Goal: Task Accomplishment & Management: Manage account settings

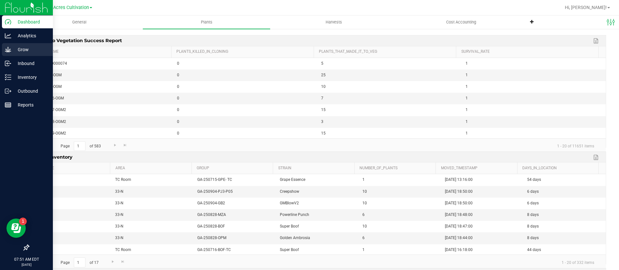
click at [5, 53] on icon at bounding box center [8, 49] width 6 height 6
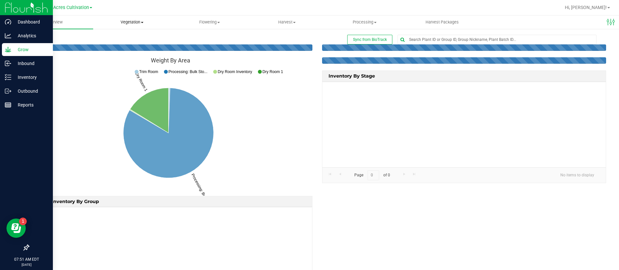
click at [130, 23] on span "Vegetation" at bounding box center [131, 22] width 77 height 6
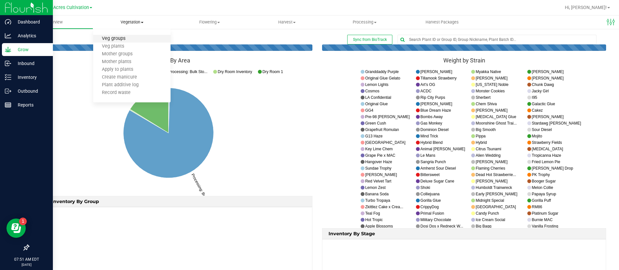
click at [126, 36] on span "Veg groups" at bounding box center [113, 38] width 41 height 5
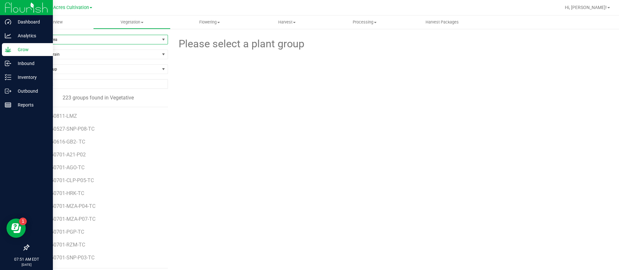
click at [54, 36] on span "Filter by Area" at bounding box center [94, 39] width 131 height 9
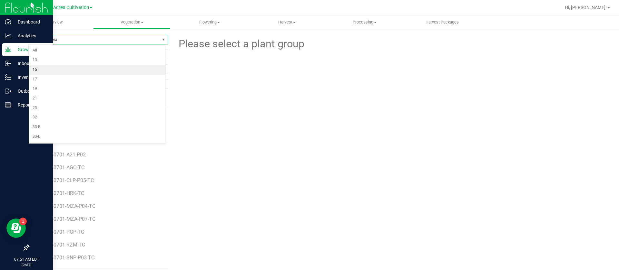
click at [41, 69] on li "15" at bounding box center [97, 70] width 137 height 10
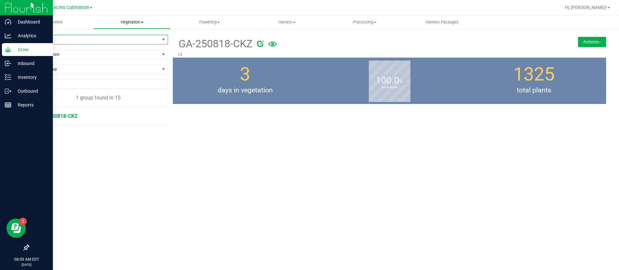
click at [117, 19] on span "Vegetation" at bounding box center [131, 22] width 77 height 6
click at [126, 41] on span "Veg groups" at bounding box center [113, 38] width 41 height 5
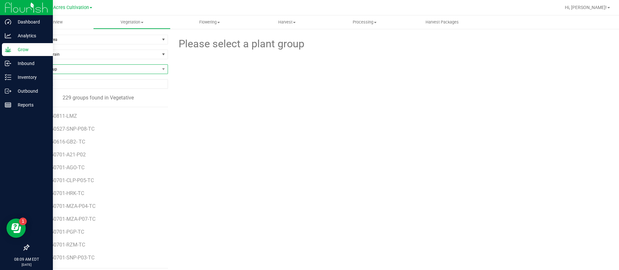
click at [70, 71] on span "Find a Group" at bounding box center [94, 69] width 131 height 9
type input "G"
type input "PJ3"
click at [59, 68] on span "Find a Group" at bounding box center [94, 69] width 131 height 9
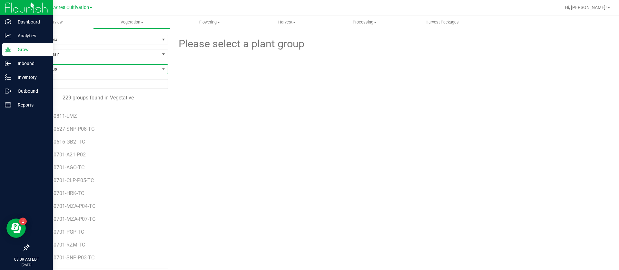
click at [59, 68] on span "Find a Group" at bounding box center [94, 69] width 131 height 9
type input "JGN"
click at [74, 65] on span "Find a Group" at bounding box center [94, 69] width 131 height 9
type input "JGN"
click at [386, 23] on span "Processing" at bounding box center [364, 22] width 77 height 6
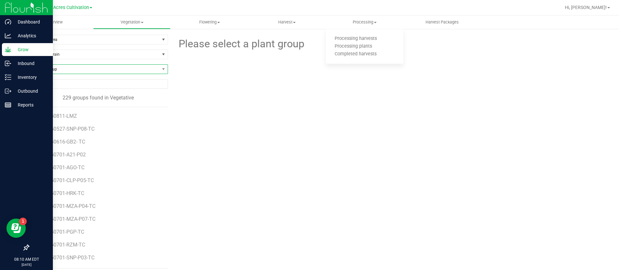
click at [77, 65] on span "Find a Group" at bounding box center [94, 69] width 131 height 9
type input "JGN"
click at [75, 71] on span "Find a Group" at bounding box center [94, 69] width 131 height 9
type input "JGN"
click at [72, 94] on li "GA-250721-JGN" at bounding box center [97, 96] width 137 height 9
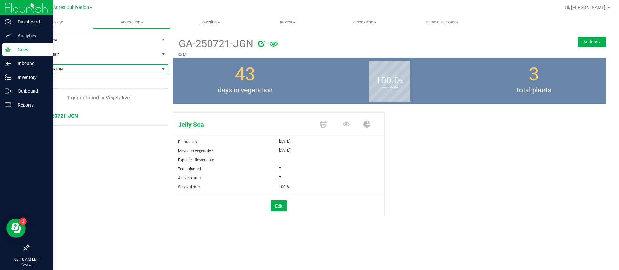
click at [595, 40] on button "Actions" at bounding box center [592, 42] width 28 height 10
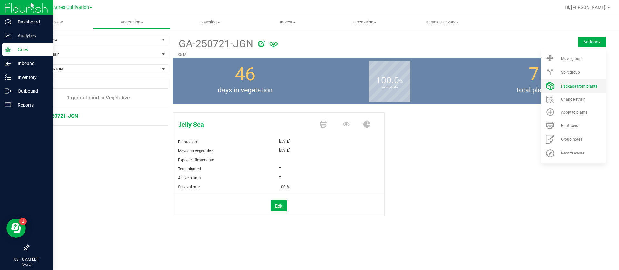
click at [553, 89] on icon at bounding box center [550, 86] width 8 height 9
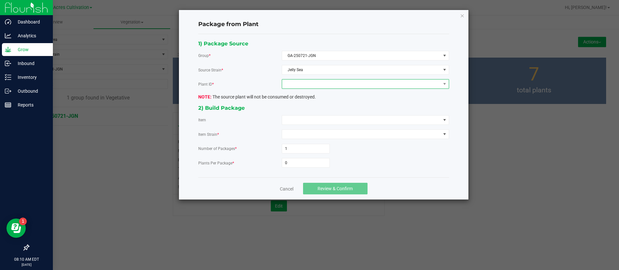
click at [323, 85] on span at bounding box center [361, 84] width 159 height 9
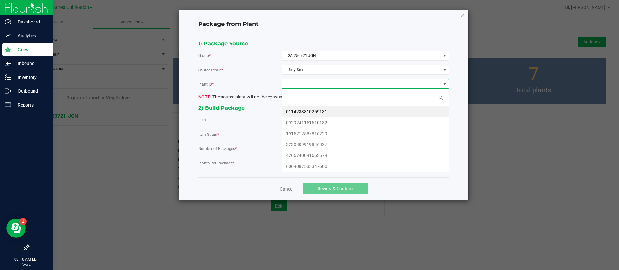
scroll to position [10, 167]
click at [308, 108] on li "0114233810259131" at bounding box center [365, 111] width 167 height 11
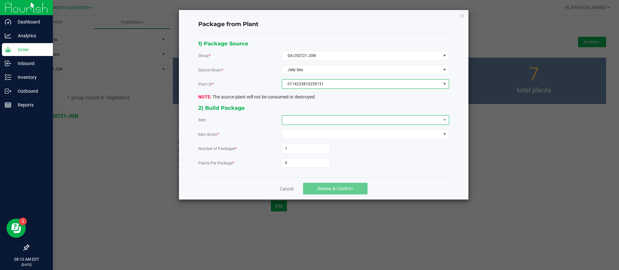
click at [301, 121] on span at bounding box center [361, 120] width 159 height 9
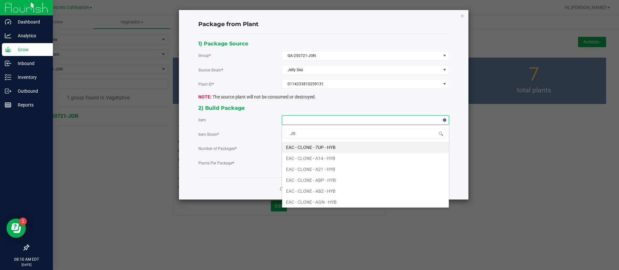
type input "JGN"
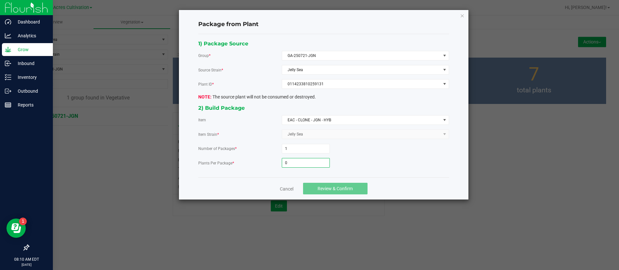
click at [305, 164] on input "0" at bounding box center [305, 163] width 47 height 9
type input "26"
click at [338, 191] on span "Review & Confirm" at bounding box center [334, 188] width 35 height 5
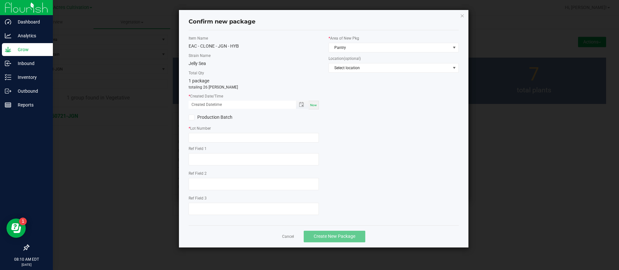
click at [315, 104] on span "Now" at bounding box center [313, 105] width 7 height 4
click at [198, 104] on input "[DATE] 08:10 AM" at bounding box center [239, 105] width 101 height 8
type input "[DATE] 08:10 AM"
click at [200, 141] on input "text" at bounding box center [254, 138] width 130 height 10
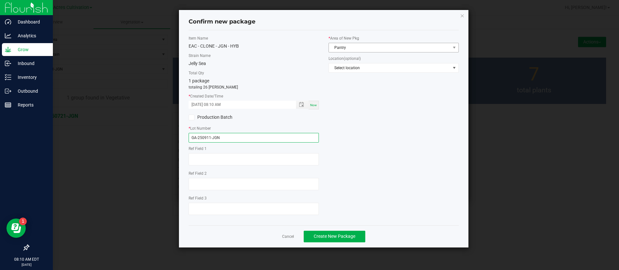
type input "GA-250911-JGN"
click at [343, 48] on span "Pantry" at bounding box center [389, 47] width 121 height 9
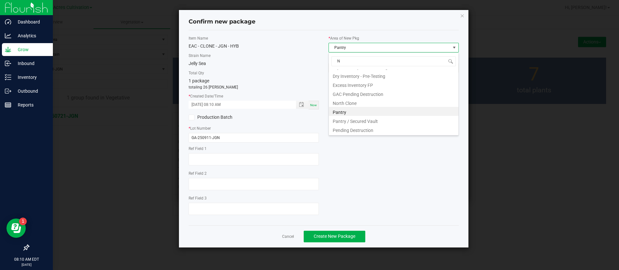
scroll to position [17, 0]
type input "NO"
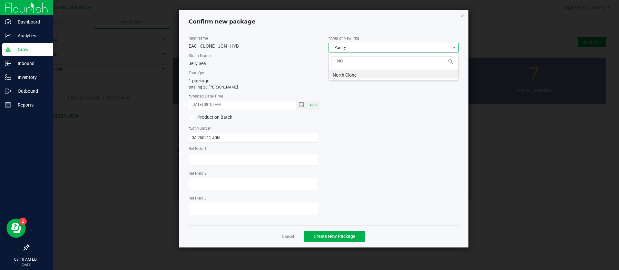
scroll to position [0, 0]
click at [341, 182] on div "Item Name EAC - CLONE - JGN - HYB Strain Name Jelly Sea Total Qty 1 package tot…" at bounding box center [324, 127] width 280 height 185
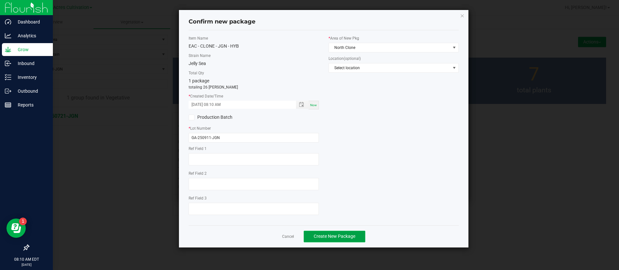
click at [351, 236] on span "Create New Package" at bounding box center [335, 236] width 42 height 5
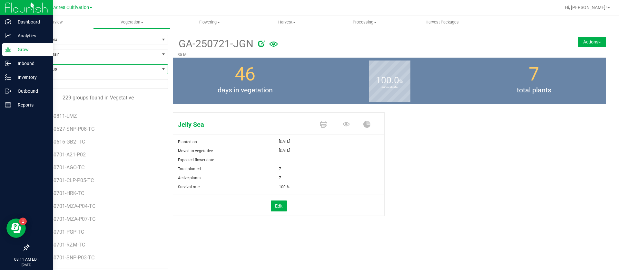
click at [65, 72] on span "Find a Group" at bounding box center [94, 69] width 131 height 9
type input "PBS"
drag, startPoint x: 73, startPoint y: 94, endPoint x: 76, endPoint y: 96, distance: 3.8
click at [76, 96] on li "GA-250721-PBS" at bounding box center [97, 96] width 137 height 9
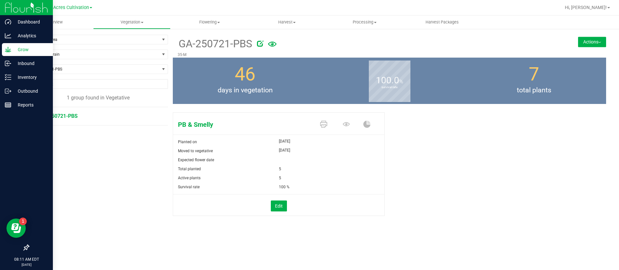
click at [580, 41] on button "Actions" at bounding box center [592, 42] width 28 height 10
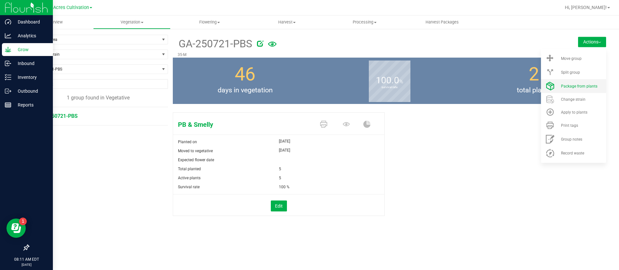
click at [570, 89] on li "Package from plants" at bounding box center [573, 86] width 65 height 14
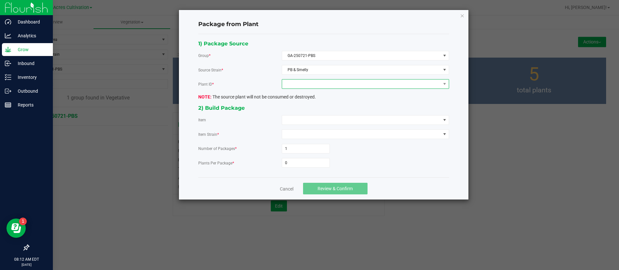
click at [336, 86] on span at bounding box center [361, 84] width 159 height 9
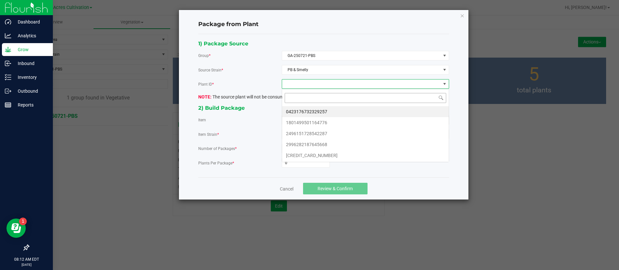
scroll to position [10, 167]
click at [306, 112] on li "0423176732329257" at bounding box center [365, 111] width 167 height 11
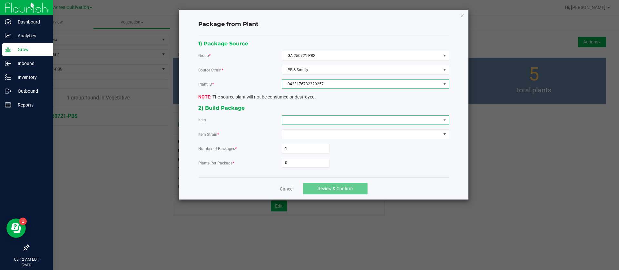
click at [305, 120] on span at bounding box center [361, 120] width 159 height 9
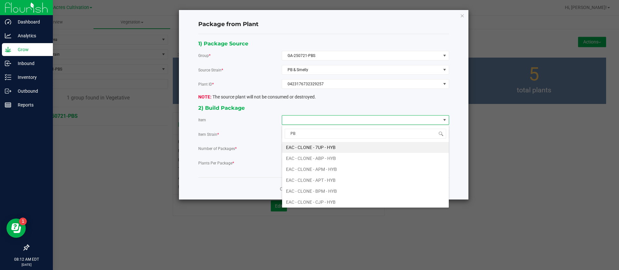
type input "PBS"
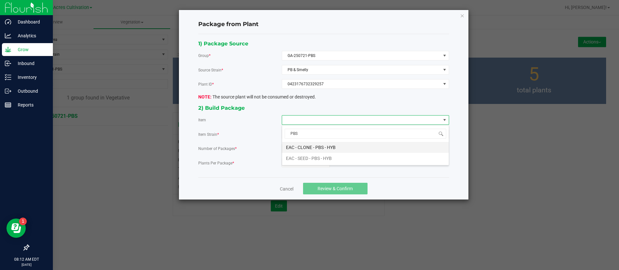
click at [302, 150] on HYB "EAC - CLONE - PBS - HYB" at bounding box center [365, 147] width 167 height 11
click at [300, 162] on input "0" at bounding box center [305, 163] width 47 height 9
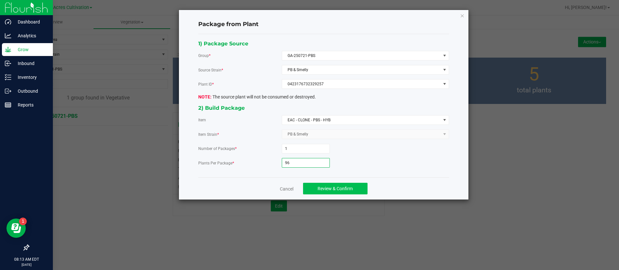
type input "96"
click at [335, 187] on span "Review & Confirm" at bounding box center [334, 188] width 35 height 5
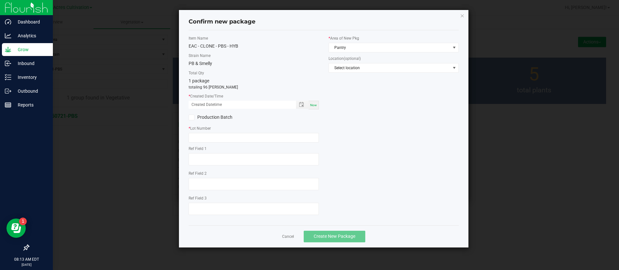
click at [312, 108] on div "Now" at bounding box center [313, 105] width 10 height 9
drag, startPoint x: 200, startPoint y: 103, endPoint x: 207, endPoint y: 125, distance: 22.8
click at [201, 103] on input "[DATE] 08:13 AM" at bounding box center [239, 105] width 101 height 8
type input "[DATE] 08:13 AM"
click at [208, 137] on input "text" at bounding box center [254, 138] width 130 height 10
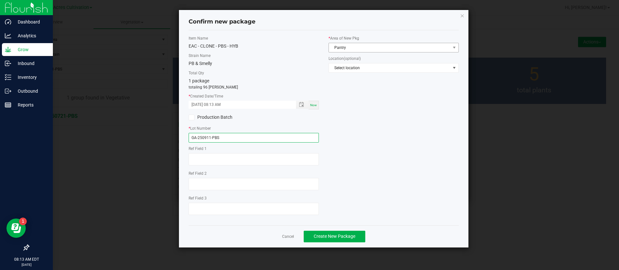
type input "GA-250911-PBS"
click at [346, 48] on span "Pantry" at bounding box center [389, 47] width 121 height 9
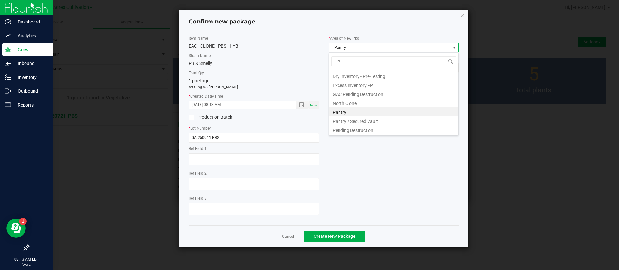
scroll to position [0, 0]
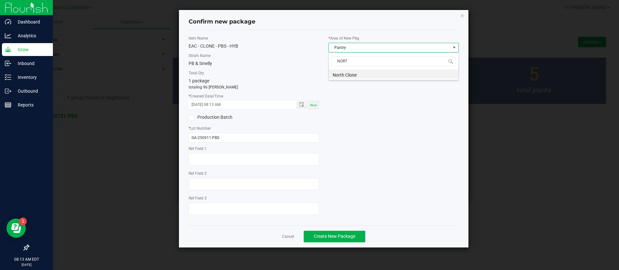
type input "NORTH"
click at [358, 238] on button "Create New Package" at bounding box center [335, 237] width 62 height 12
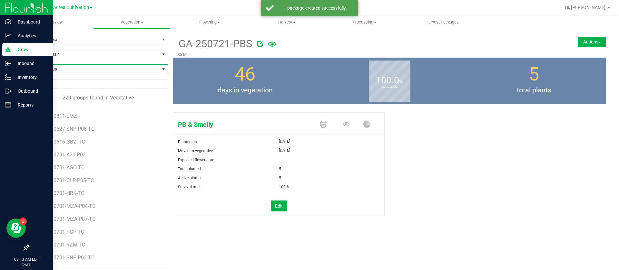
click at [57, 69] on span "Find a Group" at bounding box center [94, 69] width 131 height 9
type input "G41"
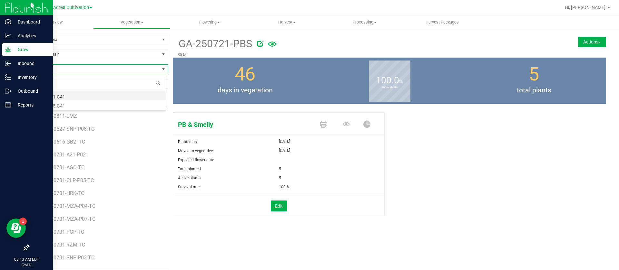
click at [74, 95] on li "GA-250721-G41" at bounding box center [97, 96] width 137 height 9
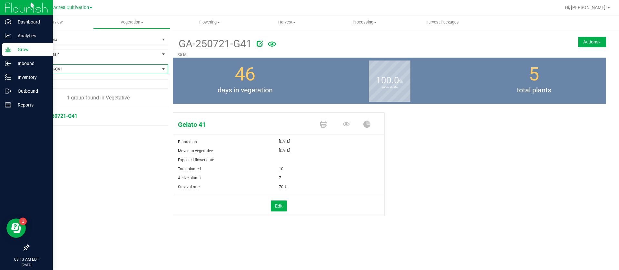
click at [601, 38] on button "Actions" at bounding box center [592, 42] width 28 height 10
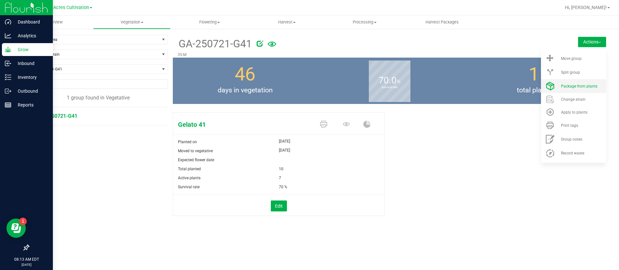
click at [589, 86] on span "Package from plants" at bounding box center [579, 86] width 36 height 5
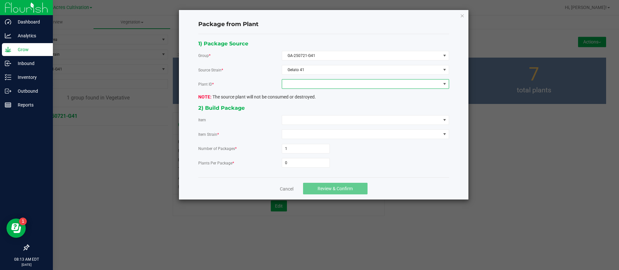
click at [325, 83] on span at bounding box center [361, 84] width 159 height 9
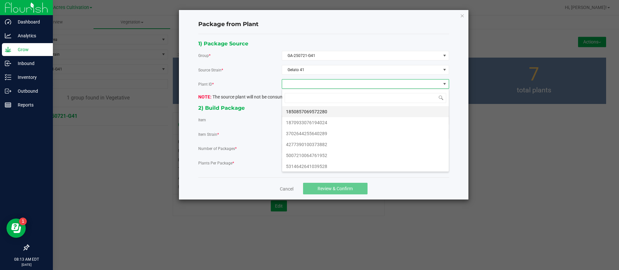
scroll to position [10, 167]
click at [310, 111] on li "1850857069572280" at bounding box center [365, 111] width 167 height 11
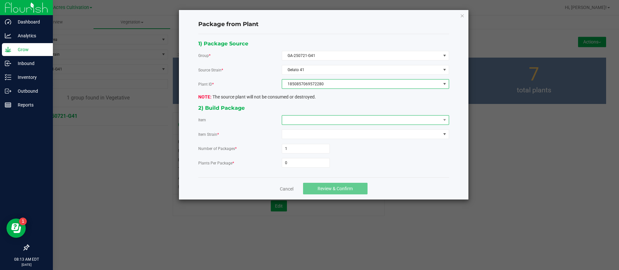
click at [304, 120] on span at bounding box center [361, 120] width 159 height 9
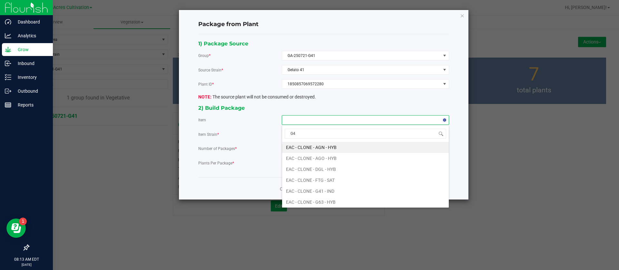
type input "G41"
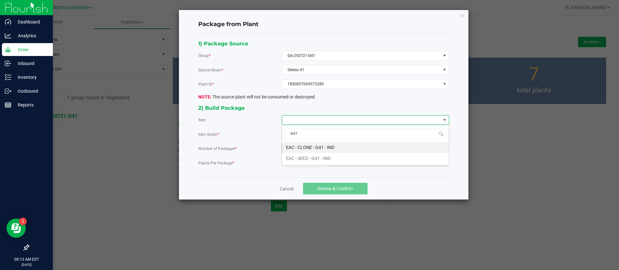
click at [314, 146] on IND "EAC - CLONE - G41 - IND" at bounding box center [365, 147] width 167 height 11
click at [313, 160] on input "0" at bounding box center [305, 163] width 47 height 9
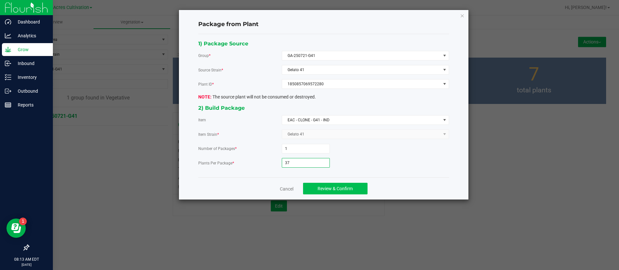
type input "37"
click at [325, 184] on button "Review & Confirm" at bounding box center [335, 189] width 64 height 12
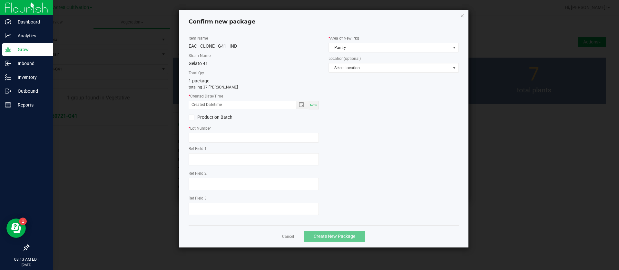
drag, startPoint x: 318, startPoint y: 104, endPoint x: 310, endPoint y: 106, distance: 8.0
click at [317, 104] on div "Now" at bounding box center [313, 105] width 10 height 9
click at [199, 103] on input "[DATE] 08:13 AM" at bounding box center [239, 105] width 101 height 8
type input "[DATE] 08:13 AM"
click at [229, 143] on div "Item Name EAC - CLONE - G41 - IND Strain Name Gelato 41 Total Qty 1 package tot…" at bounding box center [254, 127] width 140 height 185
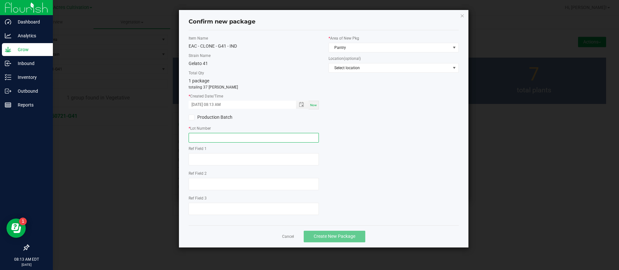
click at [230, 141] on input "text" at bounding box center [254, 138] width 130 height 10
type input "GA-250911-G41"
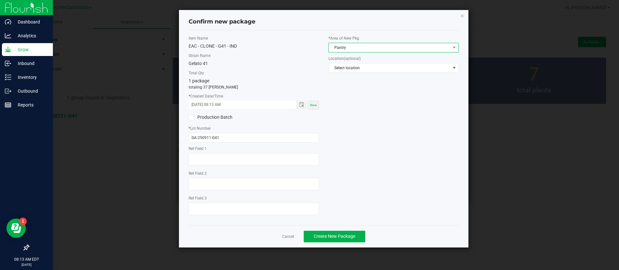
click at [371, 44] on span "Pantry" at bounding box center [389, 47] width 121 height 9
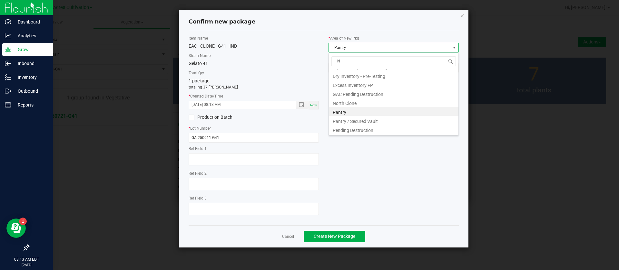
scroll to position [0, 0]
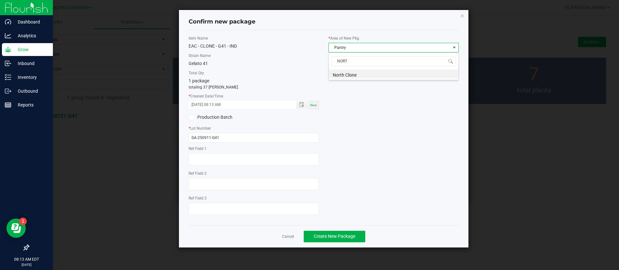
type input "NORTH"
click at [324, 236] on span "Create New Package" at bounding box center [335, 236] width 42 height 5
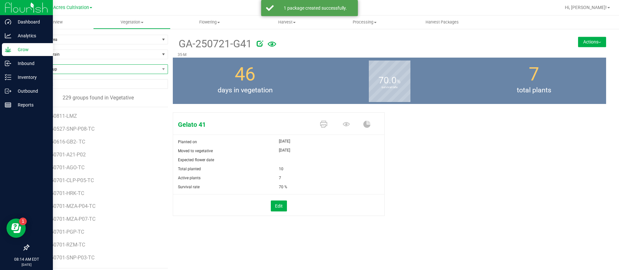
click at [58, 73] on span "Find a Group" at bounding box center [98, 69] width 140 height 10
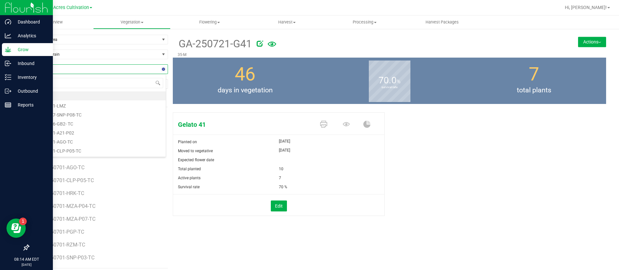
type input "TPM"
click at [73, 96] on li "GA-250731-TPM" at bounding box center [97, 96] width 137 height 9
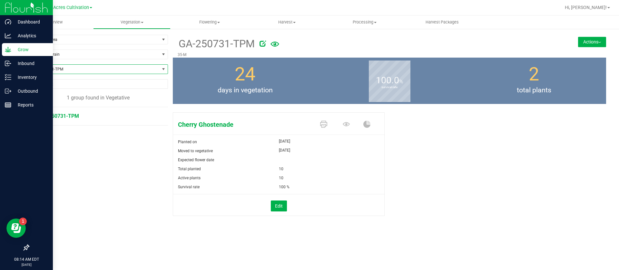
click at [597, 44] on button "Actions" at bounding box center [592, 42] width 28 height 10
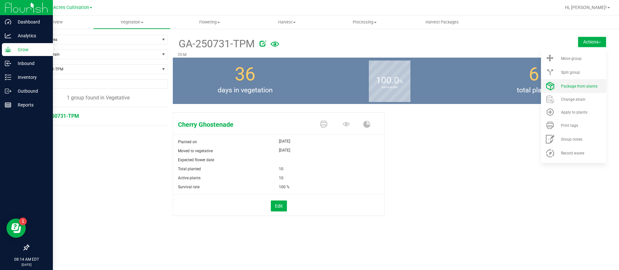
click at [583, 91] on li "Package from plants" at bounding box center [573, 86] width 65 height 14
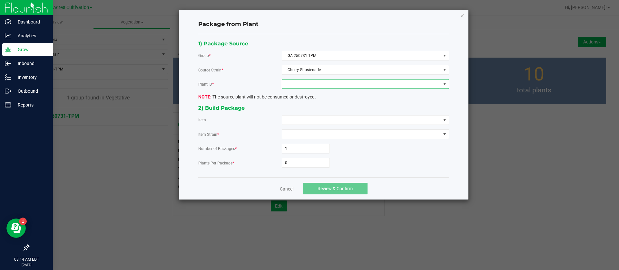
click at [322, 84] on span at bounding box center [361, 84] width 159 height 9
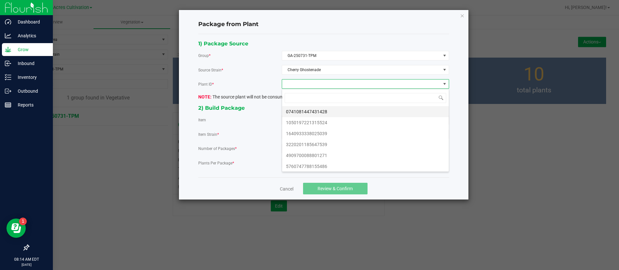
scroll to position [10, 167]
click at [322, 107] on li "0741081447431428" at bounding box center [365, 111] width 167 height 11
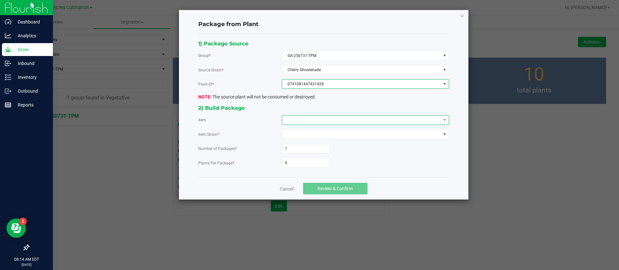
click at [312, 119] on span at bounding box center [361, 120] width 159 height 9
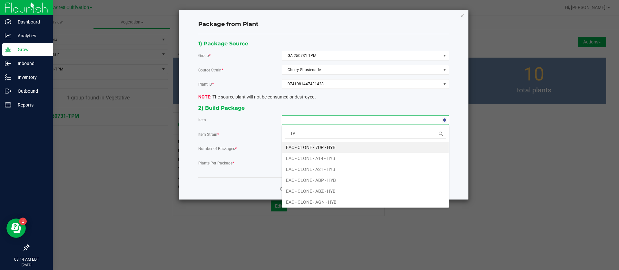
type input "TPM"
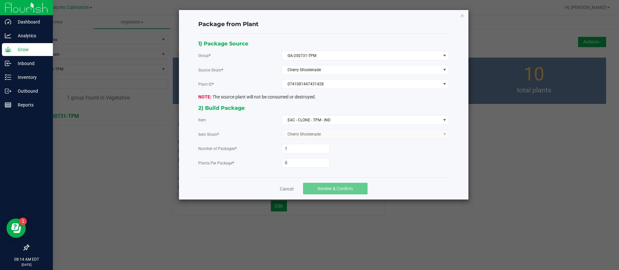
click at [315, 168] on div "1) Package Source Group * GA-250731-TPM Source Strain * Cherry Ghostenade Plant…" at bounding box center [323, 105] width 260 height 133
click at [313, 161] on input "0" at bounding box center [305, 163] width 47 height 9
type input "288"
click at [334, 185] on button "Review & Confirm" at bounding box center [335, 189] width 64 height 12
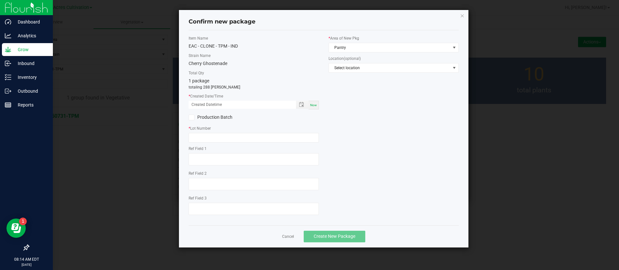
click at [312, 105] on span "Now" at bounding box center [313, 105] width 7 height 4
click at [202, 104] on input "[DATE] 08:14 AM" at bounding box center [239, 105] width 101 height 8
type input "[DATE] 08:14 AM"
click at [209, 139] on input "text" at bounding box center [254, 138] width 130 height 10
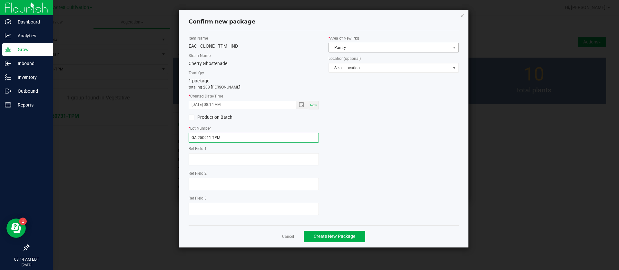
type input "GA-250911-TPM"
click at [341, 45] on span "Pantry" at bounding box center [389, 47] width 121 height 9
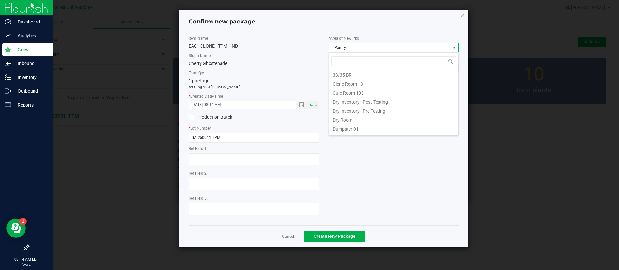
scroll to position [10, 130]
type input "N"
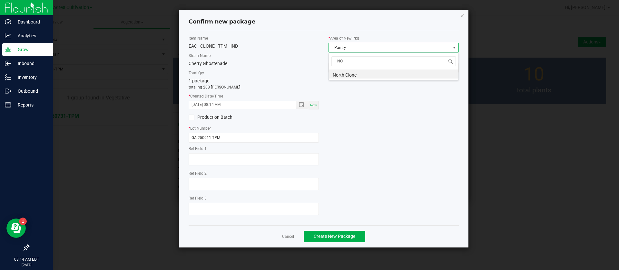
scroll to position [0, 0]
type input "N"
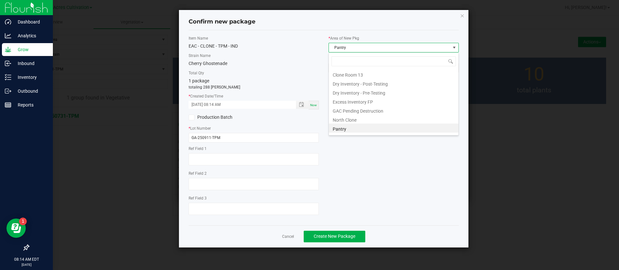
scroll to position [17, 0]
type input "NO"
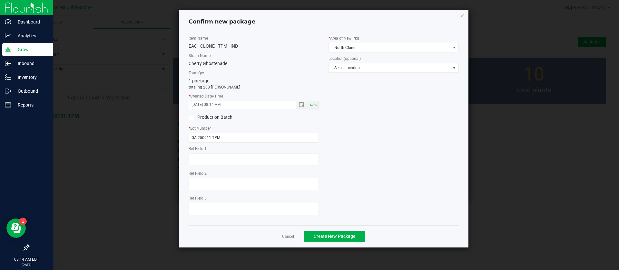
click at [393, 153] on div "Item Name EAC - CLONE - TPM - IND Strain Name Cherry Ghostenade Total Qty 1 pac…" at bounding box center [324, 127] width 280 height 185
click at [342, 240] on button "Create New Package" at bounding box center [335, 237] width 62 height 12
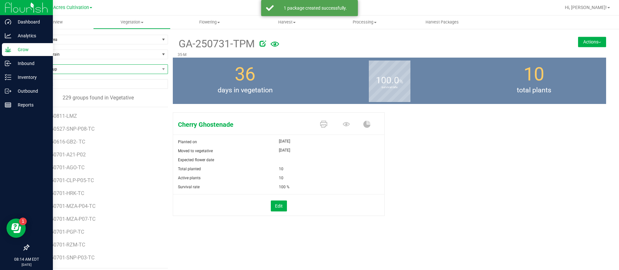
click at [49, 70] on span "Find a Group" at bounding box center [94, 69] width 131 height 9
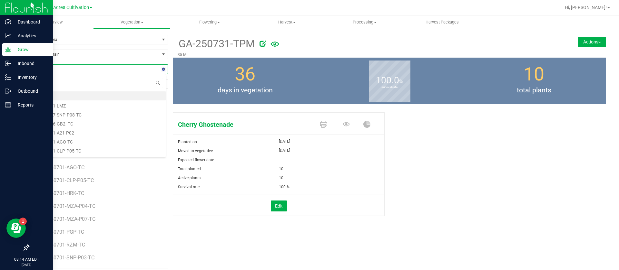
type input "PJ1"
click at [94, 96] on li "GA-250715-PJ1-P06-TC" at bounding box center [97, 96] width 137 height 9
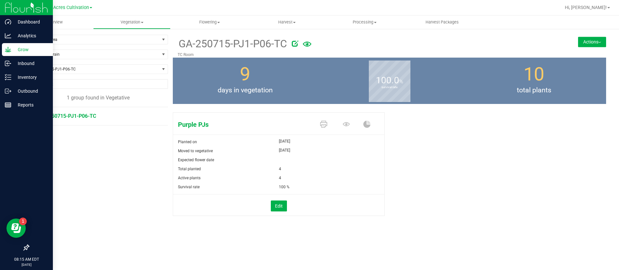
click at [90, 63] on div "Filter by Strain" at bounding box center [98, 57] width 140 height 15
click at [89, 70] on span "GA-250715-PJ1-P06-TC" at bounding box center [94, 69] width 131 height 9
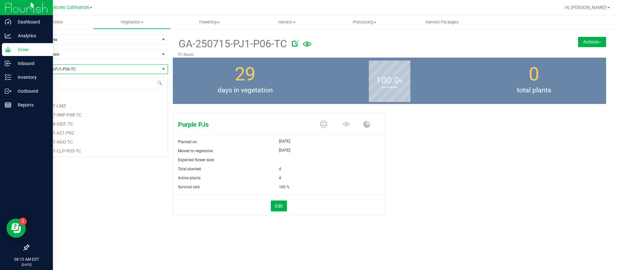
scroll to position [351, 0]
type input "PJ1"
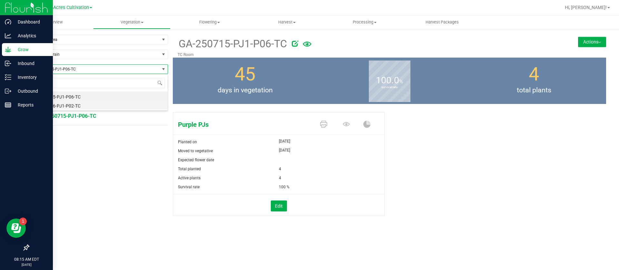
click at [86, 106] on li "GA-250716-PJ1-P02-TC" at bounding box center [98, 105] width 139 height 9
click at [592, 43] on button "Actions" at bounding box center [592, 42] width 28 height 10
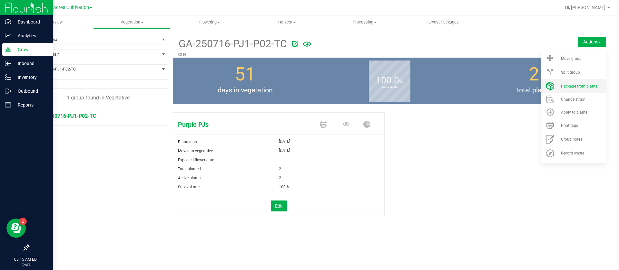
click at [576, 83] on li "Package from plants" at bounding box center [573, 86] width 65 height 14
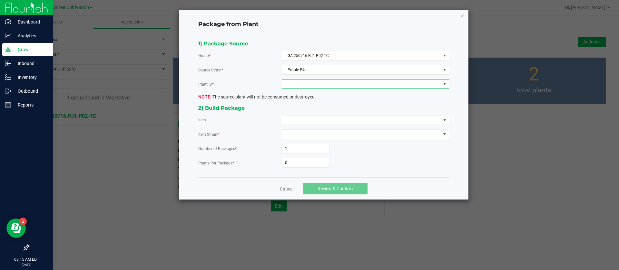
click at [306, 84] on span at bounding box center [361, 84] width 159 height 9
click at [301, 113] on li "3249119760166343" at bounding box center [365, 111] width 167 height 11
click at [302, 121] on span at bounding box center [361, 120] width 159 height 9
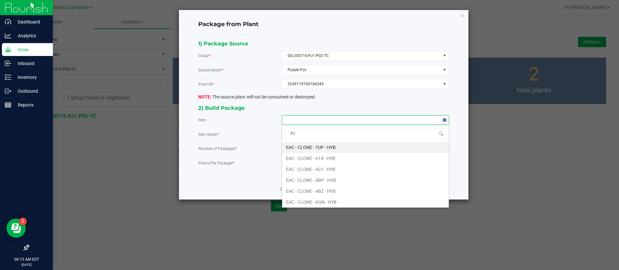
type input "PJ1"
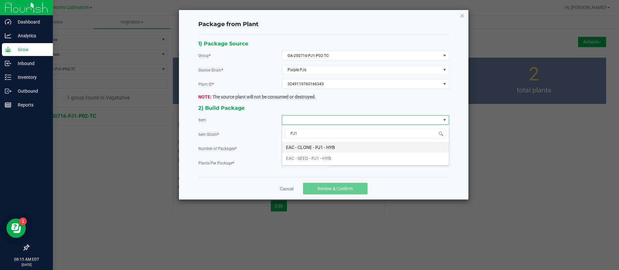
click at [317, 146] on HYB "EAC - CLONE - PJ1 - HYB" at bounding box center [365, 147] width 167 height 11
click at [305, 165] on input "0" at bounding box center [305, 163] width 47 height 9
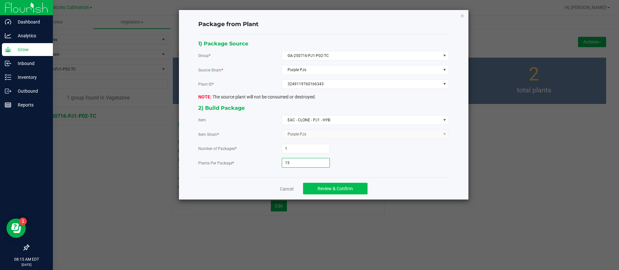
type input "15"
click at [341, 189] on span "Review & Confirm" at bounding box center [334, 188] width 35 height 5
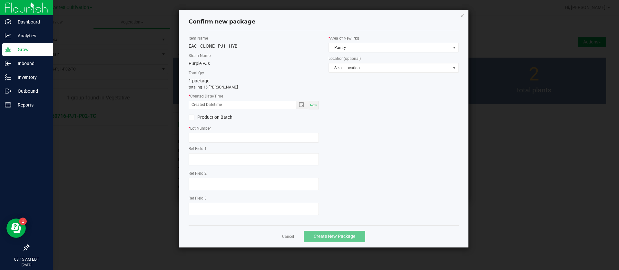
click at [319, 105] on div "Item Name EAC - CLONE - PJ1 - HYB Strain Name Purple PJs Total Qty 1 package to…" at bounding box center [254, 127] width 140 height 185
drag, startPoint x: 315, startPoint y: 104, endPoint x: 242, endPoint y: 115, distance: 73.9
click at [315, 104] on span "Now" at bounding box center [313, 105] width 7 height 4
click at [199, 102] on input "[DATE] 08:15 AM" at bounding box center [239, 105] width 101 height 8
type input "[DATE] 08:15 AM"
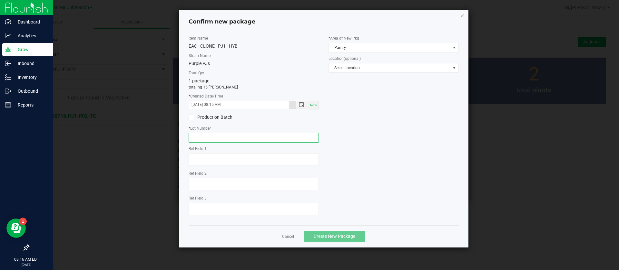
click at [207, 135] on input "text" at bounding box center [254, 138] width 130 height 10
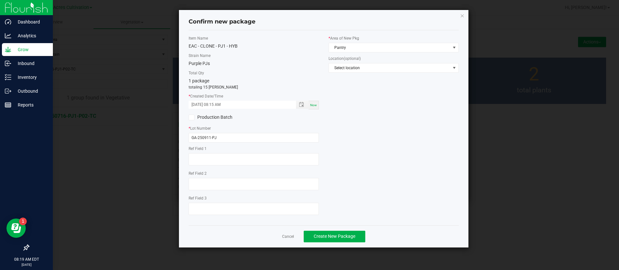
click at [397, 119] on div "Item Name EAC - CLONE - PJ1 - HYB Strain Name Purple PJs Total Qty 1 package to…" at bounding box center [324, 127] width 280 height 185
click at [239, 141] on input "GA-250911-PJ" at bounding box center [254, 138] width 130 height 10
type input "GA-250911-PJ1"
click at [338, 48] on span "Pantry" at bounding box center [389, 47] width 121 height 9
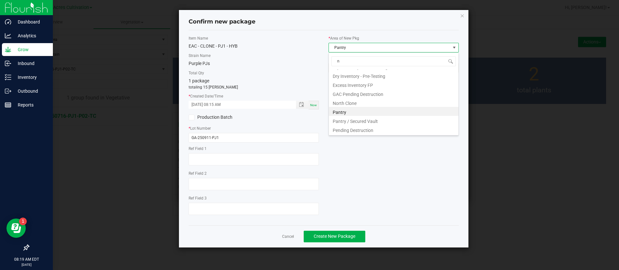
scroll to position [0, 0]
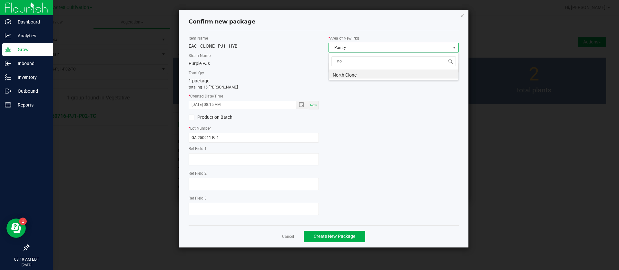
type input "nor"
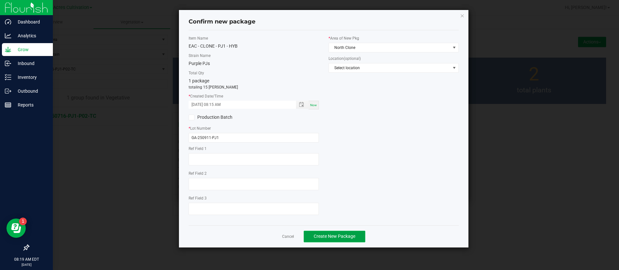
click at [341, 235] on span "Create New Package" at bounding box center [335, 236] width 42 height 5
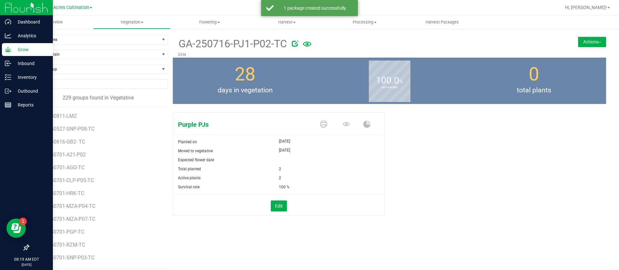
click at [545, 175] on div "Purple PJs Planted on [DATE] Moved to vegetative [DATE] Expected flower date To…" at bounding box center [389, 171] width 433 height 122
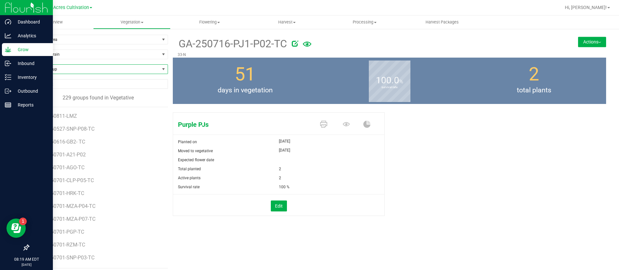
click at [66, 69] on span "Find a Group" at bounding box center [94, 69] width 131 height 9
type input "mfu"
click at [69, 96] on li "GA-250717-MFU-TC" at bounding box center [97, 96] width 137 height 9
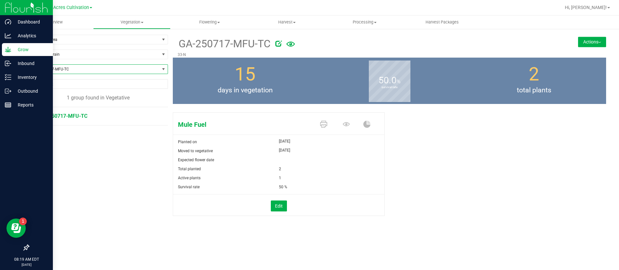
click at [607, 36] on div "Filter by Area Filter by Area All 13 15 17 19 21 23 32 33-B 33-D 33-F 33-H 33-J…" at bounding box center [317, 134] width 587 height 198
click at [602, 41] on button "Actions" at bounding box center [592, 42] width 28 height 10
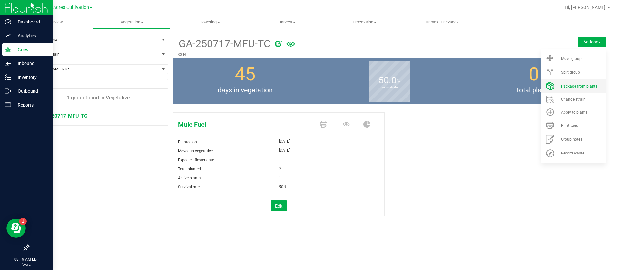
click at [573, 89] on li "Package from plants" at bounding box center [573, 86] width 65 height 14
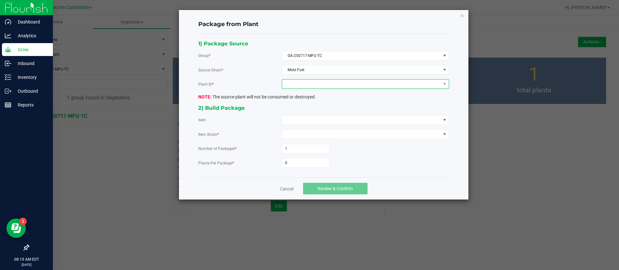
click at [316, 81] on span at bounding box center [361, 84] width 159 height 9
click at [315, 112] on li "0376579382131378" at bounding box center [365, 111] width 167 height 11
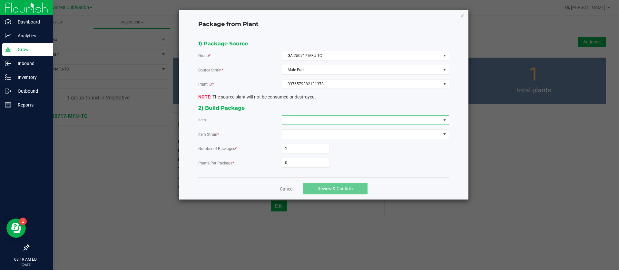
click at [311, 122] on span at bounding box center [361, 120] width 159 height 9
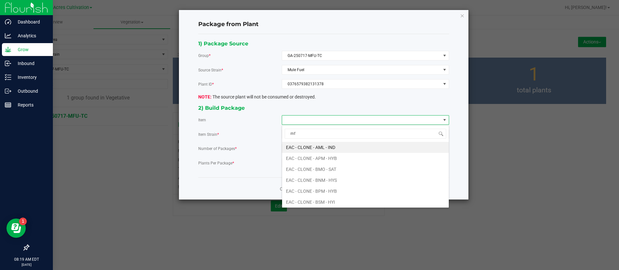
type input "mfu"
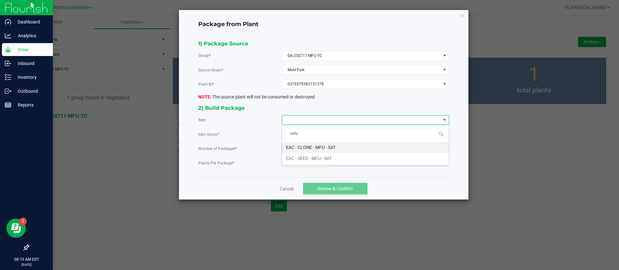
click at [318, 144] on SAT "EAC - CLONE - MFU - SAT" at bounding box center [365, 147] width 167 height 11
click at [318, 163] on input "0" at bounding box center [305, 163] width 47 height 9
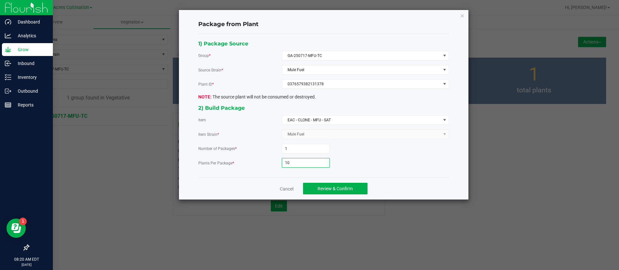
type input "10"
click at [417, 169] on div "1) Package Source Group * GA-250717-MFU-TC Source Strain * Mule Fuel Plant ID *…" at bounding box center [323, 105] width 260 height 133
click at [341, 189] on span "Review & Confirm" at bounding box center [334, 188] width 35 height 5
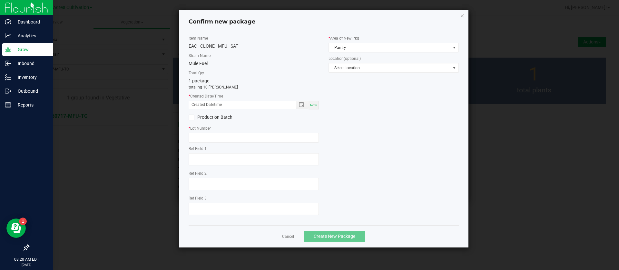
click at [315, 104] on span "Now" at bounding box center [313, 105] width 7 height 4
drag, startPoint x: 201, startPoint y: 102, endPoint x: 205, endPoint y: 119, distance: 17.4
click at [201, 102] on input "[DATE] 08:20 AM" at bounding box center [239, 105] width 101 height 8
type input "[DATE] 08:20 AM"
click at [210, 134] on input "text" at bounding box center [254, 138] width 130 height 10
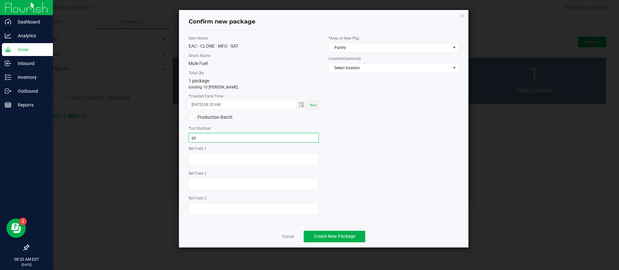
type input "g"
type input "GA-250911-MFU"
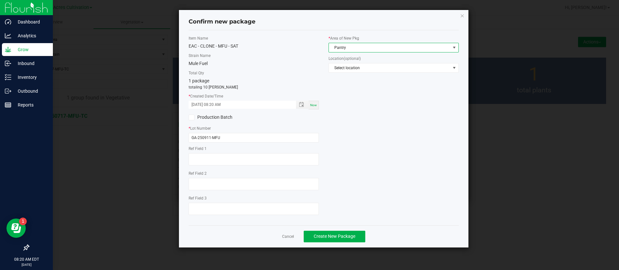
click at [375, 47] on span "Pantry" at bounding box center [389, 47] width 121 height 9
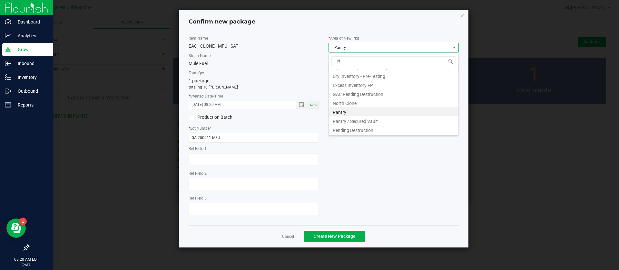
scroll to position [0, 0]
type input "NO"
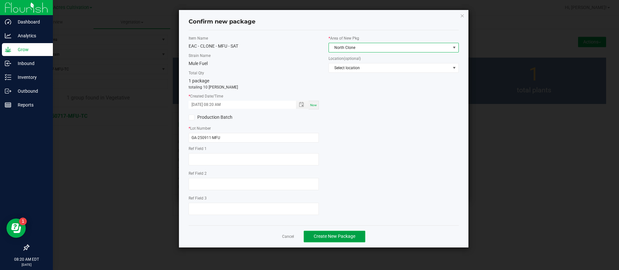
click at [330, 240] on button "Create New Package" at bounding box center [335, 237] width 62 height 12
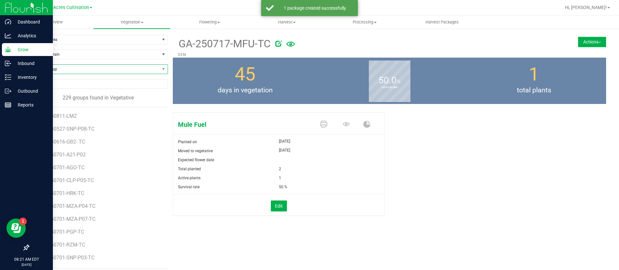
click at [63, 70] on span "Find a Group" at bounding box center [94, 69] width 131 height 9
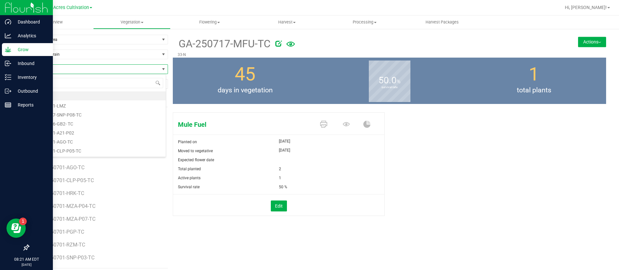
type input "SWT"
click at [68, 96] on li "GA-250717-SWT-TC" at bounding box center [97, 96] width 137 height 9
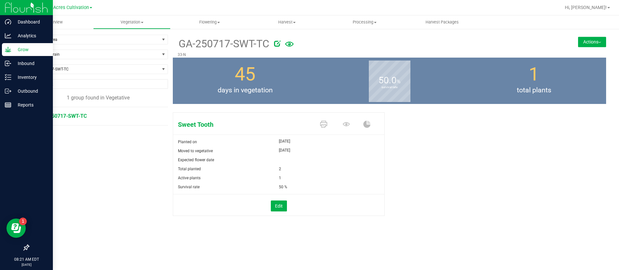
click at [594, 40] on button "Actions" at bounding box center [592, 42] width 28 height 10
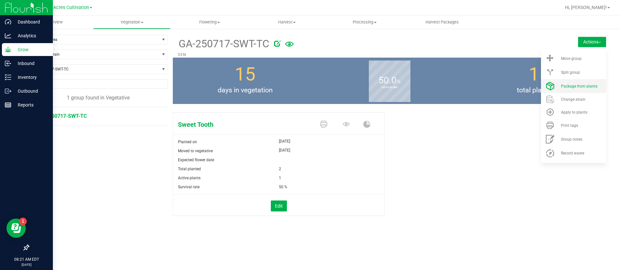
click at [591, 80] on li "Package from plants" at bounding box center [573, 86] width 65 height 14
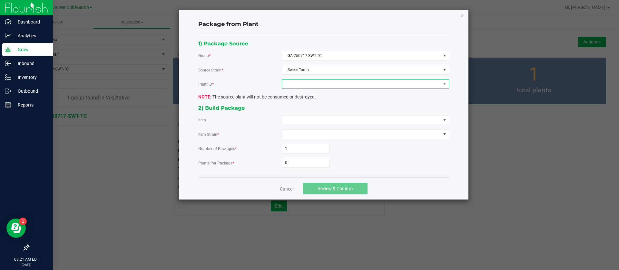
click at [313, 88] on span at bounding box center [361, 84] width 159 height 9
click at [314, 108] on li "1341160745519690" at bounding box center [365, 111] width 167 height 11
click at [302, 120] on span at bounding box center [361, 120] width 159 height 9
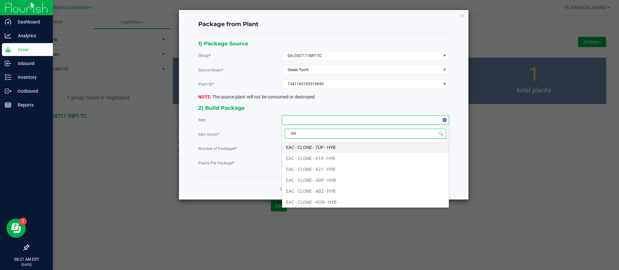
type input "SWT"
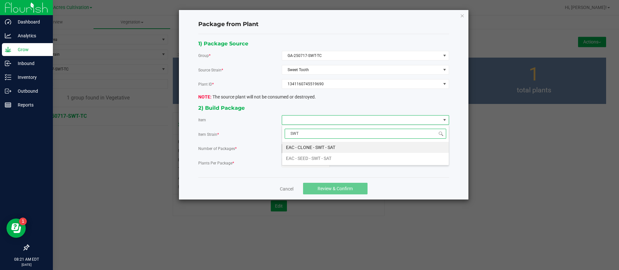
click at [306, 144] on SAT "EAC - CLONE - SWT - SAT" at bounding box center [365, 147] width 167 height 11
click at [292, 164] on input "0" at bounding box center [305, 163] width 47 height 9
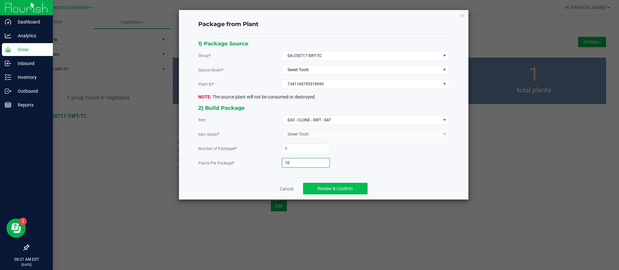
type input "10"
click at [347, 188] on span "Review & Confirm" at bounding box center [334, 188] width 35 height 5
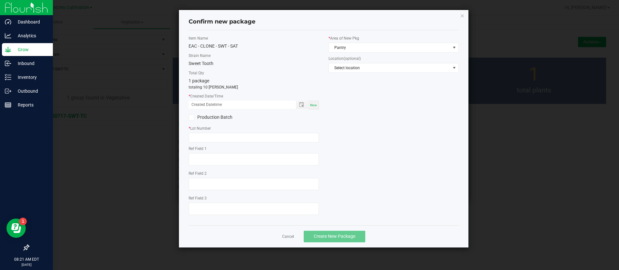
click at [315, 106] on span "Now" at bounding box center [313, 105] width 7 height 4
click at [199, 102] on input "[DATE] 08:21 AM" at bounding box center [239, 105] width 101 height 8
type input "[DATE] 08:21 AM"
click at [194, 138] on input "text" at bounding box center [254, 138] width 130 height 10
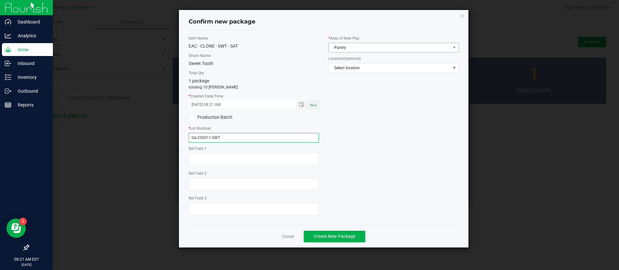
type input "GA-250911-SWT"
click at [351, 51] on span "Pantry" at bounding box center [389, 47] width 121 height 9
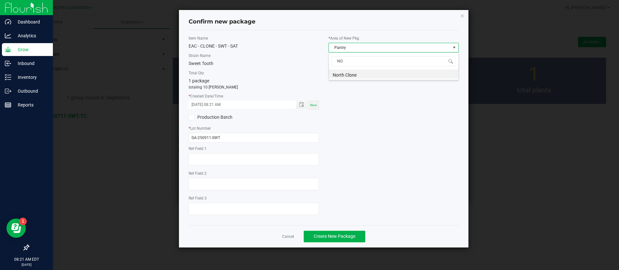
scroll to position [0, 0]
type input "NOR"
click at [335, 240] on button "Create New Package" at bounding box center [335, 237] width 62 height 12
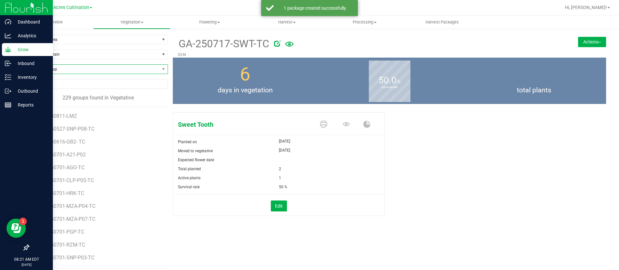
click at [65, 68] on span "Find a Group" at bounding box center [94, 69] width 131 height 9
type input "BMO"
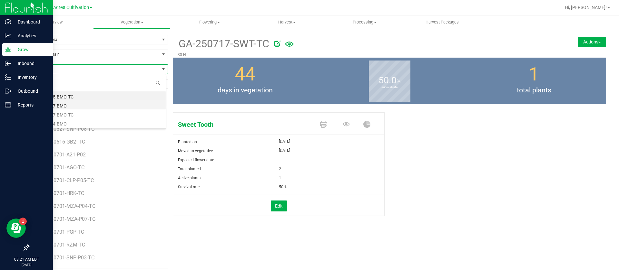
click at [72, 106] on li "GA-250717-BMO" at bounding box center [97, 105] width 137 height 9
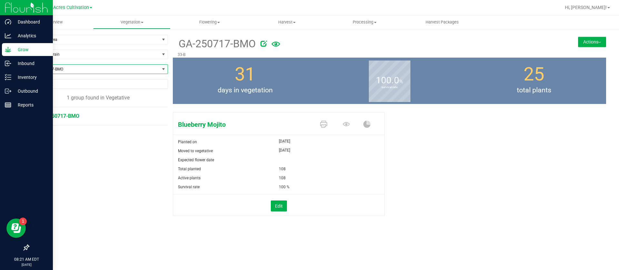
click at [65, 73] on span "GA-250717-BMO" at bounding box center [94, 69] width 131 height 9
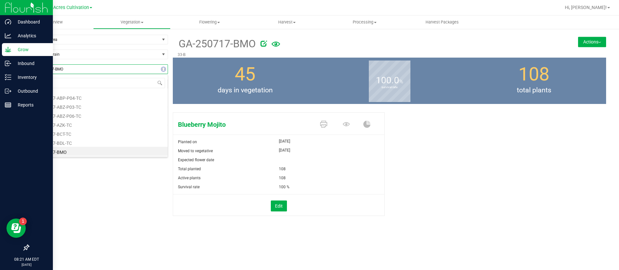
type input "BMO"
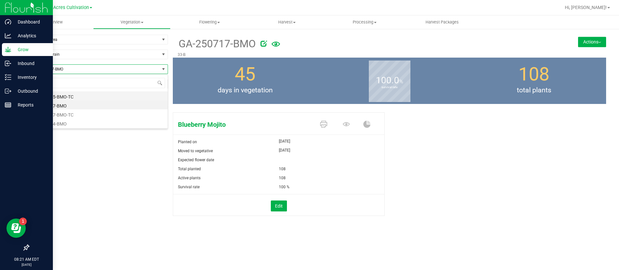
click at [75, 98] on li "GA-250715-BMO-TC" at bounding box center [98, 96] width 139 height 9
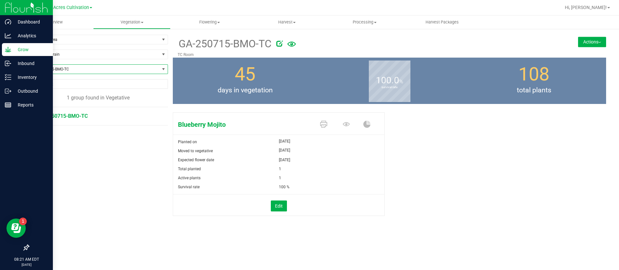
click at [99, 72] on span "GA-250715-BMO-TC" at bounding box center [94, 69] width 131 height 9
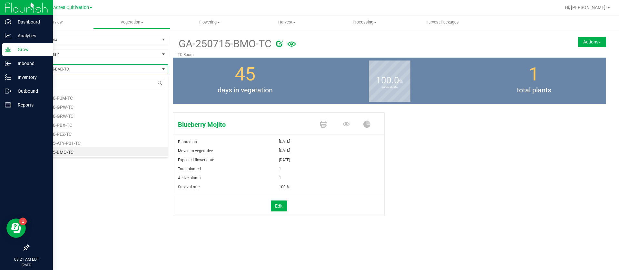
scroll to position [27, 0]
type input "BMO"
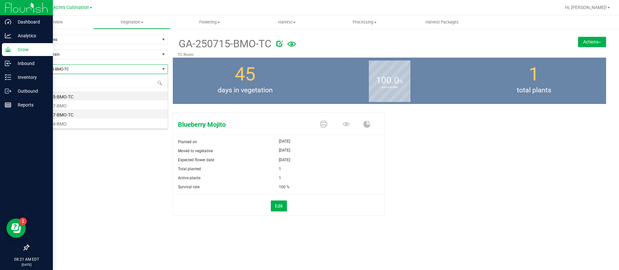
click at [78, 114] on li "GA-250717-BMO-TC" at bounding box center [98, 114] width 139 height 9
click at [79, 64] on span "GA-250717-BMO-TC" at bounding box center [98, 69] width 140 height 10
type input "BMO"
click at [64, 96] on li "GA-250715-BMO-TC" at bounding box center [98, 96] width 139 height 9
click at [595, 36] on div "GA-250715-BMO-TC TC Room Actions Move group Split group" at bounding box center [389, 46] width 433 height 23
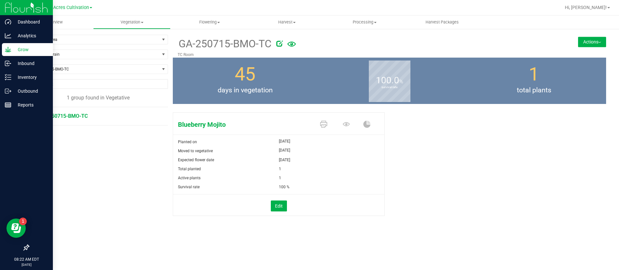
click at [587, 46] on button "Actions" at bounding box center [592, 42] width 28 height 10
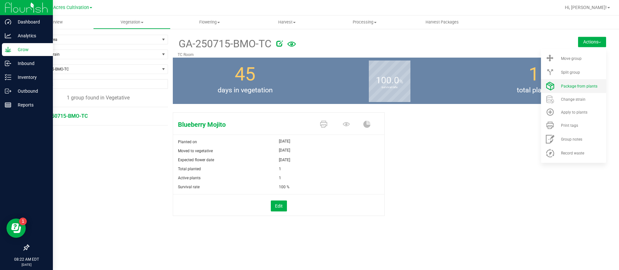
click at [575, 84] on span "Package from plants" at bounding box center [579, 86] width 36 height 5
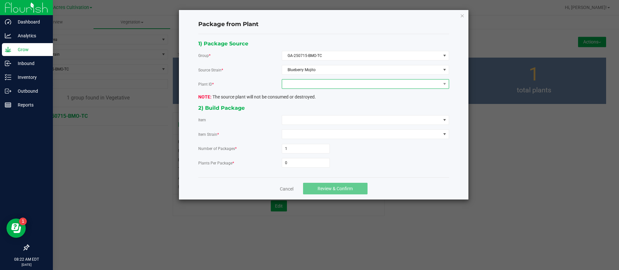
drag, startPoint x: 336, startPoint y: 88, endPoint x: 335, endPoint y: 85, distance: 3.7
click at [336, 88] on span at bounding box center [361, 84] width 159 height 9
drag, startPoint x: 320, startPoint y: 108, endPoint x: 320, endPoint y: 113, distance: 5.8
click at [321, 108] on li "2548852750423750" at bounding box center [365, 111] width 167 height 11
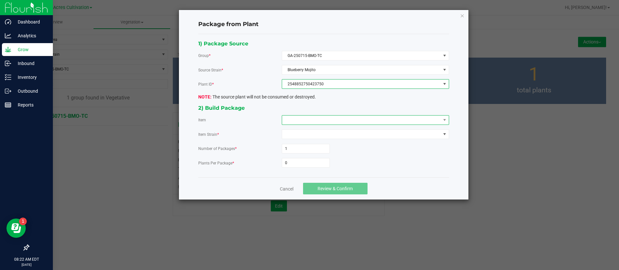
click at [319, 118] on span at bounding box center [361, 120] width 159 height 9
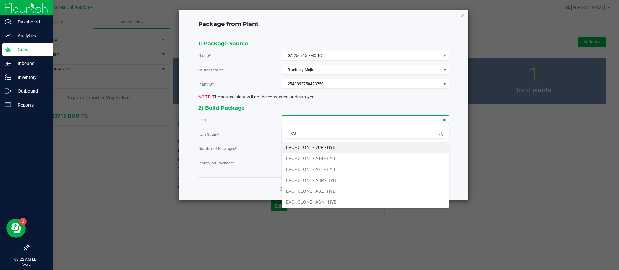
type input "BMO"
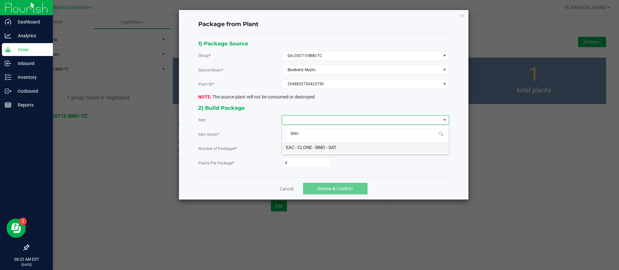
click at [315, 145] on SAT "EAC - CLONE - BMO - SAT" at bounding box center [365, 147] width 167 height 11
click at [301, 163] on input "0" at bounding box center [305, 163] width 47 height 9
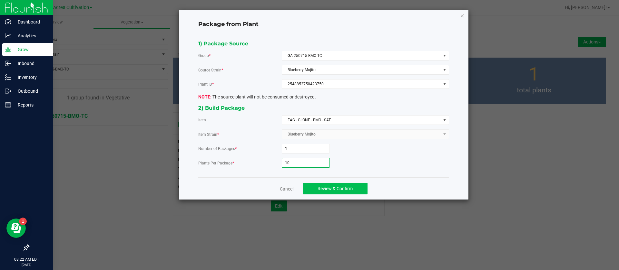
type input "10"
click at [338, 189] on span "Review & Confirm" at bounding box center [334, 188] width 35 height 5
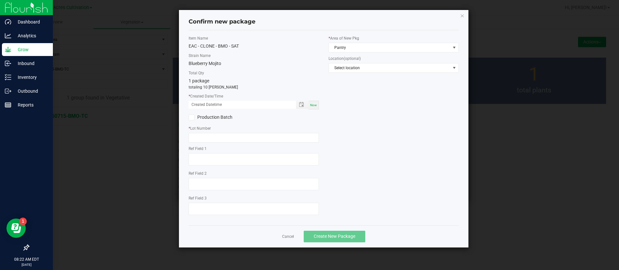
click at [310, 104] on span "Now" at bounding box center [313, 105] width 7 height 4
click at [200, 103] on input "[DATE] 08:22 AM" at bounding box center [239, 105] width 101 height 8
type input "[DATE] 08:22 AM"
click at [192, 133] on input "text" at bounding box center [254, 138] width 130 height 10
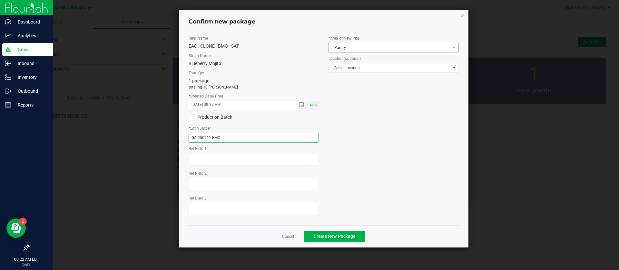
type input "GA-250911-BMO"
click at [369, 44] on span "Pantry" at bounding box center [389, 47] width 121 height 9
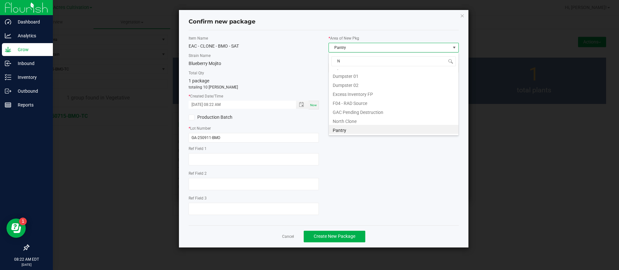
scroll to position [17, 0]
type input "NO"
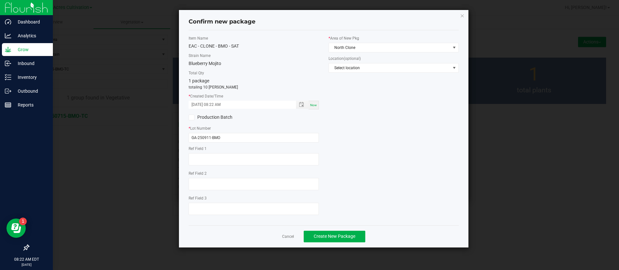
click at [390, 158] on div "Item Name EAC - CLONE - BMO - SAT Strain Name Blueberry Mojito Total Qty 1 pack…" at bounding box center [324, 127] width 280 height 185
click at [352, 237] on span "Create New Package" at bounding box center [335, 236] width 42 height 5
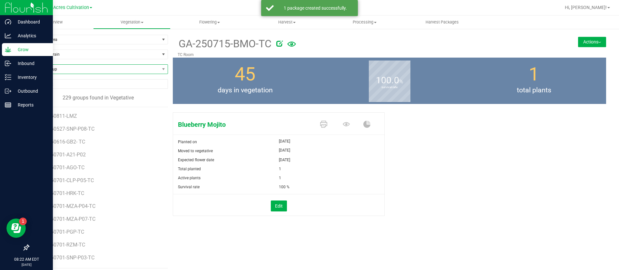
click at [39, 70] on span "Find a Group" at bounding box center [94, 69] width 131 height 9
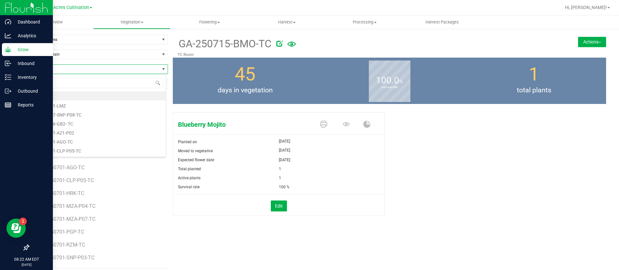
type input "GPE"
click at [95, 94] on li "GA-250715-GPE- TC" at bounding box center [97, 96] width 137 height 9
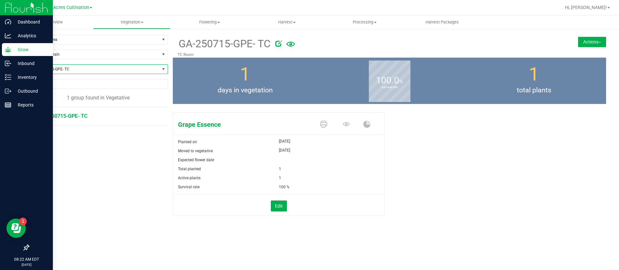
click at [596, 37] on button "Actions" at bounding box center [592, 42] width 28 height 10
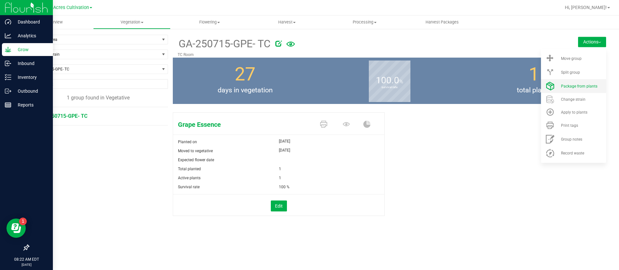
click at [572, 87] on span "Package from plants" at bounding box center [579, 86] width 36 height 5
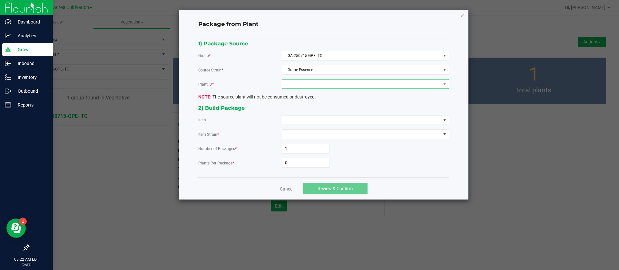
click at [300, 82] on span at bounding box center [361, 84] width 159 height 9
click at [308, 106] on li "3612819659832002" at bounding box center [365, 111] width 167 height 11
click at [307, 123] on span at bounding box center [361, 120] width 159 height 9
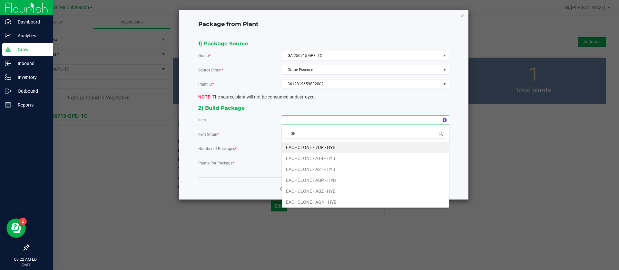
type input "GPE"
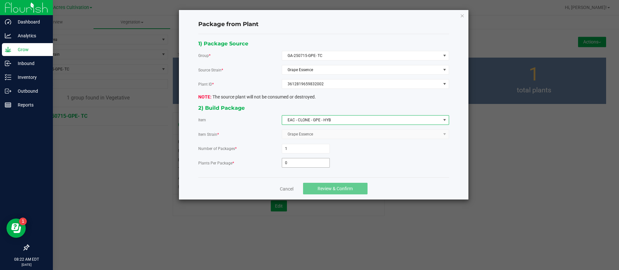
click at [316, 162] on input "0" at bounding box center [305, 163] width 47 height 9
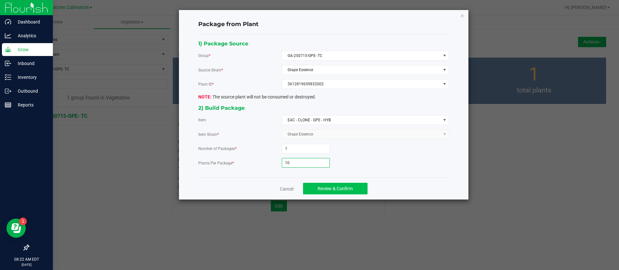
type input "10"
click at [329, 189] on span "Review & Confirm" at bounding box center [334, 188] width 35 height 5
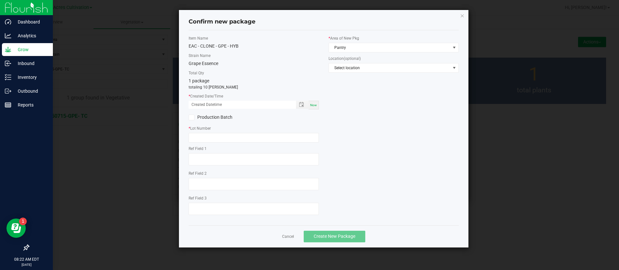
click at [316, 106] on span "Now" at bounding box center [313, 105] width 7 height 4
click at [199, 103] on input "[DATE] 08:22 AM" at bounding box center [239, 105] width 101 height 8
type input "[DATE] 08:22 AM"
click at [210, 143] on div "Item Name EAC - CLONE - GPE - HYB Strain Name Grape Essence Total Qty 1 package…" at bounding box center [254, 127] width 140 height 185
drag, startPoint x: 210, startPoint y: 136, endPoint x: 230, endPoint y: 142, distance: 21.2
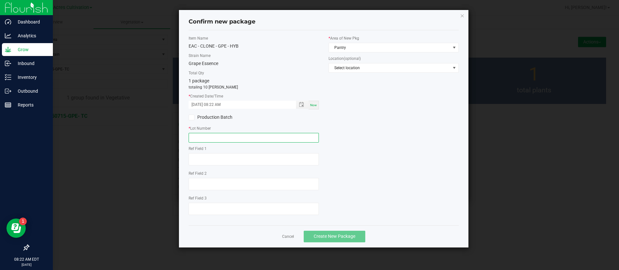
click at [210, 136] on input "text" at bounding box center [254, 138] width 130 height 10
click at [215, 135] on input "text" at bounding box center [254, 138] width 130 height 10
type input "GA-250911-GPE"
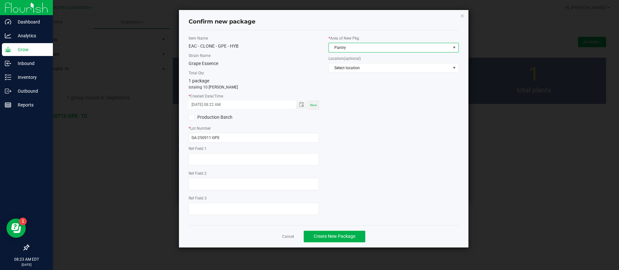
click at [347, 49] on span "Pantry" at bounding box center [389, 47] width 121 height 9
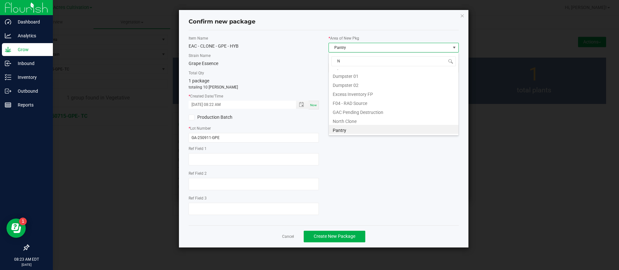
scroll to position [17, 0]
type input "NO"
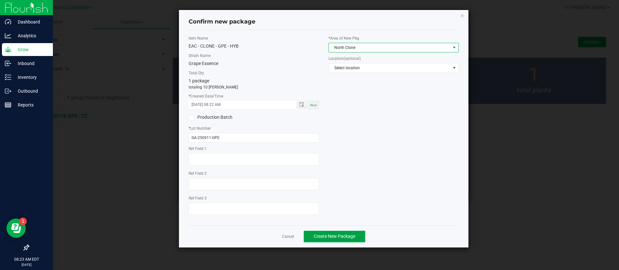
click at [356, 240] on button "Create New Package" at bounding box center [335, 237] width 62 height 12
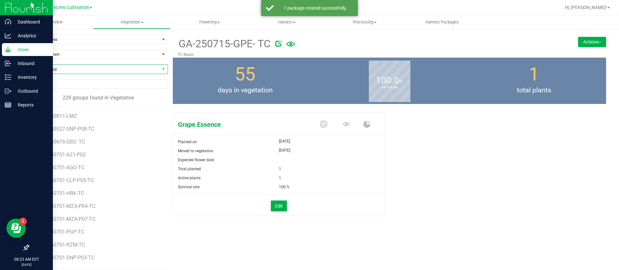
click at [56, 71] on span "Find a Group" at bounding box center [94, 69] width 131 height 9
type input "SRZ"
click at [75, 97] on li "GA-250717-SRZ-TC" at bounding box center [97, 96] width 137 height 9
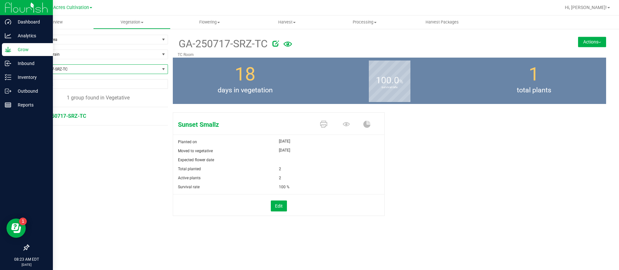
click at [584, 39] on button "Actions" at bounding box center [592, 42] width 28 height 10
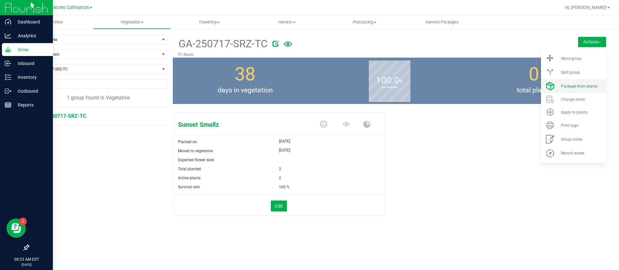
click at [573, 87] on span "Package from plants" at bounding box center [579, 86] width 36 height 5
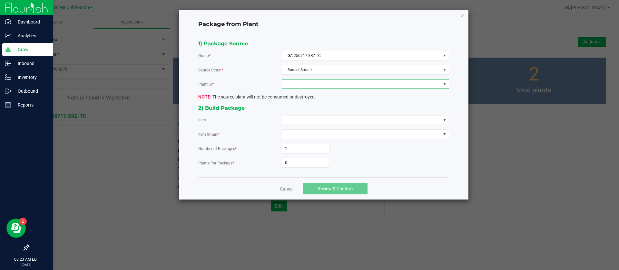
click at [301, 88] on span at bounding box center [361, 84] width 159 height 9
click at [303, 114] on li "[CREDIT_CARD_NUMBER]" at bounding box center [365, 111] width 167 height 11
click at [302, 120] on span at bounding box center [361, 120] width 159 height 9
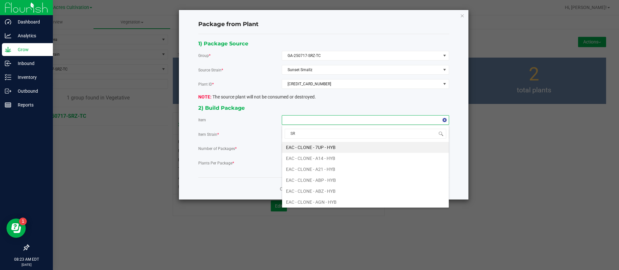
type input "SRZ"
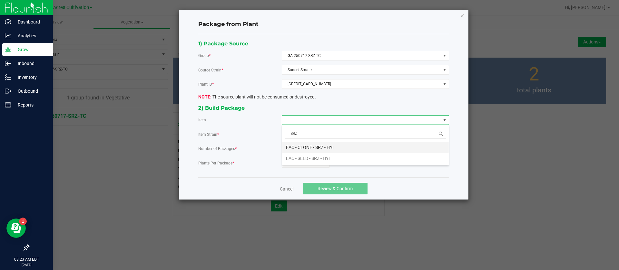
click at [317, 148] on HYI "EAC - CLONE - SRZ - HYI" at bounding box center [365, 147] width 167 height 11
click at [302, 167] on input "0" at bounding box center [305, 163] width 47 height 9
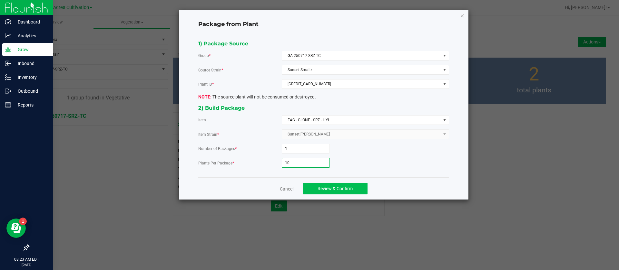
type input "10"
click at [343, 185] on button "Review & Confirm" at bounding box center [335, 189] width 64 height 12
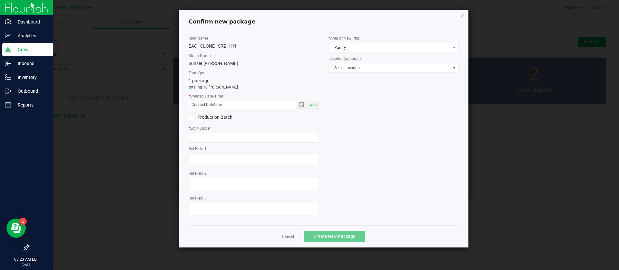
click at [313, 103] on span "Now" at bounding box center [313, 105] width 7 height 4
click at [199, 101] on input "[DATE] 08:23 AM" at bounding box center [239, 105] width 101 height 8
type input "[DATE] 08:23 AM"
click at [213, 136] on input "text" at bounding box center [254, 138] width 130 height 10
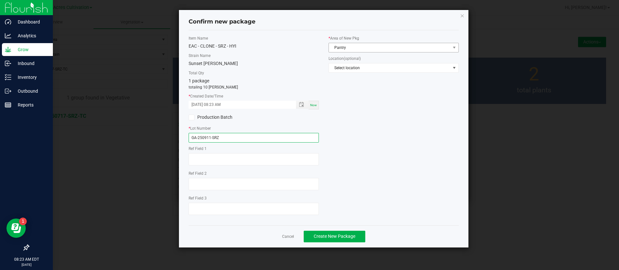
type input "GA-250911-SRZ"
click at [356, 48] on span "Pantry" at bounding box center [389, 47] width 121 height 9
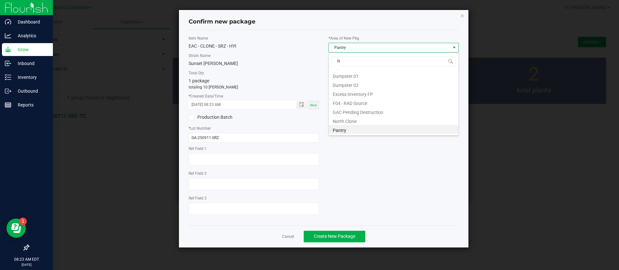
scroll to position [17, 0]
type input "NO"
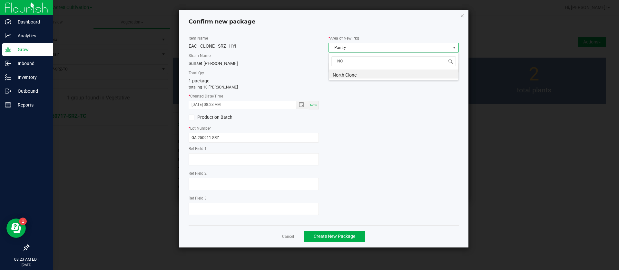
scroll to position [0, 0]
click at [331, 239] on span "Create New Package" at bounding box center [335, 236] width 42 height 5
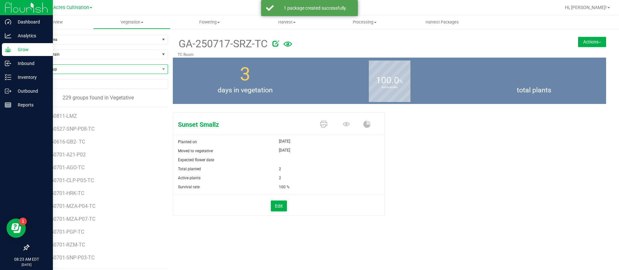
click at [68, 69] on span "Find a Group" at bounding box center [94, 69] width 131 height 9
type input "YMY"
click at [58, 96] on li "GA-250715-YMY-TC" at bounding box center [97, 96] width 137 height 9
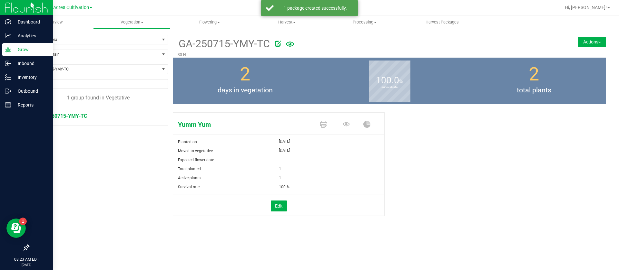
click at [602, 39] on button "Actions" at bounding box center [592, 42] width 28 height 10
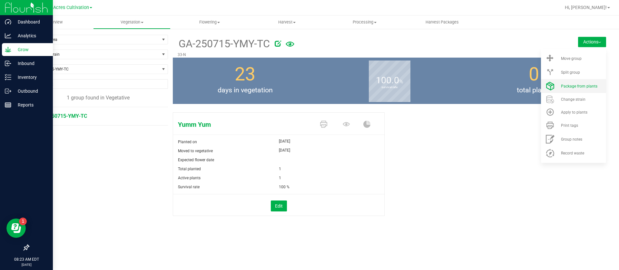
click at [578, 85] on span "Package from plants" at bounding box center [579, 86] width 36 height 5
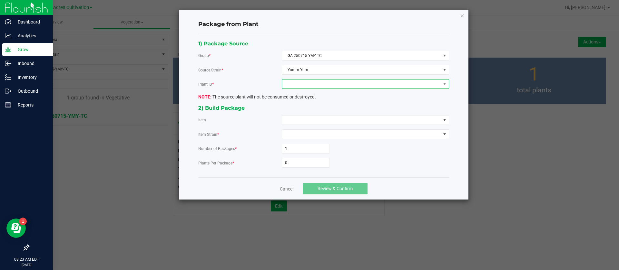
click at [320, 88] on span at bounding box center [361, 84] width 159 height 9
click at [308, 116] on li "4221733478129218" at bounding box center [365, 111] width 167 height 11
click at [302, 120] on span at bounding box center [361, 120] width 159 height 9
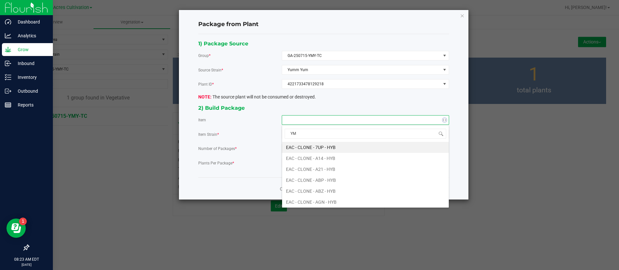
type input "YMY"
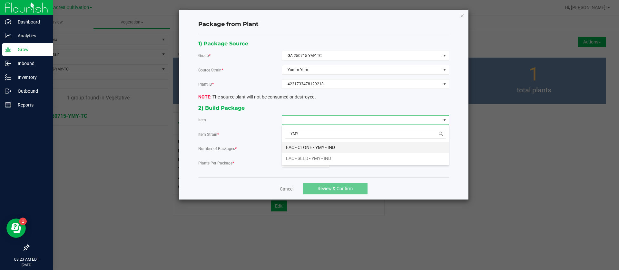
click at [303, 147] on IND "EAC - CLONE - YMY - IND" at bounding box center [365, 147] width 167 height 11
click at [299, 166] on input "0" at bounding box center [305, 163] width 47 height 9
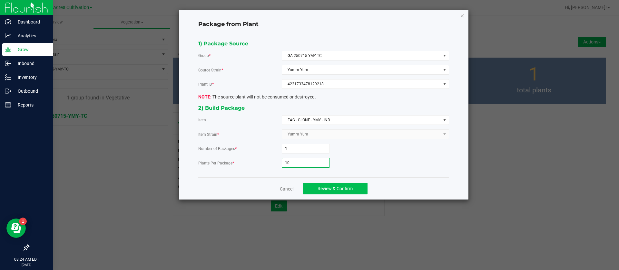
type input "10"
click at [341, 185] on button "Review & Confirm" at bounding box center [335, 189] width 64 height 12
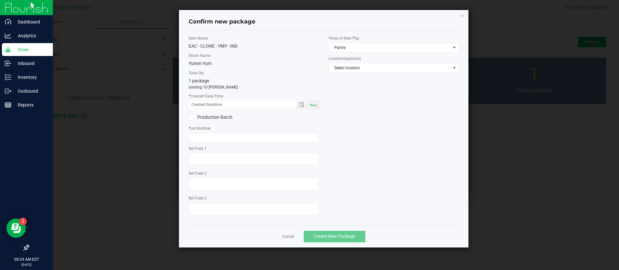
click at [315, 107] on span "Now" at bounding box center [313, 105] width 7 height 4
click at [200, 105] on input "[DATE] 08:24 AM" at bounding box center [239, 105] width 101 height 8
type input "[DATE] 08:24 AM"
click at [206, 140] on input "text" at bounding box center [254, 138] width 130 height 10
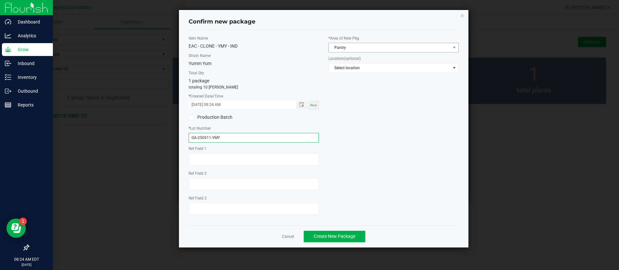
type input "GA-250911-YMY"
click at [357, 47] on span "Pantry" at bounding box center [389, 47] width 121 height 9
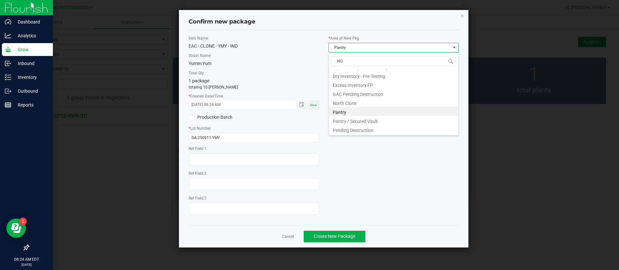
scroll to position [0, 0]
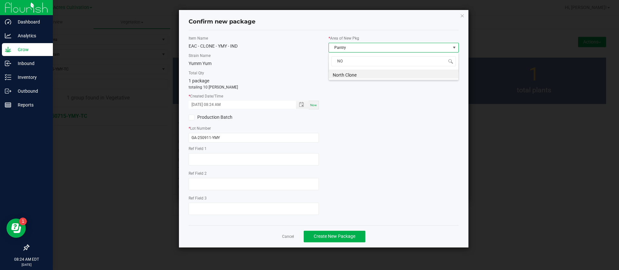
type input "NOR"
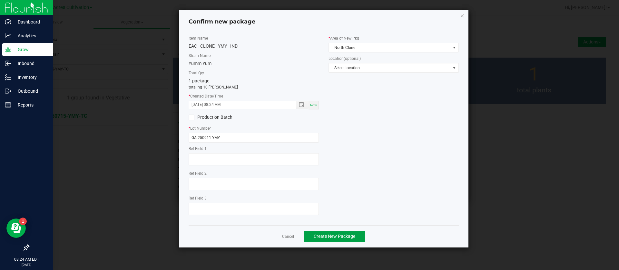
click at [335, 233] on button "Create New Package" at bounding box center [335, 237] width 62 height 12
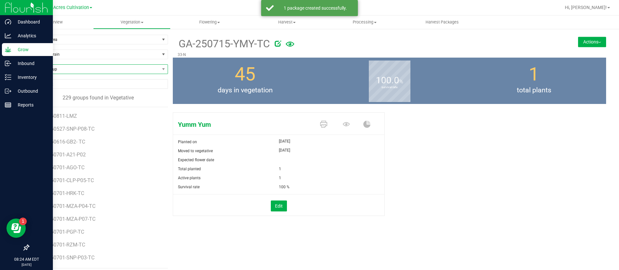
click at [65, 69] on span "Find a Group" at bounding box center [94, 69] width 131 height 9
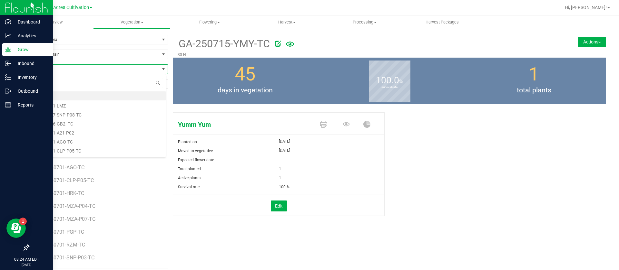
type input "MZA"
click at [74, 127] on li "GA-250731-MZA-P01" at bounding box center [97, 123] width 137 height 9
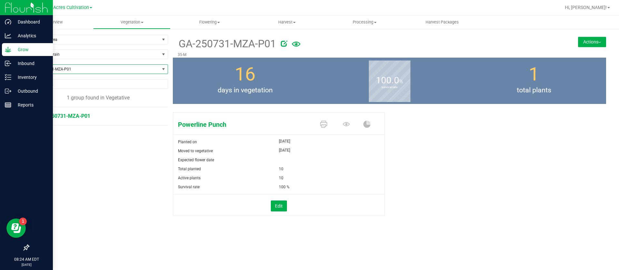
drag, startPoint x: 595, startPoint y: 39, endPoint x: 582, endPoint y: 71, distance: 34.2
click at [595, 39] on button "Actions" at bounding box center [592, 42] width 28 height 10
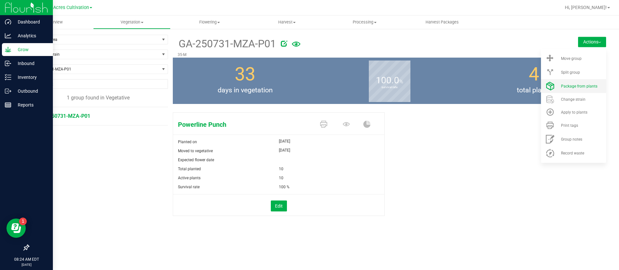
click at [579, 88] on span "Package from plants" at bounding box center [579, 86] width 36 height 5
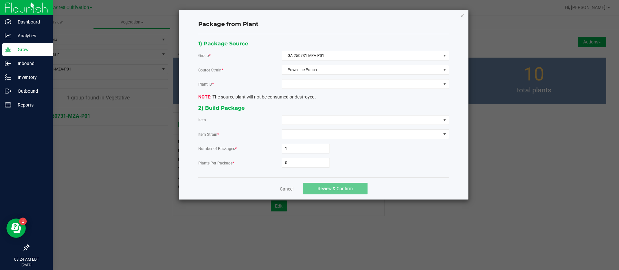
click at [299, 77] on div "1) Package Source Group * GA-250731-MZA-P01 Source Strain * Powerline Punch Pla…" at bounding box center [323, 105] width 260 height 133
click at [299, 86] on span at bounding box center [361, 84] width 159 height 9
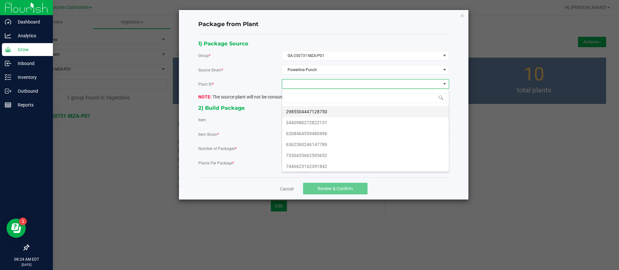
scroll to position [10, 167]
click at [309, 111] on li "2985504447128750" at bounding box center [365, 111] width 167 height 11
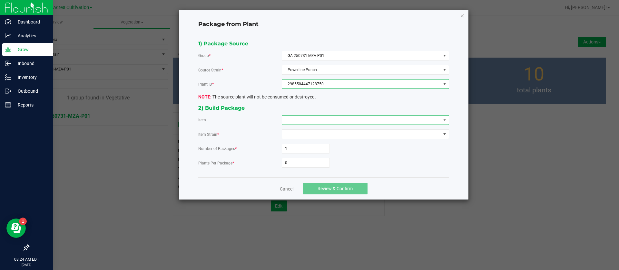
click at [309, 123] on span at bounding box center [361, 120] width 159 height 9
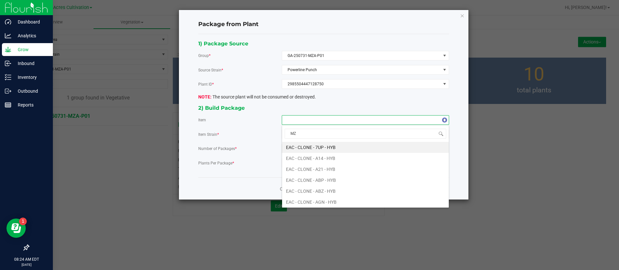
type input "MZA"
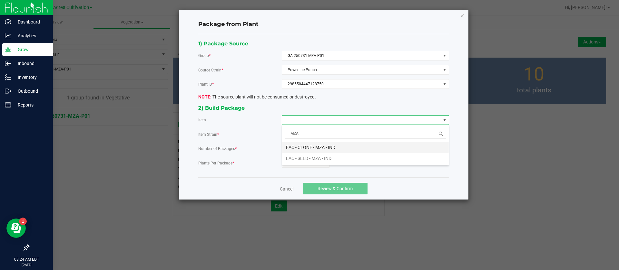
click at [318, 146] on IND "EAC - CLONE - MZA - IND" at bounding box center [365, 147] width 167 height 11
click at [309, 167] on input "0" at bounding box center [305, 163] width 47 height 9
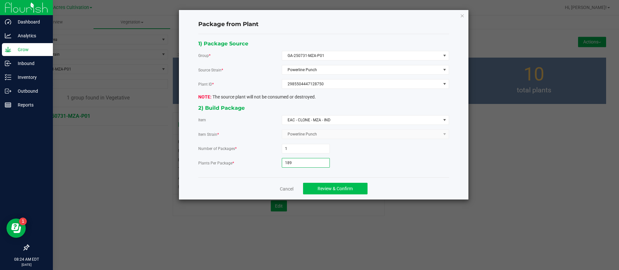
type input "189"
click at [331, 191] on span "Review & Confirm" at bounding box center [334, 188] width 35 height 5
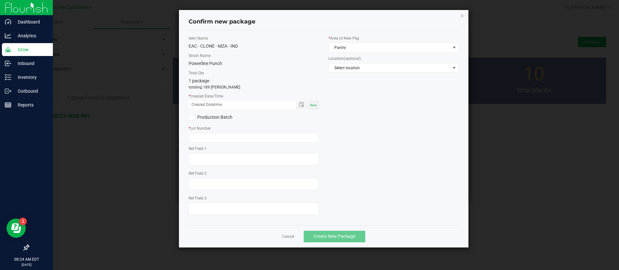
click at [315, 106] on span "Now" at bounding box center [313, 105] width 7 height 4
click at [202, 102] on input "[DATE] 08:24 AM" at bounding box center [239, 105] width 101 height 8
type input "[DATE] 08:24 AM"
click at [209, 139] on input "text" at bounding box center [254, 138] width 130 height 10
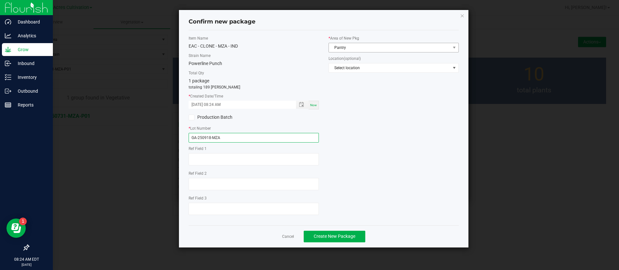
type input "GA-250918-MZA"
click at [365, 49] on span "Pantry" at bounding box center [389, 47] width 121 height 9
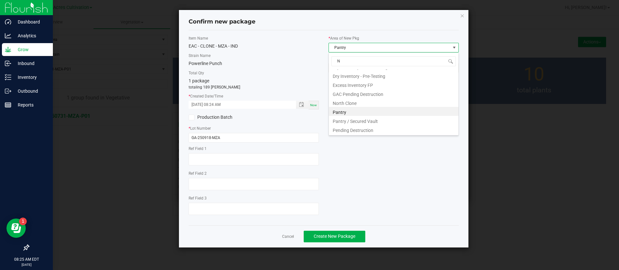
scroll to position [0, 0]
type input "NOR"
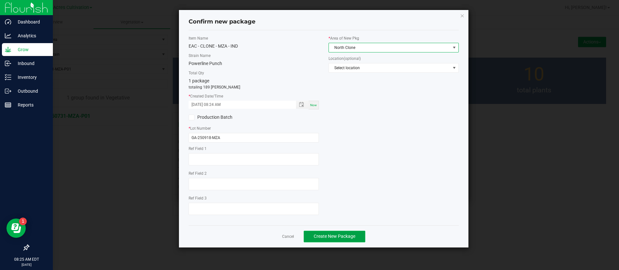
click at [325, 234] on span "Create New Package" at bounding box center [335, 236] width 42 height 5
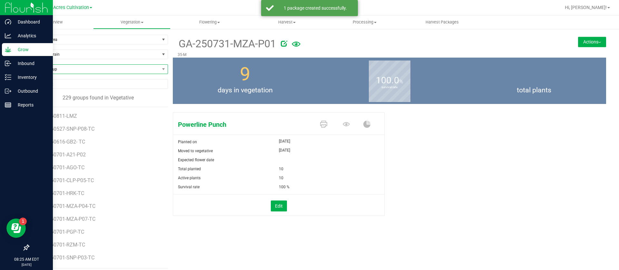
click at [60, 66] on span "Find a Group" at bounding box center [94, 69] width 131 height 9
type input "ZPM"
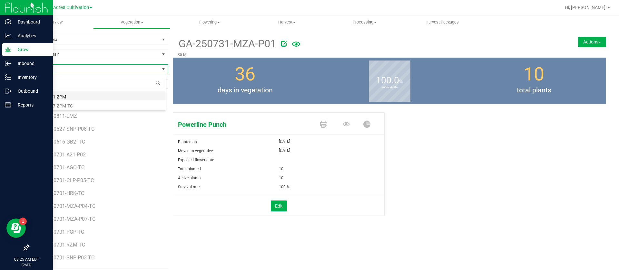
click at [81, 93] on li "GA-250731-ZPM" at bounding box center [97, 96] width 137 height 9
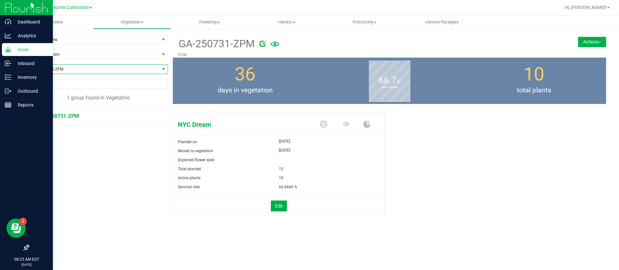
click at [590, 40] on button "Actions" at bounding box center [592, 42] width 28 height 10
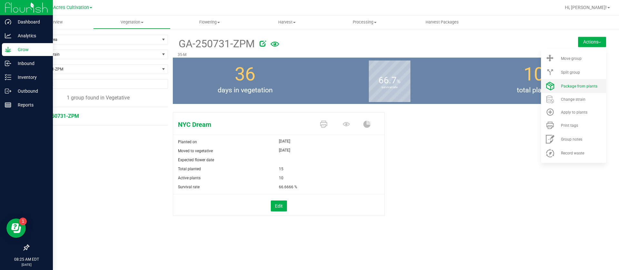
click at [578, 83] on li "Package from plants" at bounding box center [573, 86] width 65 height 14
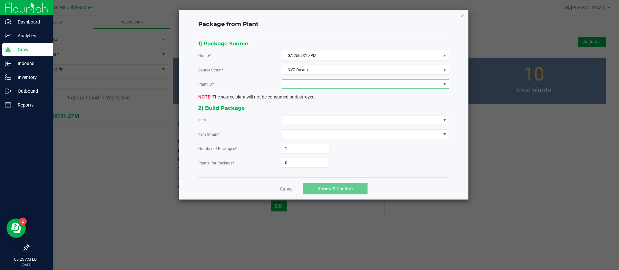
click at [331, 84] on span at bounding box center [361, 84] width 159 height 9
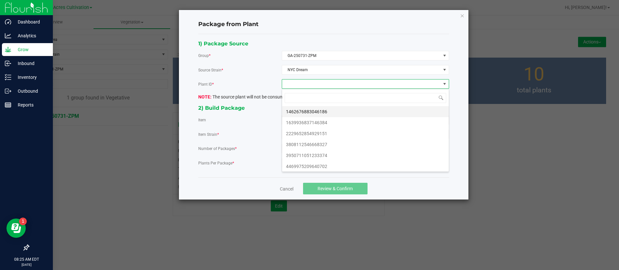
scroll to position [10, 167]
click at [299, 116] on li "1462676883046186" at bounding box center [365, 111] width 167 height 11
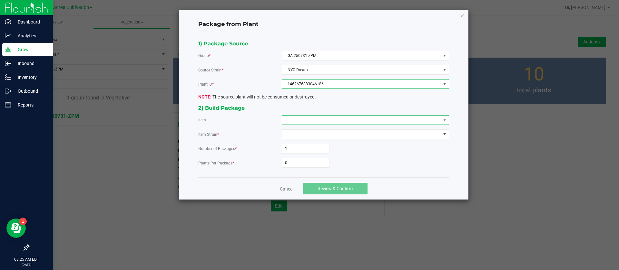
click at [302, 117] on span at bounding box center [361, 120] width 159 height 9
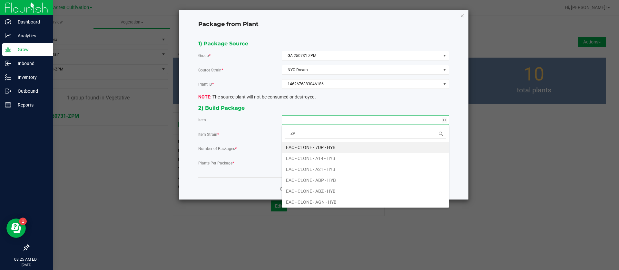
type input "ZPM"
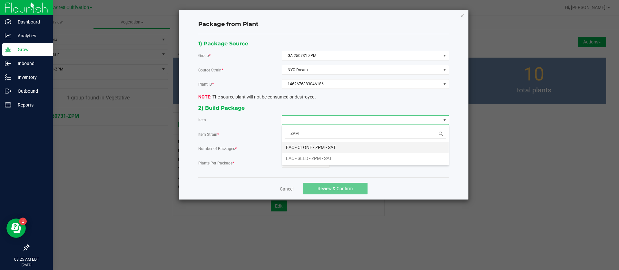
click at [315, 148] on SAT "EAC - CLONE - ZPM - SAT" at bounding box center [365, 147] width 167 height 11
click at [308, 160] on input "0" at bounding box center [305, 163] width 47 height 9
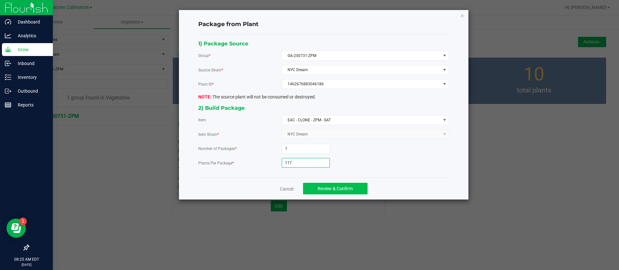
type input "117"
click at [347, 186] on span "Review & Confirm" at bounding box center [334, 188] width 35 height 5
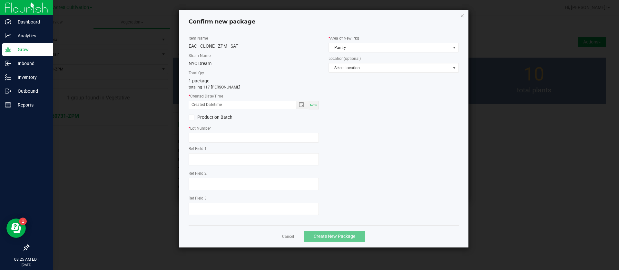
click at [318, 103] on div "Now" at bounding box center [313, 105] width 10 height 9
drag, startPoint x: 199, startPoint y: 102, endPoint x: 198, endPoint y: 106, distance: 3.6
click at [198, 102] on input "[DATE] 08:25 AM" at bounding box center [239, 105] width 101 height 8
type input "[DATE] 08:25 AM"
click at [205, 131] on label "* Lot Number" at bounding box center [254, 129] width 130 height 6
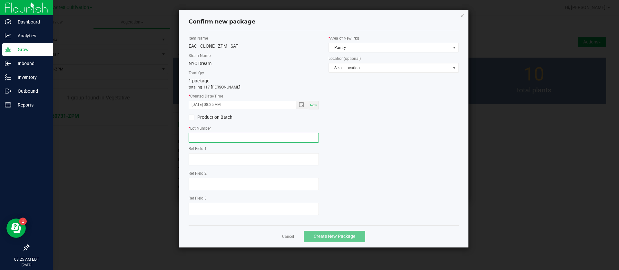
click at [205, 137] on input "text" at bounding box center [254, 138] width 130 height 10
type input "GA-259018-ZPM"
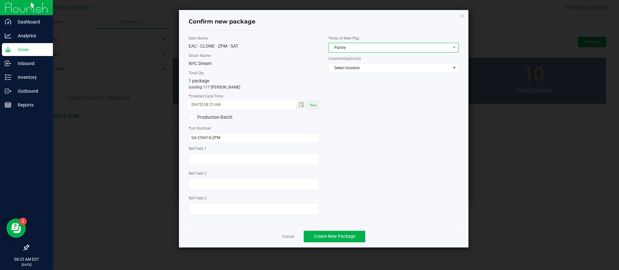
click at [370, 46] on span "Pantry" at bounding box center [389, 47] width 121 height 9
type input "NORTH"
click at [332, 233] on button "Create New Package" at bounding box center [335, 237] width 62 height 12
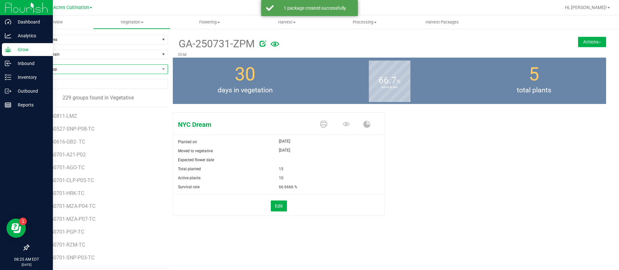
click at [80, 73] on span "Find a Group" at bounding box center [94, 69] width 131 height 9
type input "TPM"
click at [63, 94] on li "GA-250731-TPM" at bounding box center [97, 96] width 137 height 9
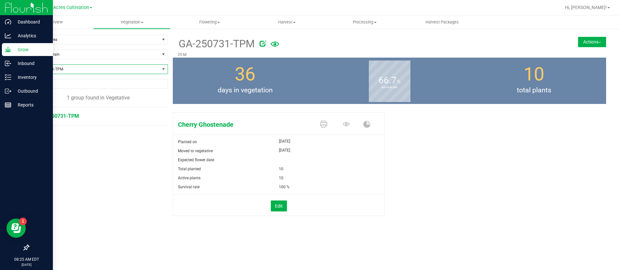
click at [595, 42] on button "Actions" at bounding box center [592, 42] width 28 height 10
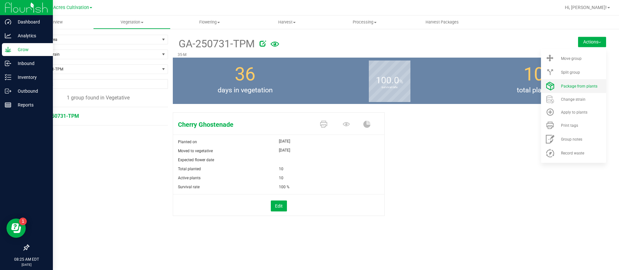
click at [580, 89] on li "Package from plants" at bounding box center [573, 86] width 65 height 14
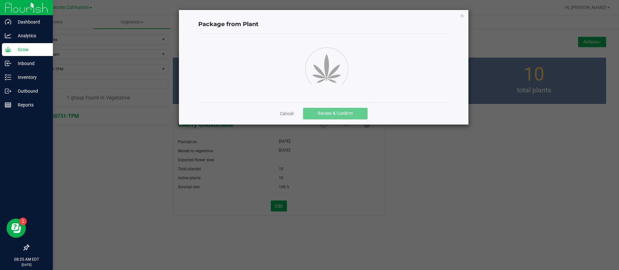
click at [243, 84] on div at bounding box center [323, 68] width 260 height 58
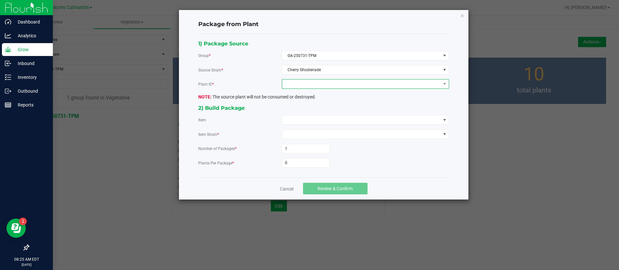
click at [301, 86] on span at bounding box center [361, 84] width 159 height 9
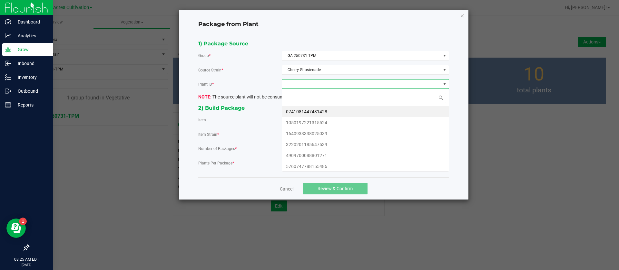
scroll to position [10, 167]
click at [306, 112] on li "0741081447431428" at bounding box center [365, 111] width 167 height 11
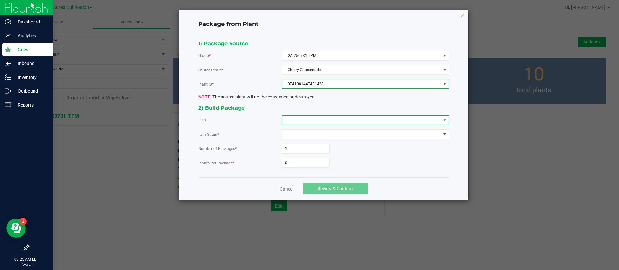
click at [300, 124] on span at bounding box center [361, 120] width 159 height 9
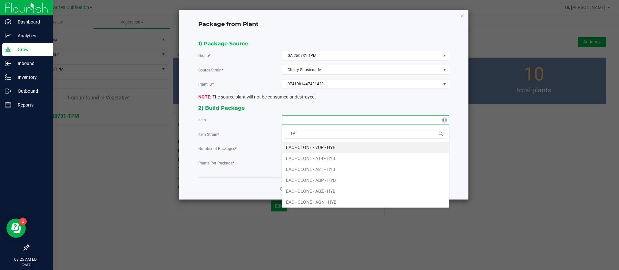
type input "TPM"
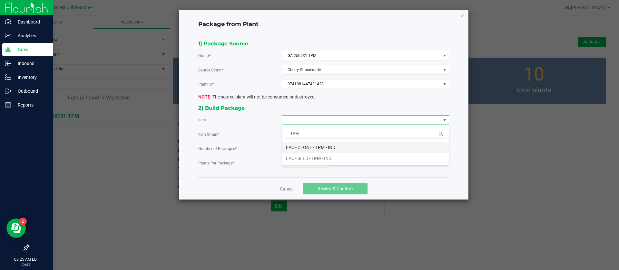
click at [336, 146] on IND "EAC - CLONE - TPM - IND" at bounding box center [365, 147] width 167 height 11
click at [293, 161] on input "0" at bounding box center [305, 163] width 47 height 9
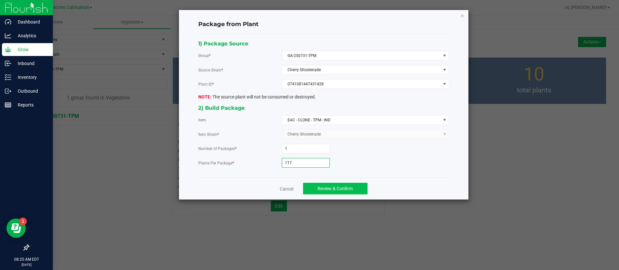
type input "117"
click at [352, 189] on span "Review & Confirm" at bounding box center [334, 188] width 35 height 5
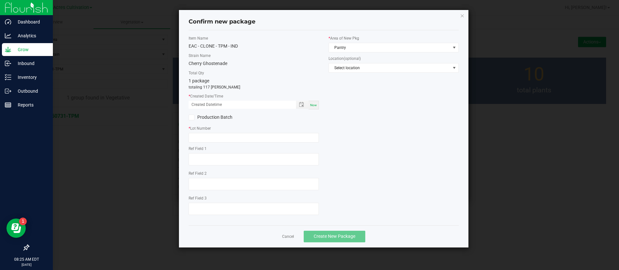
click at [316, 105] on span "Now" at bounding box center [313, 105] width 7 height 4
click at [200, 100] on div "* Created Date/Time [DATE] 08:25 AM Now" at bounding box center [254, 101] width 130 height 16
click at [199, 99] on div "* Created Date/Time [DATE] 08:25 AM Now" at bounding box center [254, 101] width 130 height 16
click at [201, 103] on input "[DATE] 08:25 AM" at bounding box center [239, 105] width 101 height 8
type input "[DATE] 08:25 AM"
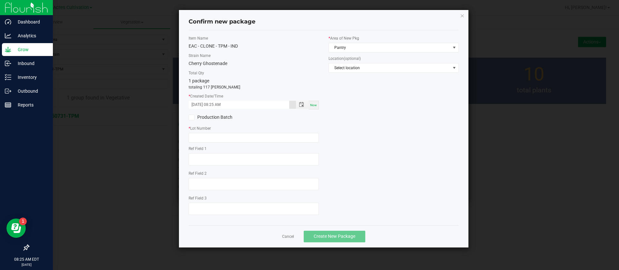
click at [367, 170] on div "Item Name EAC - CLONE - TPM - IND Strain Name Cherry Ghostenade Total Qty 1 pac…" at bounding box center [324, 127] width 280 height 185
click at [198, 140] on input "text" at bounding box center [254, 138] width 130 height 10
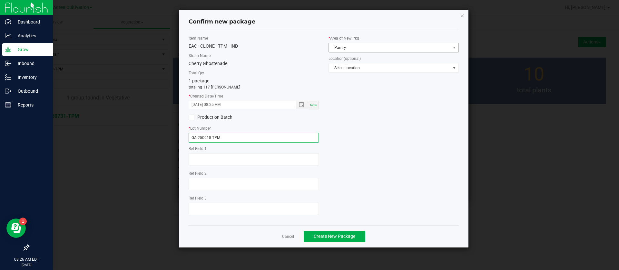
type input "GA-250918-TPM"
click at [351, 44] on span "Pantry" at bounding box center [389, 47] width 121 height 9
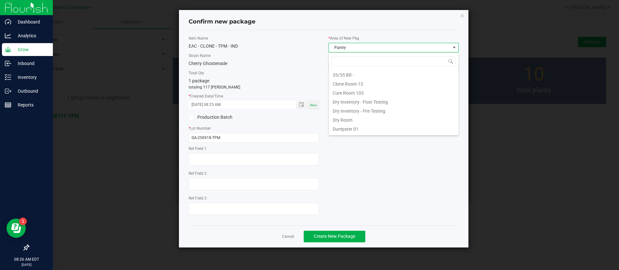
scroll to position [10, 130]
type input "NO"
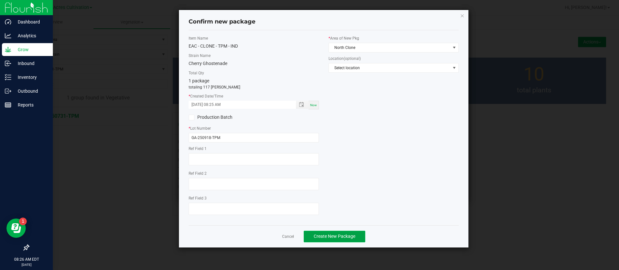
click at [329, 236] on span "Create New Package" at bounding box center [335, 236] width 42 height 5
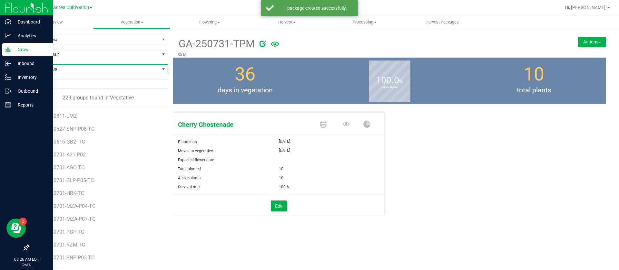
click at [59, 73] on span "Find a Group" at bounding box center [94, 69] width 131 height 9
type input "GRW"
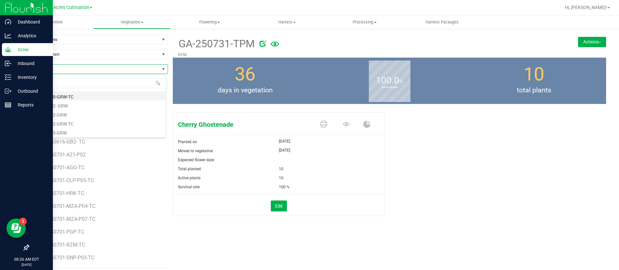
click at [96, 97] on li "GA-250710-GRW-TC" at bounding box center [97, 96] width 137 height 9
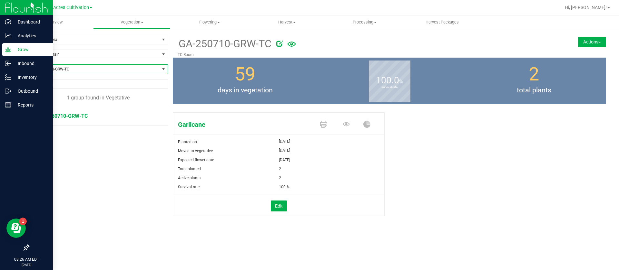
click at [77, 70] on span "GA-250710-GRW-TC" at bounding box center [94, 69] width 131 height 9
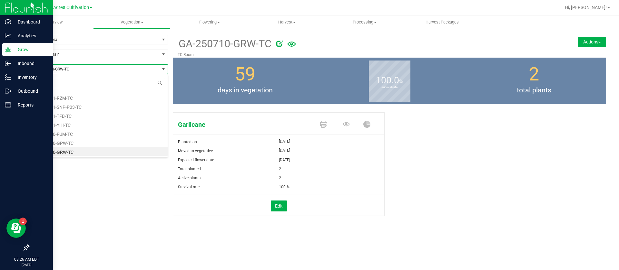
type input "F"
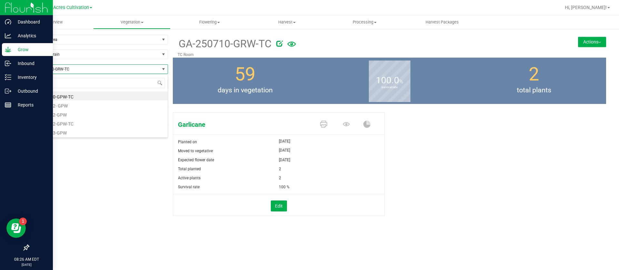
type input "GPW"
click at [43, 65] on span "GA-250710-GRW-TC" at bounding box center [94, 69] width 131 height 9
click at [481, 157] on div "Garlicane Planted on [DATE] Moved to vegetative [DATE] Expected flower date [DA…" at bounding box center [389, 171] width 433 height 122
click at [57, 69] on span "GA-250710-GRW-TC" at bounding box center [94, 69] width 131 height 9
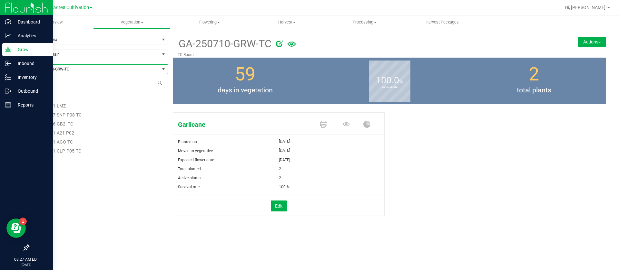
scroll to position [10, 140]
click at [57, 69] on span "GA-250710-GRW-TC" at bounding box center [94, 69] width 131 height 9
type input "G"
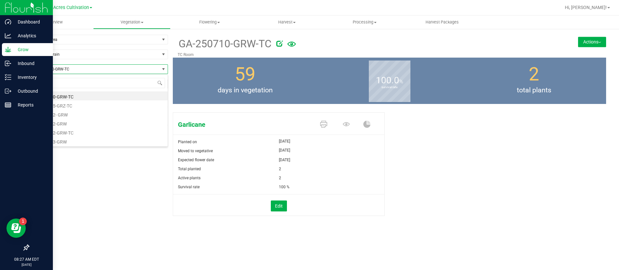
type input "GRW"
click at [79, 104] on li "GA-250812- GRW" at bounding box center [98, 105] width 139 height 9
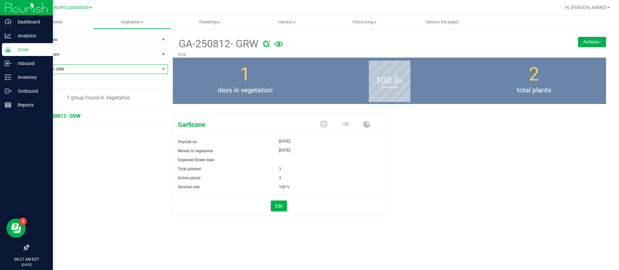
click at [86, 69] on span "GA-250812- GRW" at bounding box center [94, 69] width 131 height 9
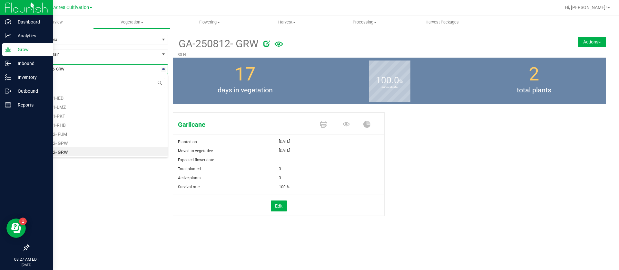
type input "GRW"
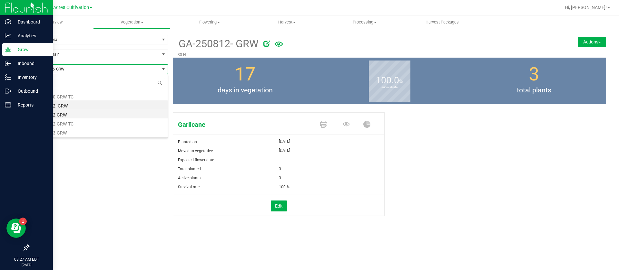
click at [66, 117] on li "GA-250812-GRW" at bounding box center [98, 114] width 139 height 9
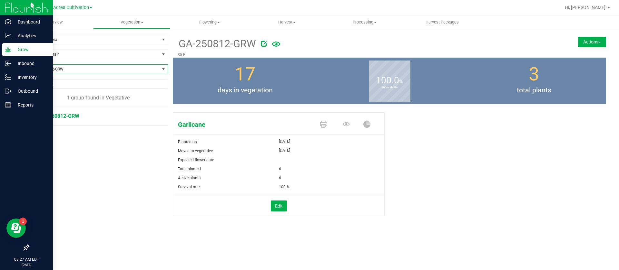
click at [66, 69] on span "GA-250812-GRW" at bounding box center [94, 69] width 131 height 9
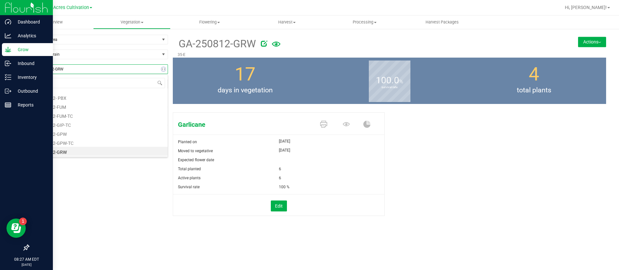
type input "GRW"
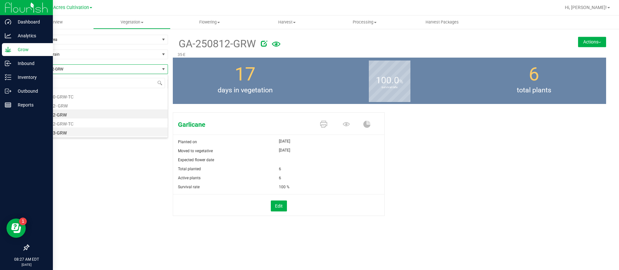
click at [67, 134] on li "GA-250813-GRW" at bounding box center [98, 132] width 139 height 9
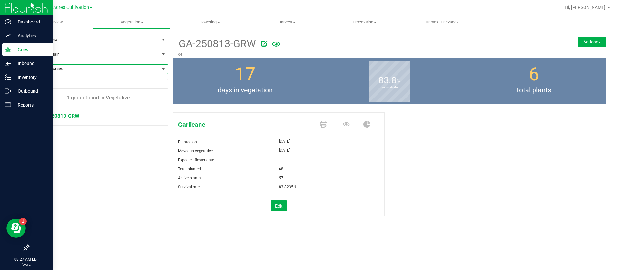
click at [92, 70] on span "GA-250813-GRW" at bounding box center [94, 69] width 131 height 9
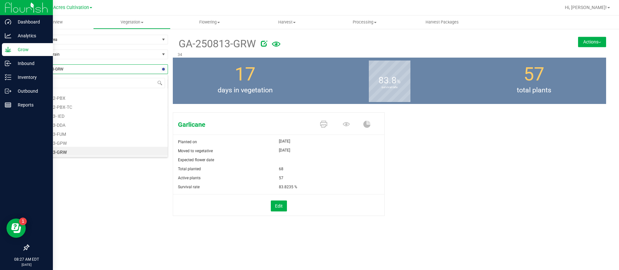
type input "GRW"
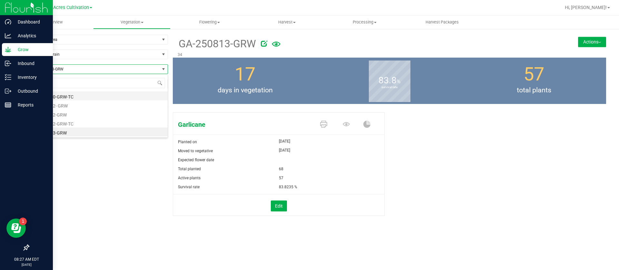
click at [69, 99] on li "GA-250710-GRW-TC" at bounding box center [98, 96] width 139 height 9
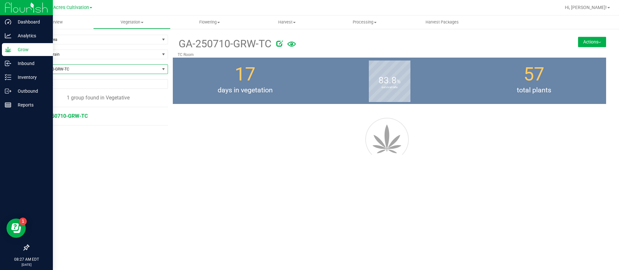
drag, startPoint x: 590, startPoint y: 39, endPoint x: 585, endPoint y: 56, distance: 17.8
click at [590, 39] on button "Actions" at bounding box center [592, 42] width 28 height 10
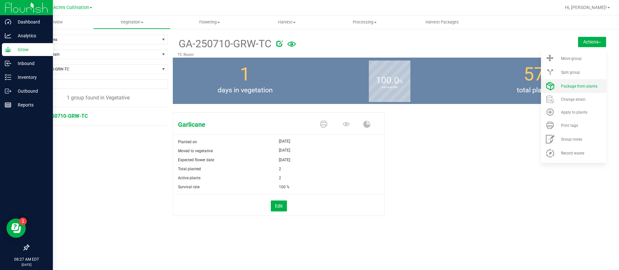
click at [564, 89] on li "Package from plants" at bounding box center [573, 86] width 65 height 14
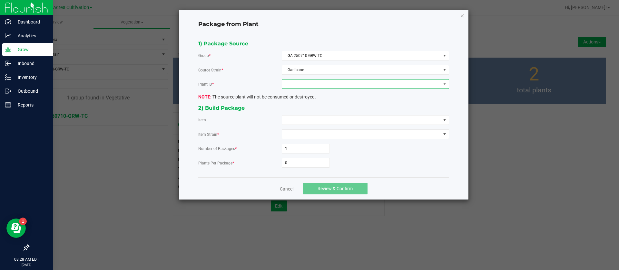
click at [317, 84] on span at bounding box center [361, 84] width 159 height 9
click at [304, 110] on li "2555115308651453" at bounding box center [365, 111] width 167 height 11
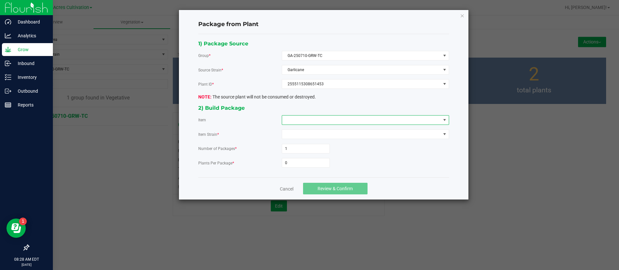
click at [299, 122] on span at bounding box center [361, 120] width 159 height 9
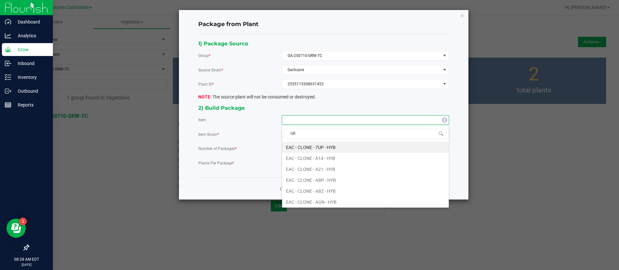
type input "GRW"
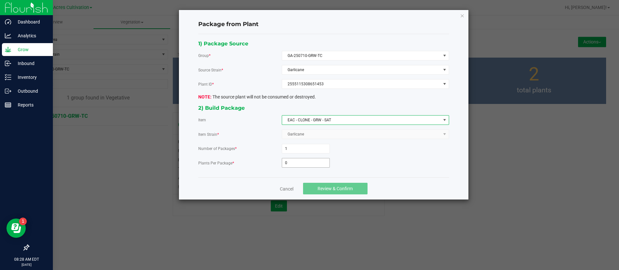
click at [315, 160] on input "0" at bounding box center [305, 163] width 47 height 9
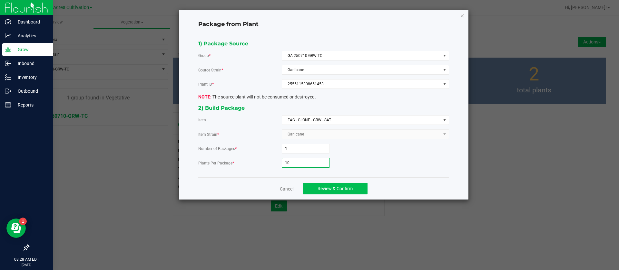
type input "10"
click at [348, 194] on button "Review & Confirm" at bounding box center [335, 189] width 64 height 12
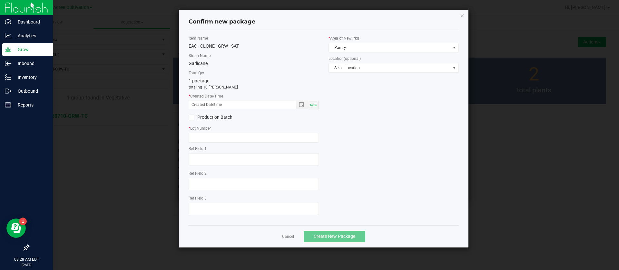
click at [315, 109] on div "Now" at bounding box center [313, 105] width 10 height 9
click at [199, 105] on input "[DATE] 08:28 AM" at bounding box center [239, 105] width 101 height 8
type input "[DATE] 08:28 AM"
click at [213, 141] on input "text" at bounding box center [254, 138] width 130 height 10
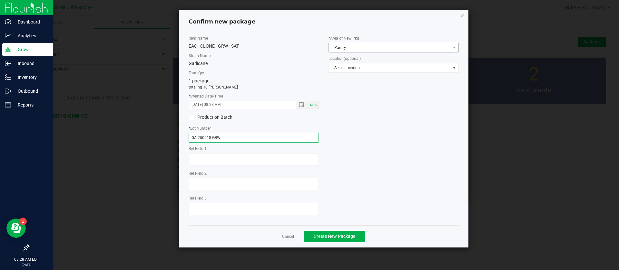
type input "GA-250918-GRW"
click at [379, 47] on span "Pantry" at bounding box center [389, 47] width 121 height 9
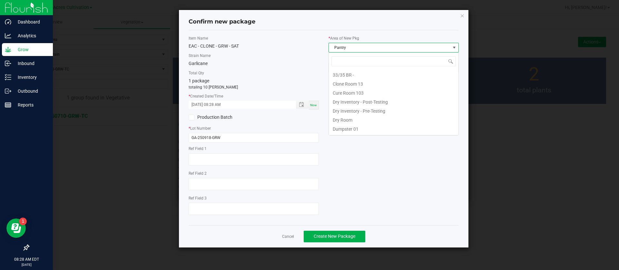
scroll to position [53, 0]
type input "TC"
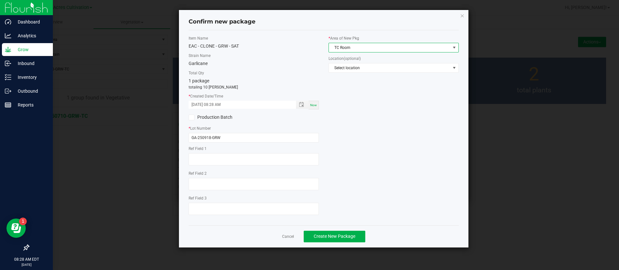
click at [378, 47] on span "TC Room" at bounding box center [389, 47] width 121 height 9
type input "NORHT"
click at [378, 47] on span "TC Room" at bounding box center [389, 47] width 121 height 9
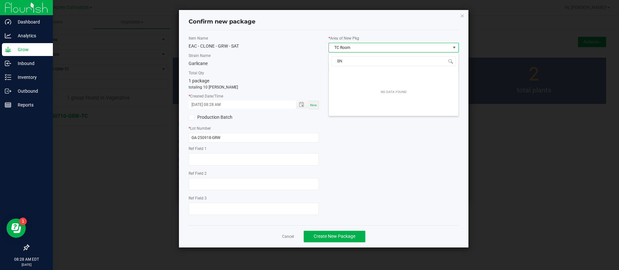
type input "B"
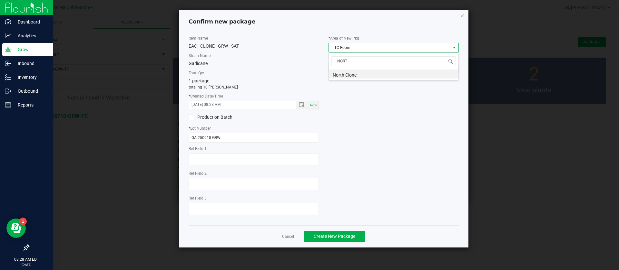
type input "NORTH"
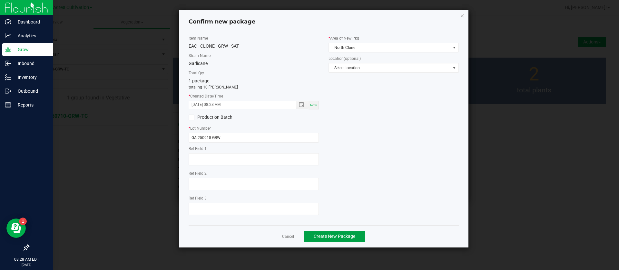
click at [344, 238] on span "Create New Package" at bounding box center [335, 236] width 42 height 5
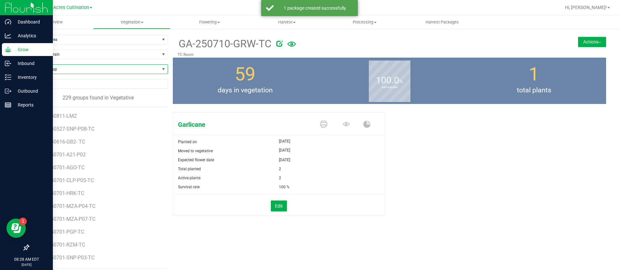
click at [74, 68] on span "Find a Group" at bounding box center [94, 69] width 131 height 9
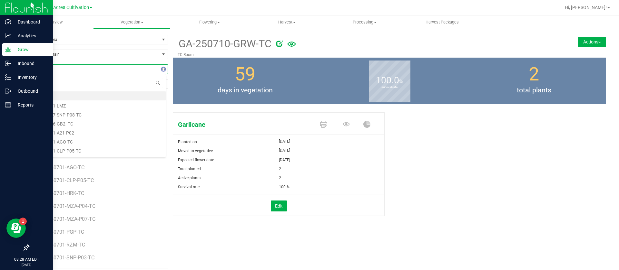
type input "GPW"
click at [77, 95] on li "GA-250710-GPW-TC" at bounding box center [97, 96] width 137 height 9
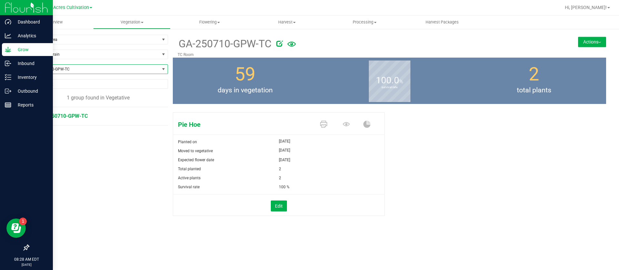
click at [596, 40] on button "Actions" at bounding box center [592, 42] width 28 height 10
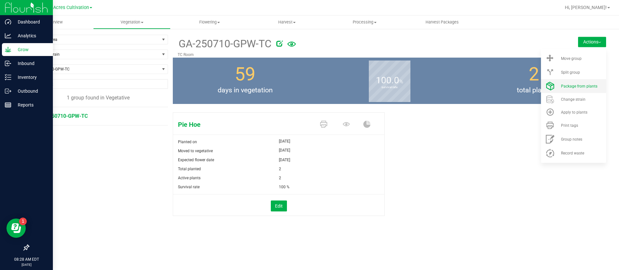
click at [585, 84] on span "Package from plants" at bounding box center [579, 86] width 36 height 5
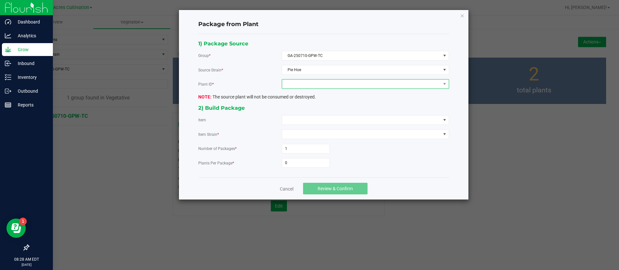
click at [305, 84] on span at bounding box center [361, 84] width 159 height 9
drag, startPoint x: 311, startPoint y: 111, endPoint x: 310, endPoint y: 119, distance: 8.1
click at [311, 111] on li "2398146244597389" at bounding box center [365, 111] width 167 height 11
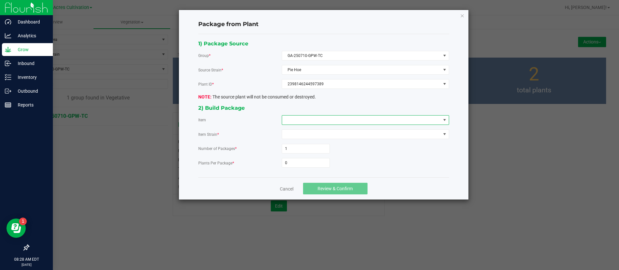
click at [309, 121] on span at bounding box center [361, 120] width 159 height 9
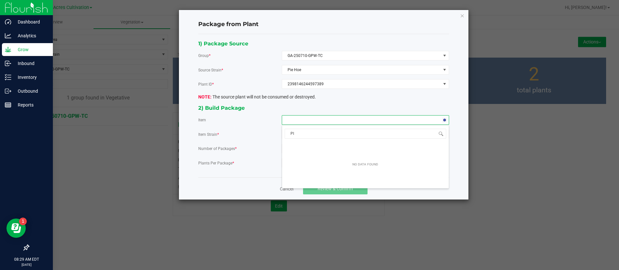
type input "P"
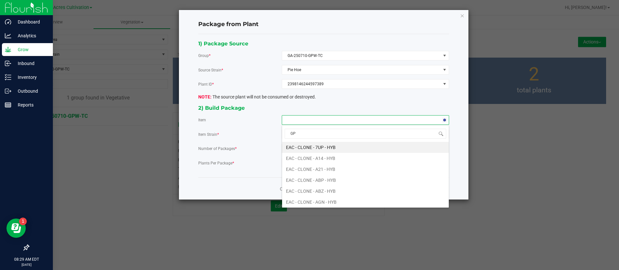
type input "GPW"
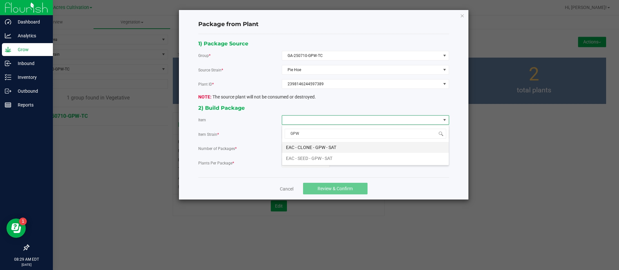
click at [321, 148] on SAT "EAC - CLONE - GPW - SAT" at bounding box center [365, 147] width 167 height 11
click at [307, 160] on input "0" at bounding box center [305, 163] width 47 height 9
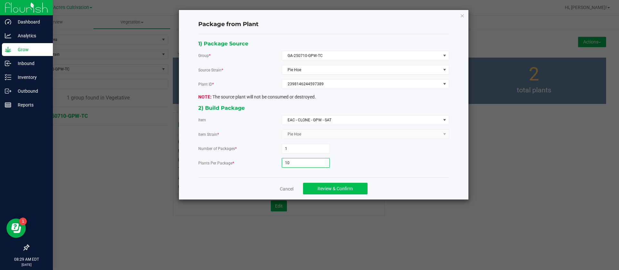
type input "10"
click at [317, 184] on button "Review & Confirm" at bounding box center [335, 189] width 64 height 12
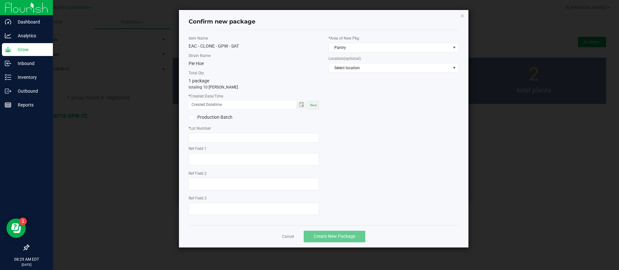
click at [314, 106] on span "Now" at bounding box center [313, 105] width 7 height 4
click at [201, 102] on input "[DATE] 08:29 AM" at bounding box center [239, 105] width 101 height 8
type input "[DATE] 08:29 AM"
click at [206, 135] on input "text" at bounding box center [254, 138] width 130 height 10
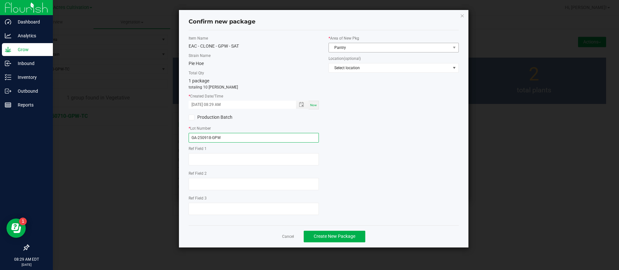
type input "GA-250918-GPW"
click at [374, 51] on span "Pantry" at bounding box center [389, 47] width 121 height 9
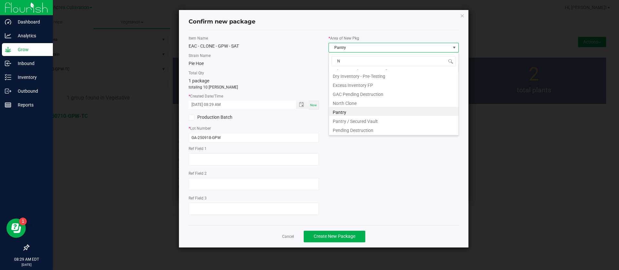
scroll to position [0, 0]
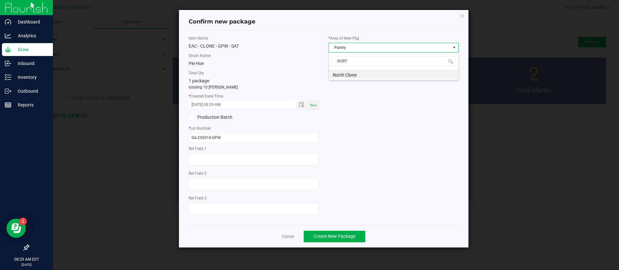
type input "NORTH"
click at [338, 236] on span "Create New Package" at bounding box center [335, 236] width 42 height 5
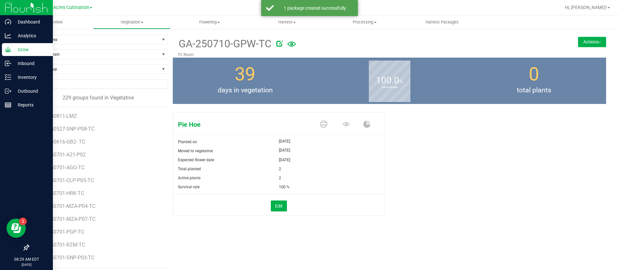
click at [432, 165] on div "Pie Hoe Planted on [DATE] Moved to vegetative [DATE] Expected flower date [DATE…" at bounding box center [389, 171] width 433 height 122
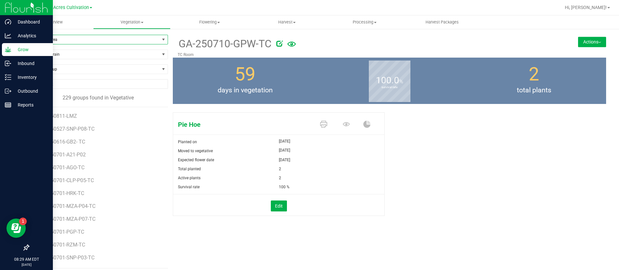
click at [77, 38] on span "Filter by Area" at bounding box center [94, 39] width 131 height 9
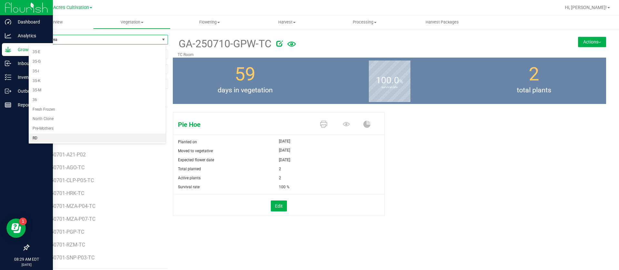
scroll to position [181, 0]
click at [53, 133] on li "TC Room" at bounding box center [97, 138] width 137 height 10
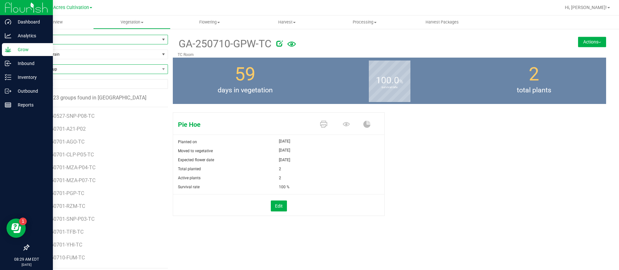
click at [64, 68] on span "Find a Group" at bounding box center [94, 69] width 131 height 9
click at [310, 89] on span "days in vegetation" at bounding box center [245, 90] width 144 height 10
click at [71, 70] on span "Find a Group" at bounding box center [94, 69] width 131 height 9
type input "RZM"
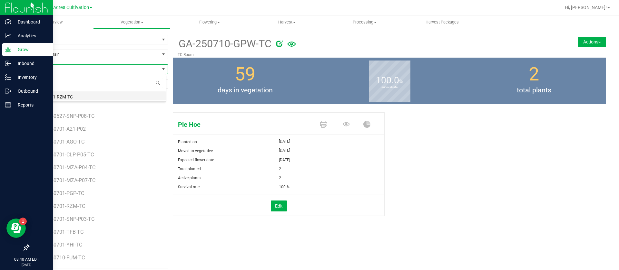
click at [54, 96] on li "GA-250701-RZM-TC" at bounding box center [97, 96] width 137 height 9
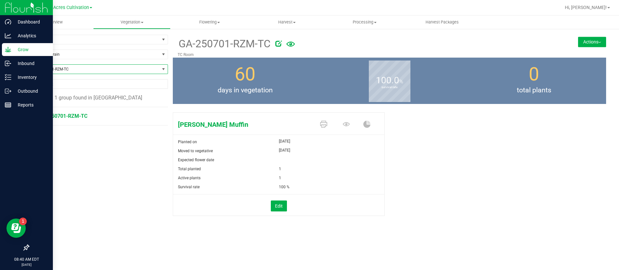
click at [590, 44] on button "Actions" at bounding box center [592, 42] width 28 height 10
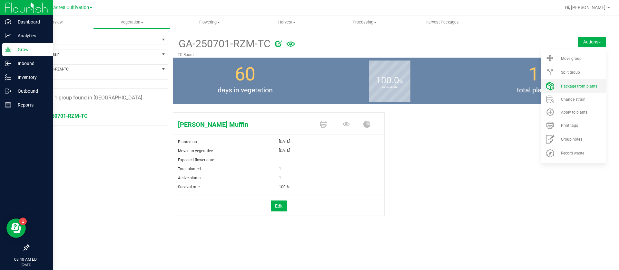
click at [592, 84] on span "Package from plants" at bounding box center [579, 86] width 36 height 5
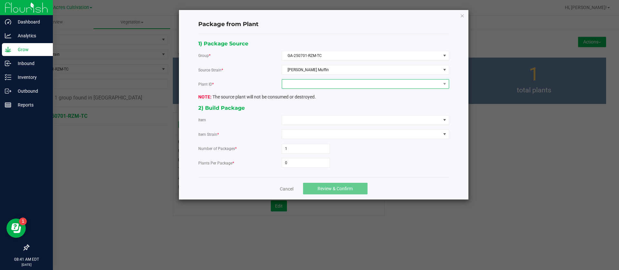
click at [318, 86] on span at bounding box center [361, 84] width 159 height 9
click at [301, 111] on li "3975225085215819" at bounding box center [365, 111] width 167 height 11
click at [300, 120] on span at bounding box center [361, 120] width 159 height 9
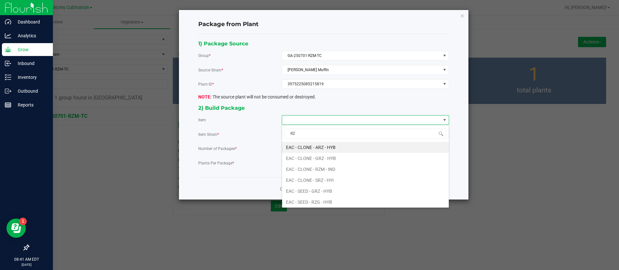
type input "RZM"
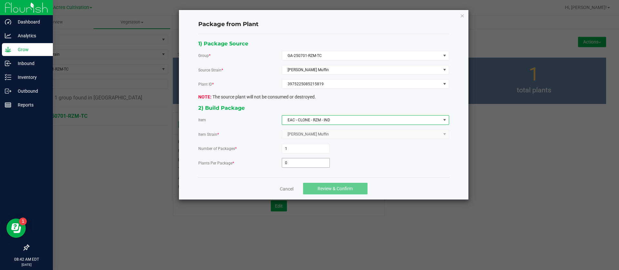
click at [313, 159] on input "0" at bounding box center [305, 163] width 47 height 9
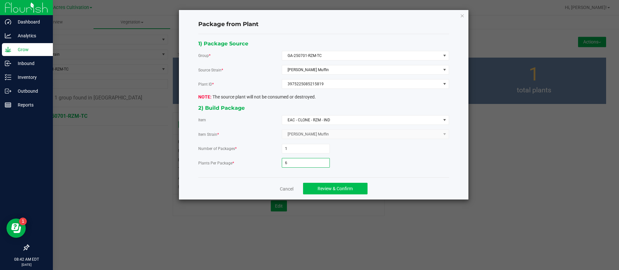
type input "6"
click at [342, 192] on button "Review & Confirm" at bounding box center [335, 189] width 64 height 12
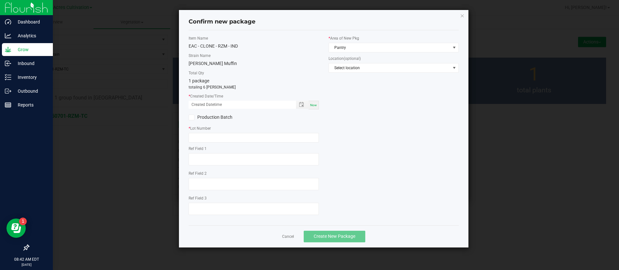
click at [314, 103] on span "Now" at bounding box center [313, 105] width 7 height 4
click at [199, 100] on div "* Created Date/Time [DATE] 08:42 AM Now" at bounding box center [254, 101] width 130 height 16
click at [201, 108] on input "[DATE] 08:42 AM" at bounding box center [239, 105] width 101 height 8
type input "[DATE] 08:42 AM"
click at [206, 145] on div "Item Name EAC - CLONE - RZM - IND Strain Name [PERSON_NAME] Muffin Total Qty 1 …" at bounding box center [254, 127] width 140 height 185
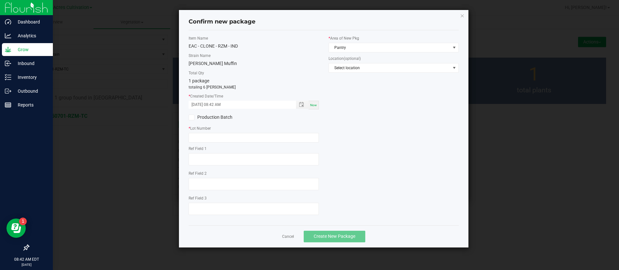
click at [206, 143] on div "Item Name EAC - CLONE - RZM - IND Strain Name [PERSON_NAME] Muffin Total Qty 1 …" at bounding box center [254, 127] width 140 height 185
click at [205, 143] on div "Item Name EAC - CLONE - RZM - IND Strain Name [PERSON_NAME] Muffin Total Qty 1 …" at bounding box center [254, 127] width 140 height 185
click at [210, 138] on input "text" at bounding box center [254, 138] width 130 height 10
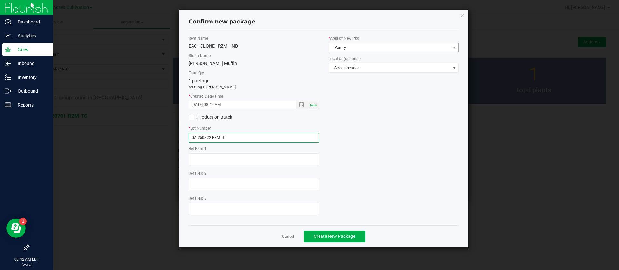
type input "GA-250822-RZM-TC"
click at [346, 46] on span "Pantry" at bounding box center [389, 47] width 121 height 9
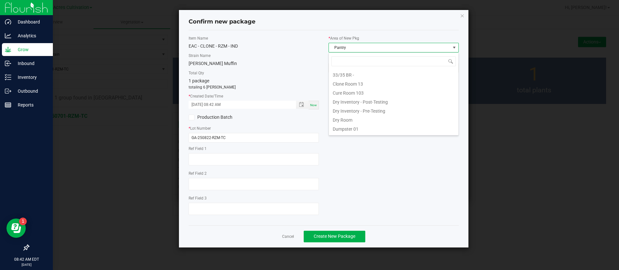
scroll to position [10, 130]
type input "TC"
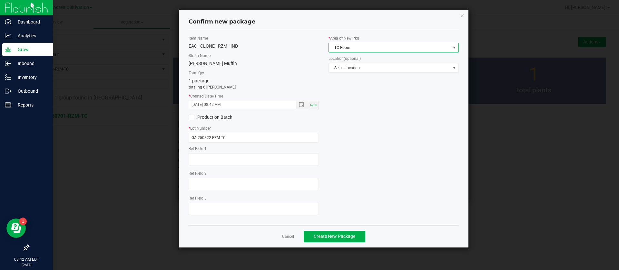
click at [388, 109] on div "Item Name EAC - CLONE - RZM - IND Strain Name [PERSON_NAME] Muffin Total Qty 1 …" at bounding box center [324, 127] width 280 height 185
click at [329, 234] on span "Create New Package" at bounding box center [335, 236] width 42 height 5
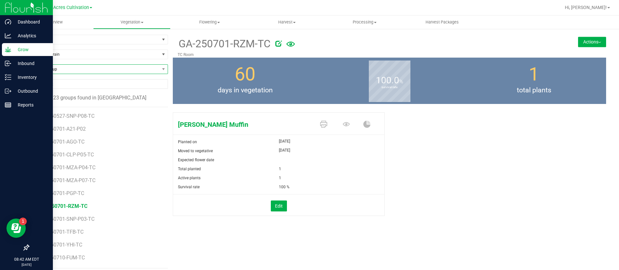
click at [42, 71] on span "Find a Group" at bounding box center [94, 69] width 131 height 9
type input "ORP"
click at [48, 96] on li "GA-250716-ORP-P04-TC" at bounding box center [97, 96] width 137 height 9
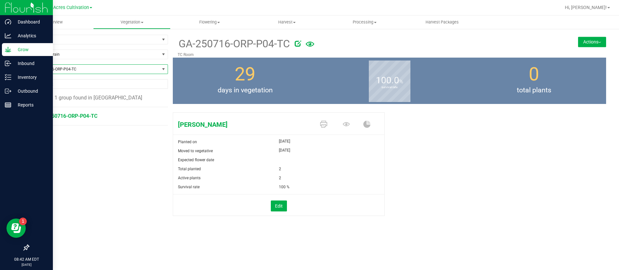
click at [584, 43] on button "Actions" at bounding box center [592, 42] width 28 height 10
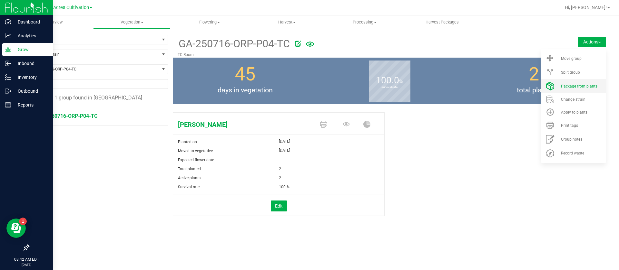
click at [580, 86] on span "Package from plants" at bounding box center [579, 86] width 36 height 5
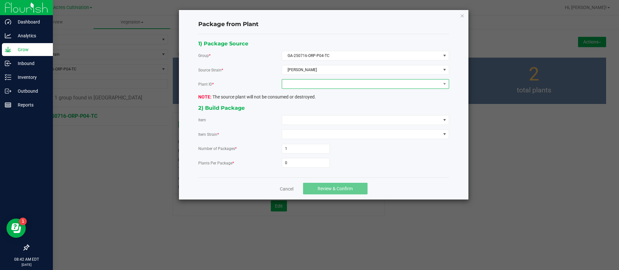
click at [315, 86] on span at bounding box center [361, 84] width 159 height 9
click at [307, 110] on li "4533543645330302" at bounding box center [365, 111] width 167 height 11
click at [303, 118] on span at bounding box center [361, 120] width 159 height 9
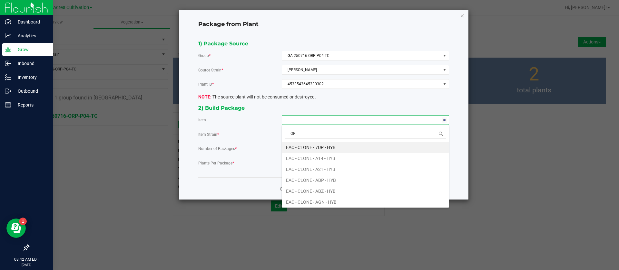
type input "ORP"
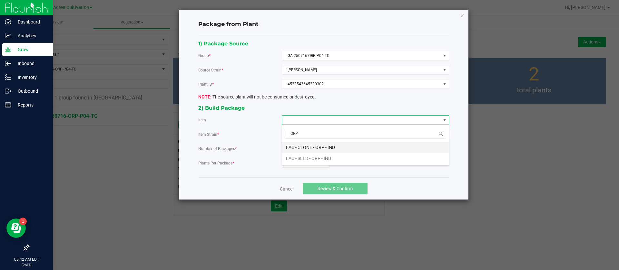
click at [296, 150] on IND "EAC - CLONE - ORP - IND" at bounding box center [365, 147] width 167 height 11
click at [295, 159] on input "0" at bounding box center [305, 163] width 47 height 9
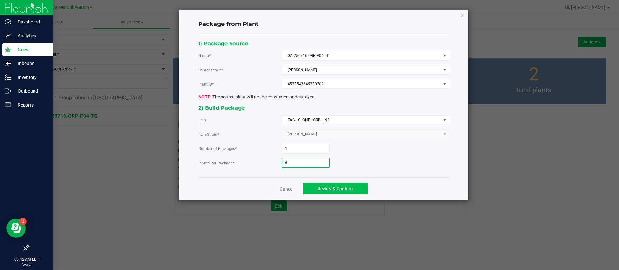
type input "6"
click at [332, 187] on span "Review & Confirm" at bounding box center [334, 188] width 35 height 5
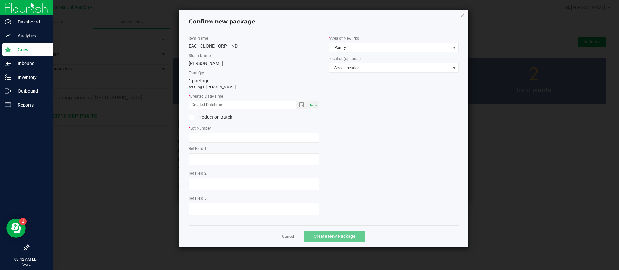
click at [314, 105] on span "Now" at bounding box center [313, 105] width 7 height 4
click at [199, 101] on input "[DATE] 08:42 AM" at bounding box center [239, 105] width 101 height 8
type input "[DATE] 08:42 AM"
click at [205, 136] on input "text" at bounding box center [254, 138] width 130 height 10
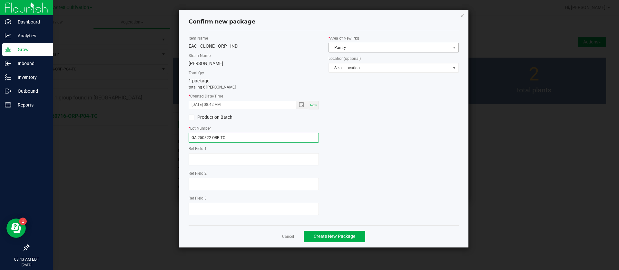
type input "GA-250822-ORP-TC"
click at [347, 47] on span "Pantry" at bounding box center [389, 47] width 121 height 9
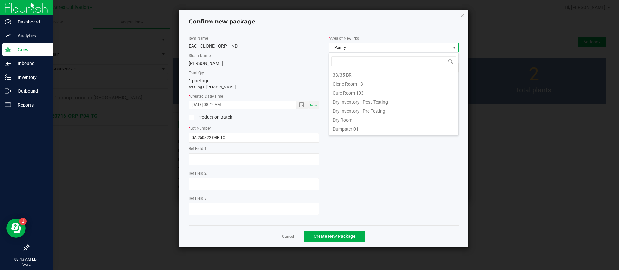
scroll to position [10, 130]
type input "TC"
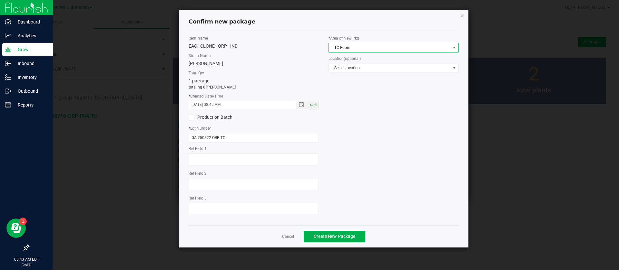
click at [333, 245] on div "Cancel Create New Package" at bounding box center [324, 237] width 270 height 22
click at [336, 231] on button "Create New Package" at bounding box center [335, 237] width 62 height 12
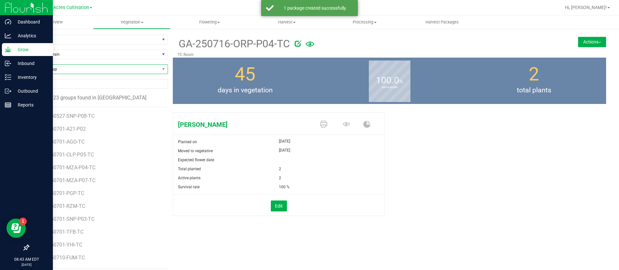
click at [69, 70] on span "Find a Group" at bounding box center [94, 69] width 131 height 9
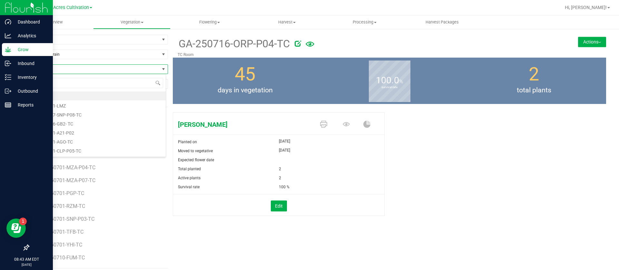
type input "GT7"
click at [62, 95] on li "GA-250716-GT7-TC" at bounding box center [97, 96] width 137 height 9
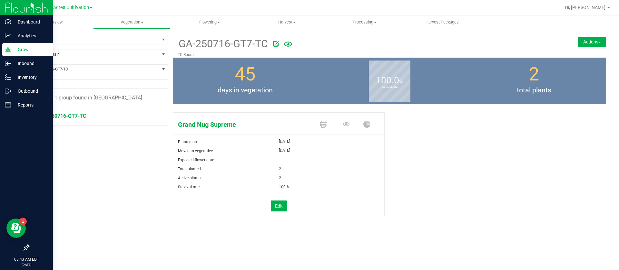
click at [599, 37] on button "Actions" at bounding box center [592, 42] width 28 height 10
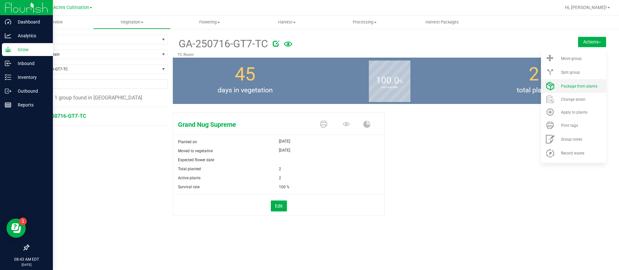
click at [580, 92] on li "Package from plants" at bounding box center [573, 86] width 65 height 14
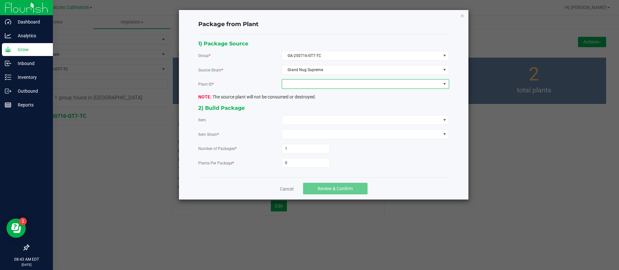
click at [313, 87] on span at bounding box center [361, 84] width 159 height 9
click at [312, 113] on li "3142152403690775" at bounding box center [365, 111] width 167 height 11
click at [306, 118] on span at bounding box center [361, 120] width 159 height 9
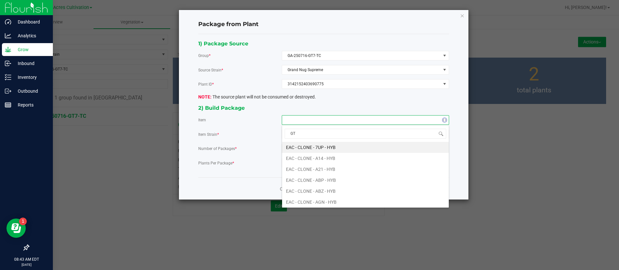
type input "GT7"
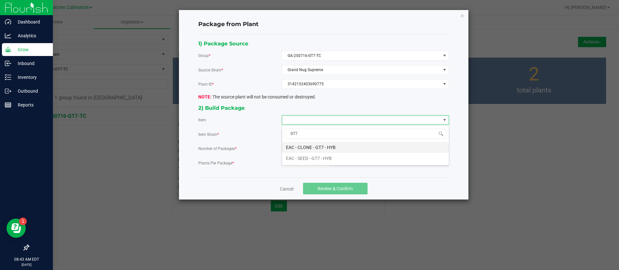
click at [324, 148] on HYB "EAC - CLONE - GT7 - HYB" at bounding box center [365, 147] width 167 height 11
click at [309, 165] on input "0" at bounding box center [305, 163] width 47 height 9
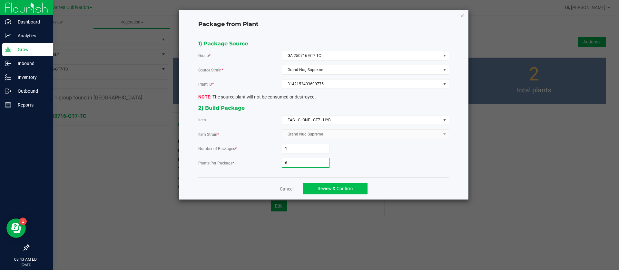
type input "6"
click at [333, 184] on button "Review & Confirm" at bounding box center [335, 189] width 64 height 12
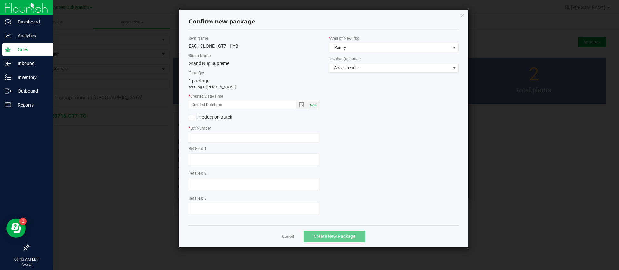
click at [314, 105] on span "Now" at bounding box center [313, 105] width 7 height 4
drag, startPoint x: 199, startPoint y: 101, endPoint x: 199, endPoint y: 136, distance: 35.5
click at [199, 101] on input "[DATE] 08:43 AM" at bounding box center [239, 105] width 101 height 8
type input "[DATE] 08:43 AM"
click at [205, 138] on input "text" at bounding box center [254, 138] width 130 height 10
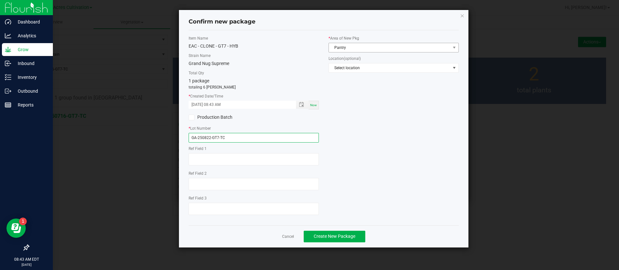
type input "GA-250822-GT7-TC"
click at [363, 49] on span "Pantry" at bounding box center [389, 47] width 121 height 9
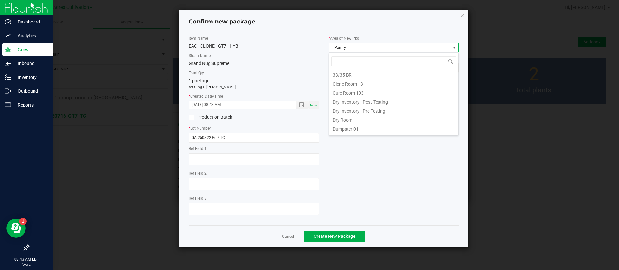
scroll to position [10, 130]
type input "TC"
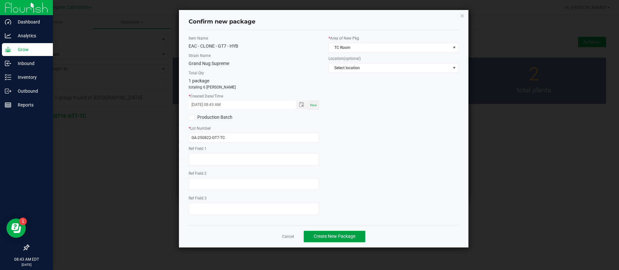
click at [350, 238] on span "Create New Package" at bounding box center [335, 236] width 42 height 5
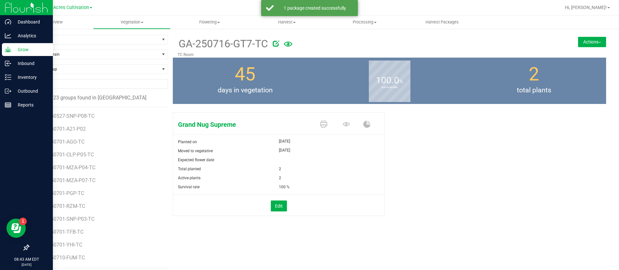
click at [354, 204] on div "Edit" at bounding box center [278, 206] width 221 height 11
click at [380, 172] on div "Grand Nug Supreme Planted on [DATE] Moved to vegetative [DATE] Expected flower …" at bounding box center [281, 164] width 217 height 108
drag, startPoint x: 354, startPoint y: 155, endPoint x: 340, endPoint y: 152, distance: 14.6
click at [355, 156] on div at bounding box center [332, 156] width 106 height 0
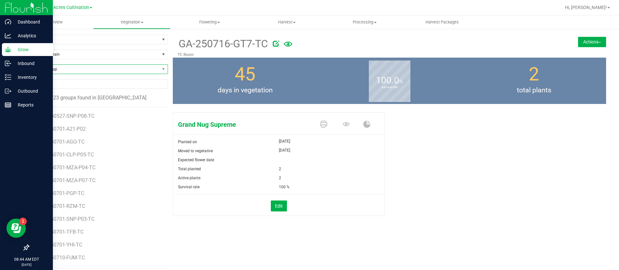
click at [69, 69] on span "Find a Group" at bounding box center [94, 69] width 131 height 9
click at [75, 67] on span "Find a Group" at bounding box center [94, 69] width 131 height 9
type input "T12"
click at [87, 91] on div "T12 GA-250716-T12-TC" at bounding box center [97, 88] width 138 height 28
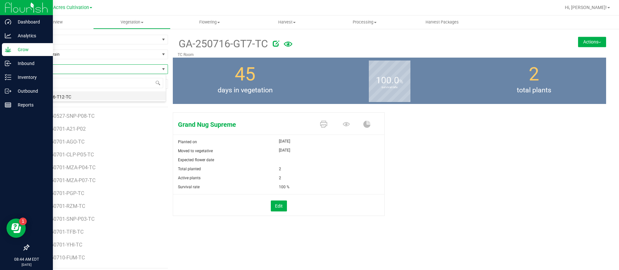
click at [85, 96] on li "GA-250716-T12-TC" at bounding box center [97, 96] width 137 height 9
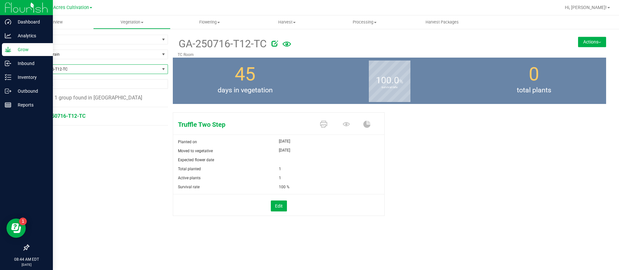
click at [598, 42] on img at bounding box center [599, 42] width 3 height 1
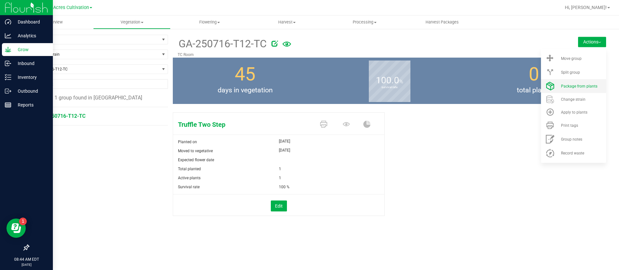
click at [590, 86] on span "Package from plants" at bounding box center [579, 86] width 36 height 5
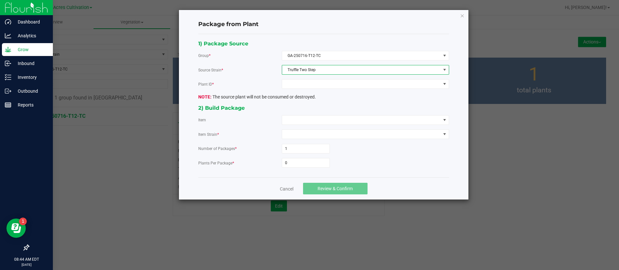
click at [316, 74] on span "Truffle Two Step" at bounding box center [361, 69] width 159 height 9
click at [312, 84] on input at bounding box center [365, 84] width 161 height 10
click at [269, 90] on div "1) Package Source Group * GA-250716-T12-TC Source Strain * Truffle Two Step Pla…" at bounding box center [323, 105] width 260 height 133
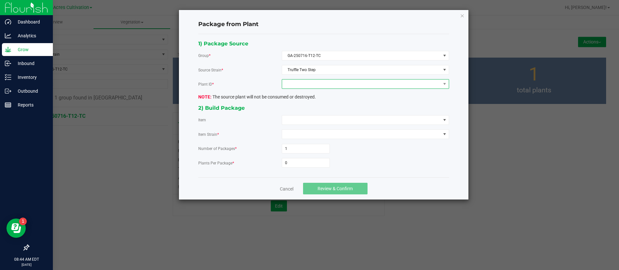
click at [296, 85] on span at bounding box center [361, 84] width 159 height 9
click at [303, 112] on li "6112473616026615" at bounding box center [365, 111] width 167 height 11
click at [303, 112] on div "1) Package Source Group * GA-250716-T12-TC Source Strain * Truffle Two Step Pla…" at bounding box center [323, 105] width 260 height 133
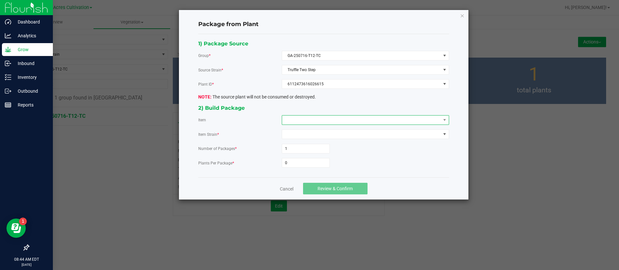
click at [305, 119] on span at bounding box center [361, 120] width 159 height 9
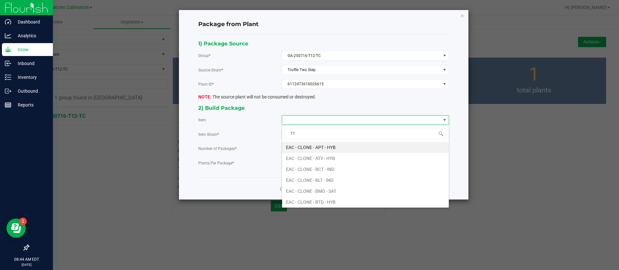
type input "T12"
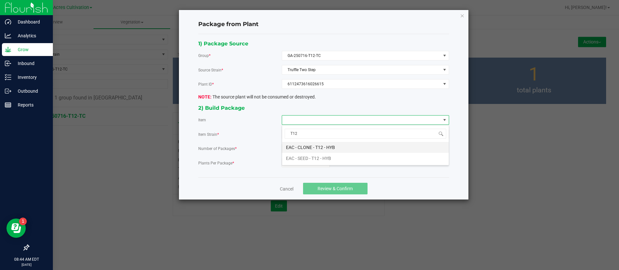
click at [310, 145] on HYB "EAC - CLONE - T12 - HYB" at bounding box center [365, 147] width 167 height 11
click at [307, 164] on input "0" at bounding box center [305, 163] width 47 height 9
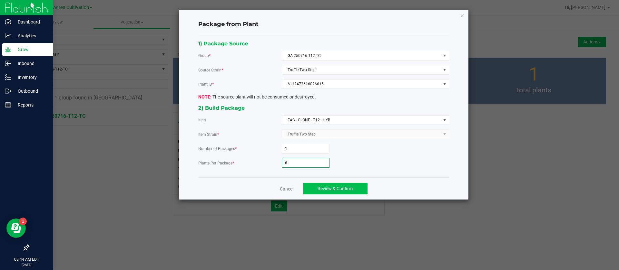
type input "6"
click at [315, 186] on button "Review & Confirm" at bounding box center [335, 189] width 64 height 12
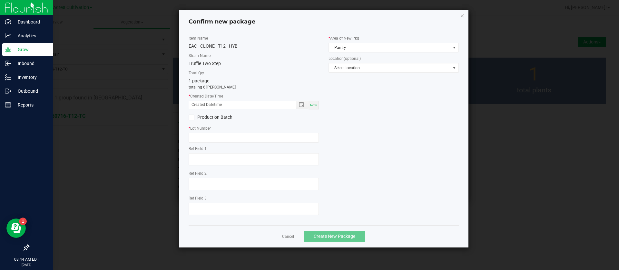
click at [318, 103] on div "Now" at bounding box center [313, 105] width 10 height 9
drag, startPoint x: 199, startPoint y: 105, endPoint x: 203, endPoint y: 120, distance: 15.2
click at [199, 105] on input "[DATE] 08:44 AM" at bounding box center [239, 105] width 101 height 8
type input "[DATE] 08:44 AM"
drag, startPoint x: 207, startPoint y: 133, endPoint x: 209, endPoint y: 137, distance: 4.5
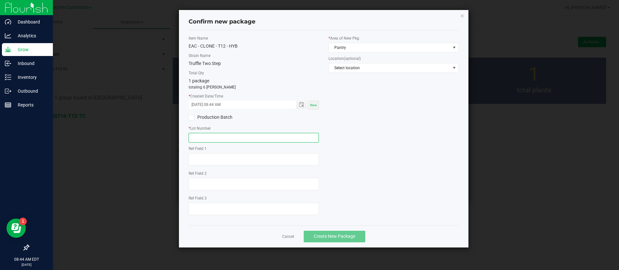
click at [209, 137] on input "text" at bounding box center [254, 138] width 130 height 10
type input "GA-250822-T12"
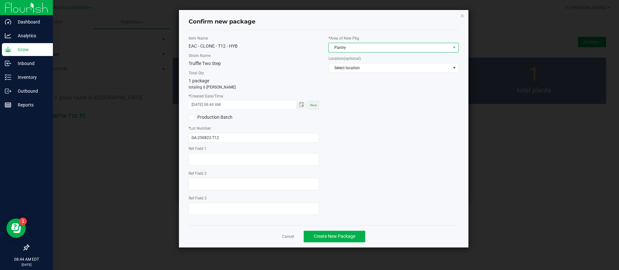
click at [347, 46] on span "Pantry" at bounding box center [389, 47] width 121 height 9
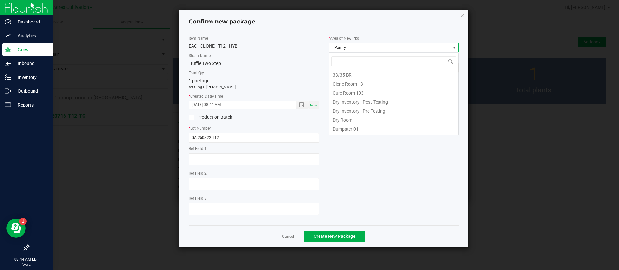
scroll to position [10, 130]
type input "TC"
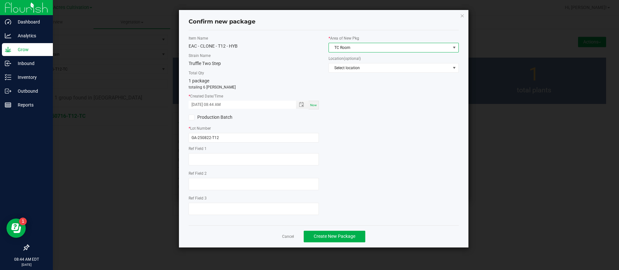
click at [407, 116] on div "Item Name EAC - CLONE - T12 - HYB Strain Name Truffle Two Step Total Qty 1 pack…" at bounding box center [324, 127] width 280 height 185
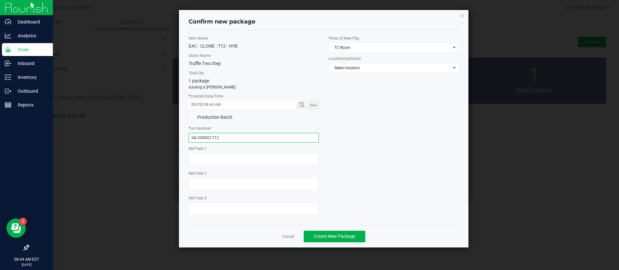
click at [248, 137] on input "GA-250822-T12" at bounding box center [254, 138] width 130 height 10
type input "GA-250822-T12-TC"
drag, startPoint x: 334, startPoint y: 238, endPoint x: 478, endPoint y: 212, distance: 146.5
click at [334, 238] on span "Create New Package" at bounding box center [335, 236] width 42 height 5
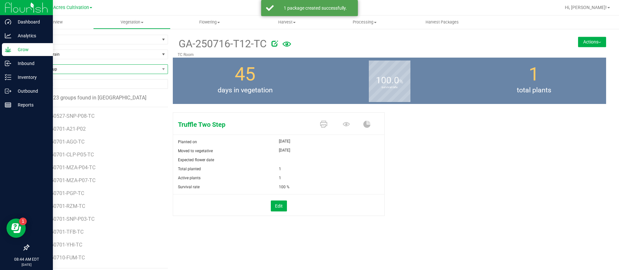
click at [60, 69] on span "Find a Group" at bounding box center [94, 69] width 131 height 9
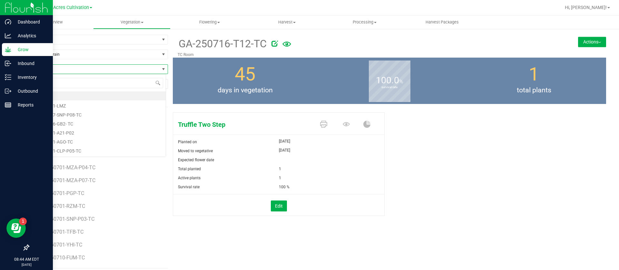
scroll to position [10, 138]
type input "OPM"
click at [77, 109] on li "GA-250828-OPM" at bounding box center [97, 105] width 137 height 9
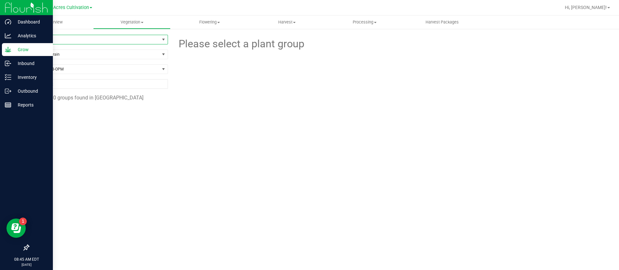
click at [55, 41] on span "TC Room" at bounding box center [94, 39] width 131 height 9
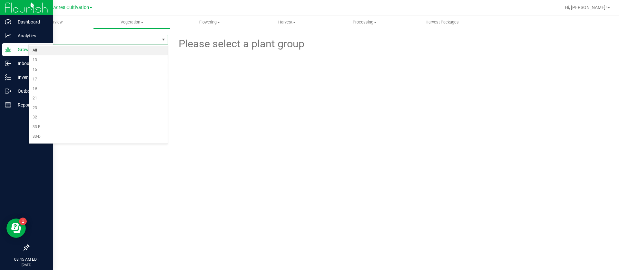
click at [53, 51] on li "All" at bounding box center [98, 51] width 139 height 10
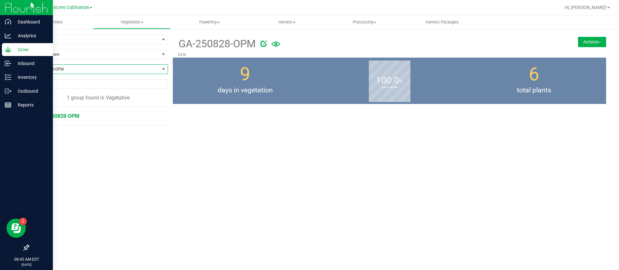
click at [59, 74] on span "GA-250828-OPM" at bounding box center [98, 69] width 140 height 10
type input "CAE"
click at [79, 92] on li "GA-250805-CAE" at bounding box center [98, 96] width 139 height 9
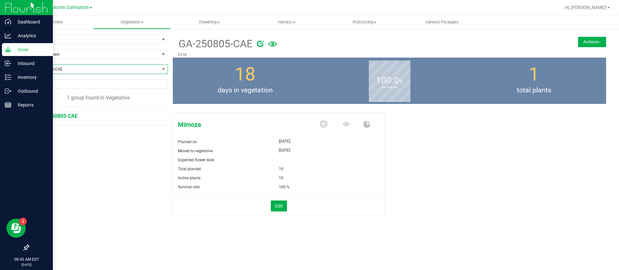
click at [583, 40] on button "Actions" at bounding box center [592, 42] width 28 height 10
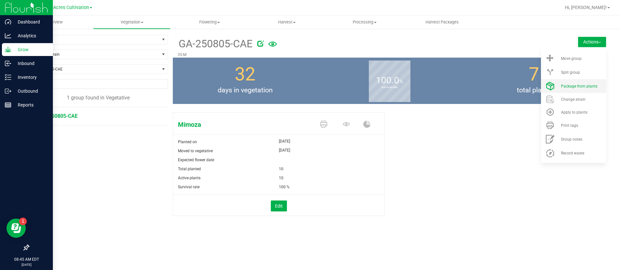
click at [573, 86] on span "Package from plants" at bounding box center [579, 86] width 36 height 5
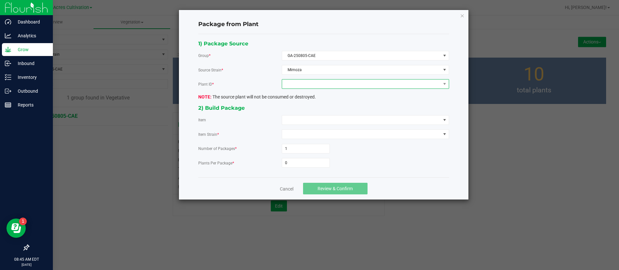
click at [310, 83] on span at bounding box center [361, 84] width 159 height 9
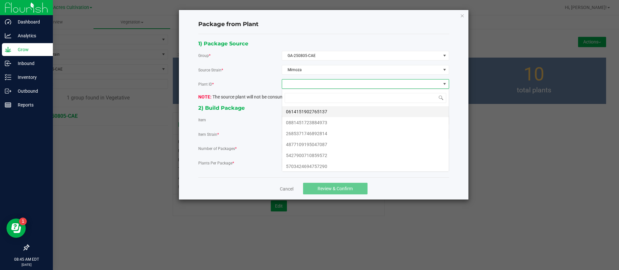
scroll to position [10, 167]
click at [307, 110] on li "0614151902765137" at bounding box center [365, 111] width 167 height 11
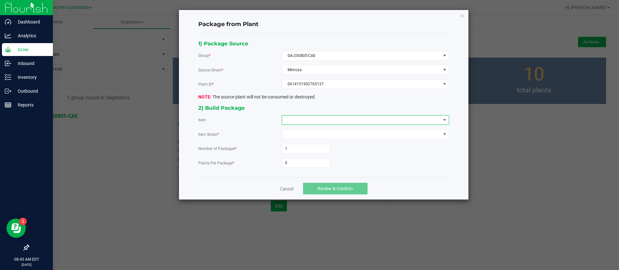
click at [303, 123] on span at bounding box center [361, 120] width 159 height 9
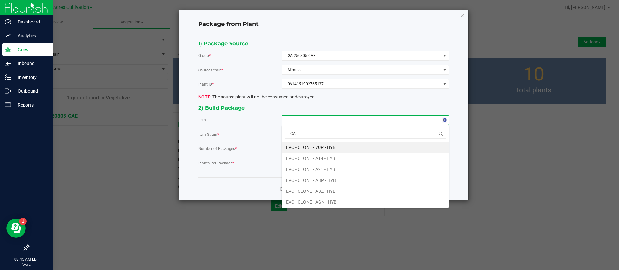
type input "CAE"
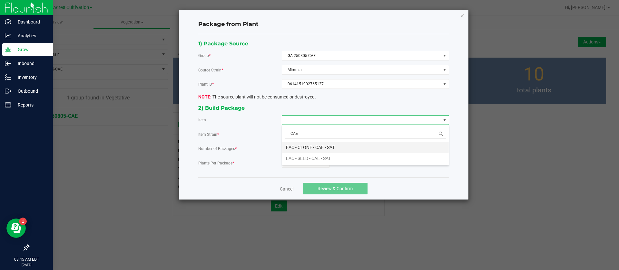
click at [311, 144] on SAT "EAC - CLONE - CAE - SAT" at bounding box center [365, 147] width 167 height 11
click at [294, 163] on input "0" at bounding box center [305, 163] width 47 height 9
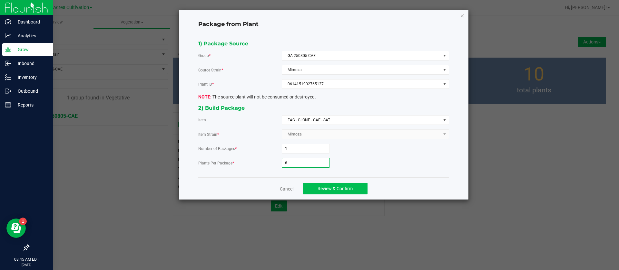
type input "6"
click at [325, 184] on button "Review & Confirm" at bounding box center [335, 189] width 64 height 12
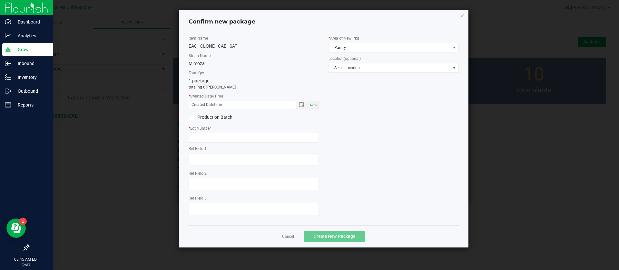
click at [315, 102] on div "Now" at bounding box center [313, 105] width 10 height 9
click at [195, 104] on input "[DATE] 08:45 AM" at bounding box center [239, 105] width 101 height 8
type input "[DATE] 08:45 AM"
click at [197, 135] on input "text" at bounding box center [254, 138] width 130 height 10
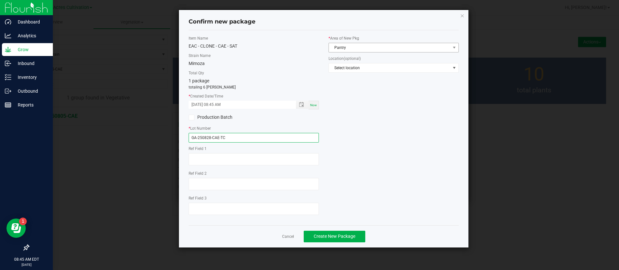
type input "GA-250828-CAE-TC"
click at [353, 45] on span "Pantry" at bounding box center [389, 47] width 121 height 9
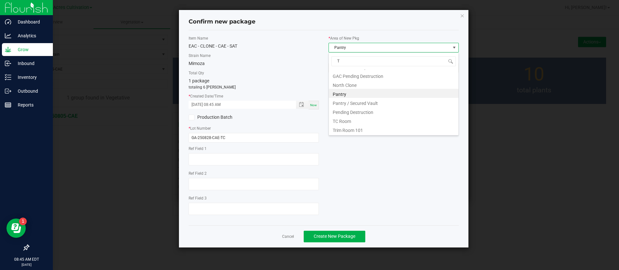
scroll to position [44, 0]
type input "TC"
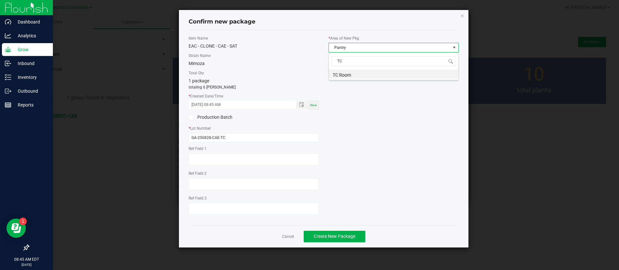
scroll to position [0, 0]
click at [341, 238] on span "Create New Package" at bounding box center [335, 236] width 42 height 5
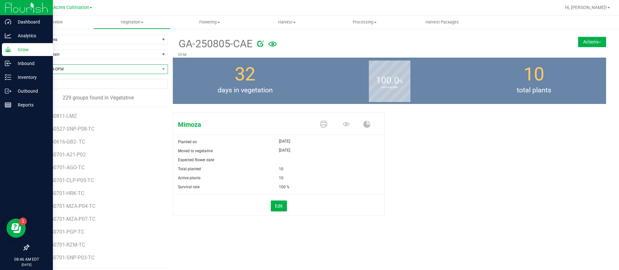
click at [72, 66] on span "GA-250828-OPM" at bounding box center [94, 69] width 131 height 9
type input "MJP"
click at [71, 104] on li "GA-250821-MJP" at bounding box center [97, 105] width 137 height 9
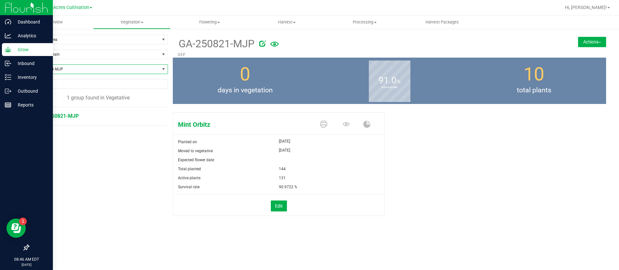
click at [85, 69] on span "GA-250821-MJP" at bounding box center [94, 69] width 131 height 9
type input "MJP"
click at [72, 97] on li "GA-250805-MJP" at bounding box center [98, 96] width 139 height 9
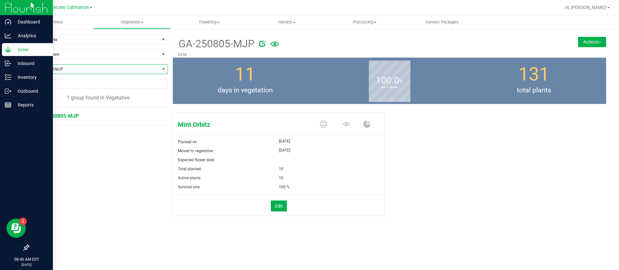
click at [590, 39] on button "Actions" at bounding box center [592, 42] width 28 height 10
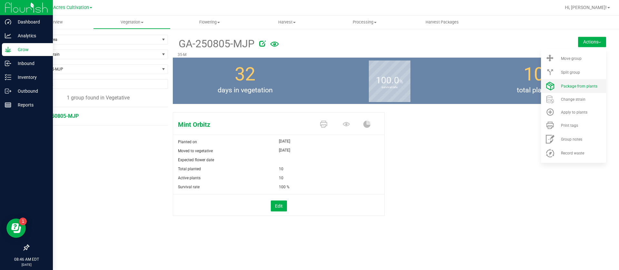
click at [573, 89] on li "Package from plants" at bounding box center [573, 86] width 65 height 14
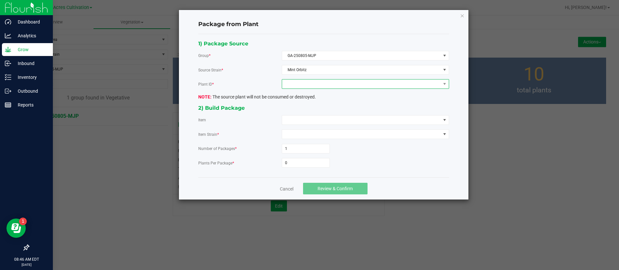
click at [294, 80] on span at bounding box center [361, 84] width 159 height 9
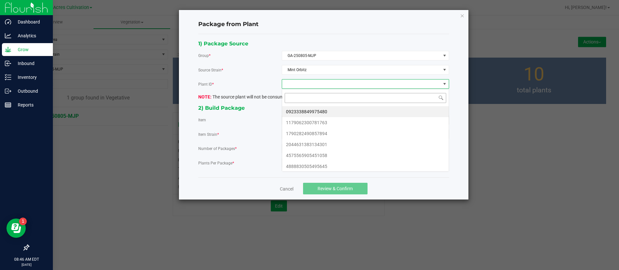
scroll to position [10, 167]
drag, startPoint x: 300, startPoint y: 108, endPoint x: 298, endPoint y: 118, distance: 10.1
click at [300, 108] on li "0923338849975480" at bounding box center [365, 111] width 167 height 11
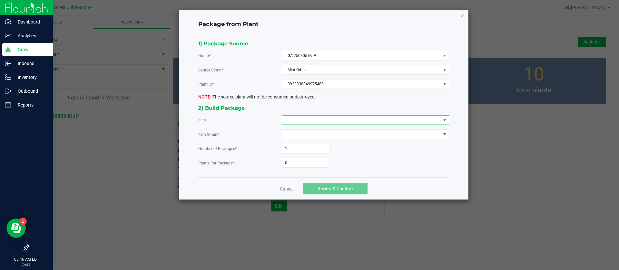
click at [300, 122] on span at bounding box center [361, 120] width 159 height 9
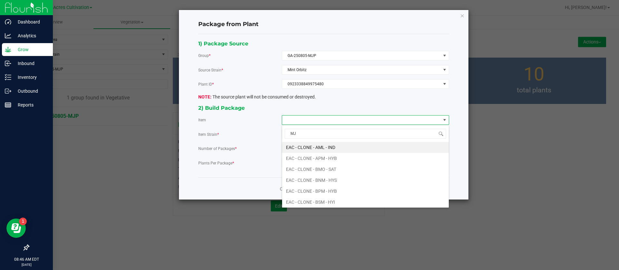
type input "MJP"
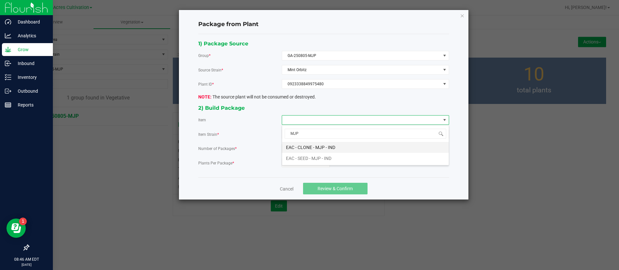
click at [311, 145] on IND "EAC - CLONE - MJP - IND" at bounding box center [365, 147] width 167 height 11
click at [287, 190] on link "Cancel" at bounding box center [287, 189] width 14 height 6
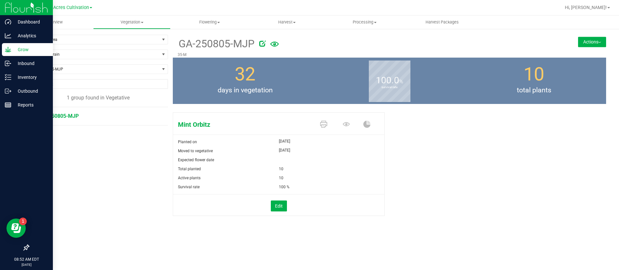
drag, startPoint x: 500, startPoint y: 186, endPoint x: 492, endPoint y: 180, distance: 9.7
click at [500, 186] on div "Mint Orbitz Planted on [DATE] Moved to vegetative [DATE] Expected flower date T…" at bounding box center [389, 171] width 433 height 122
click at [12, 80] on p "Inventory" at bounding box center [30, 77] width 39 height 8
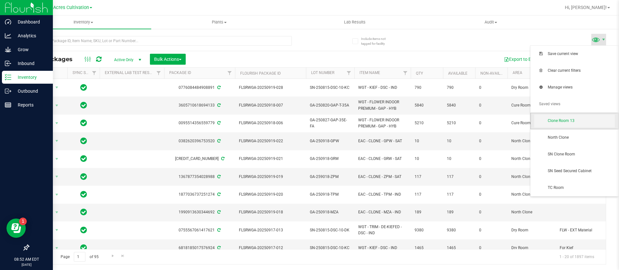
click at [557, 122] on span "Clone Room 13" at bounding box center [581, 120] width 67 height 5
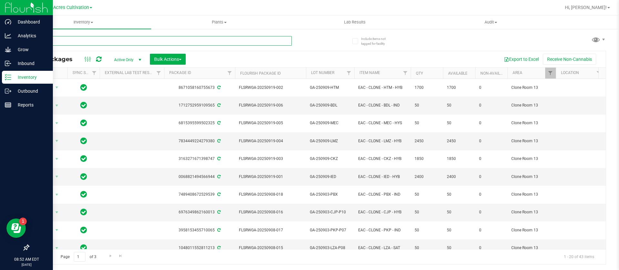
click at [110, 42] on input "text" at bounding box center [159, 41] width 263 height 10
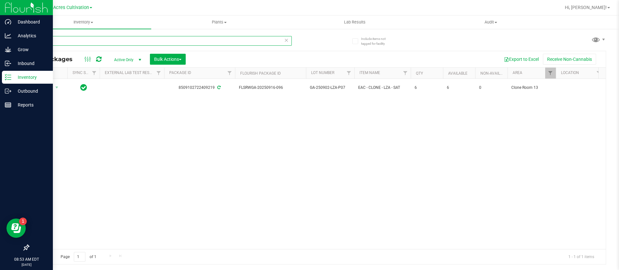
type input "250902"
